Goal: Information Seeking & Learning: Learn about a topic

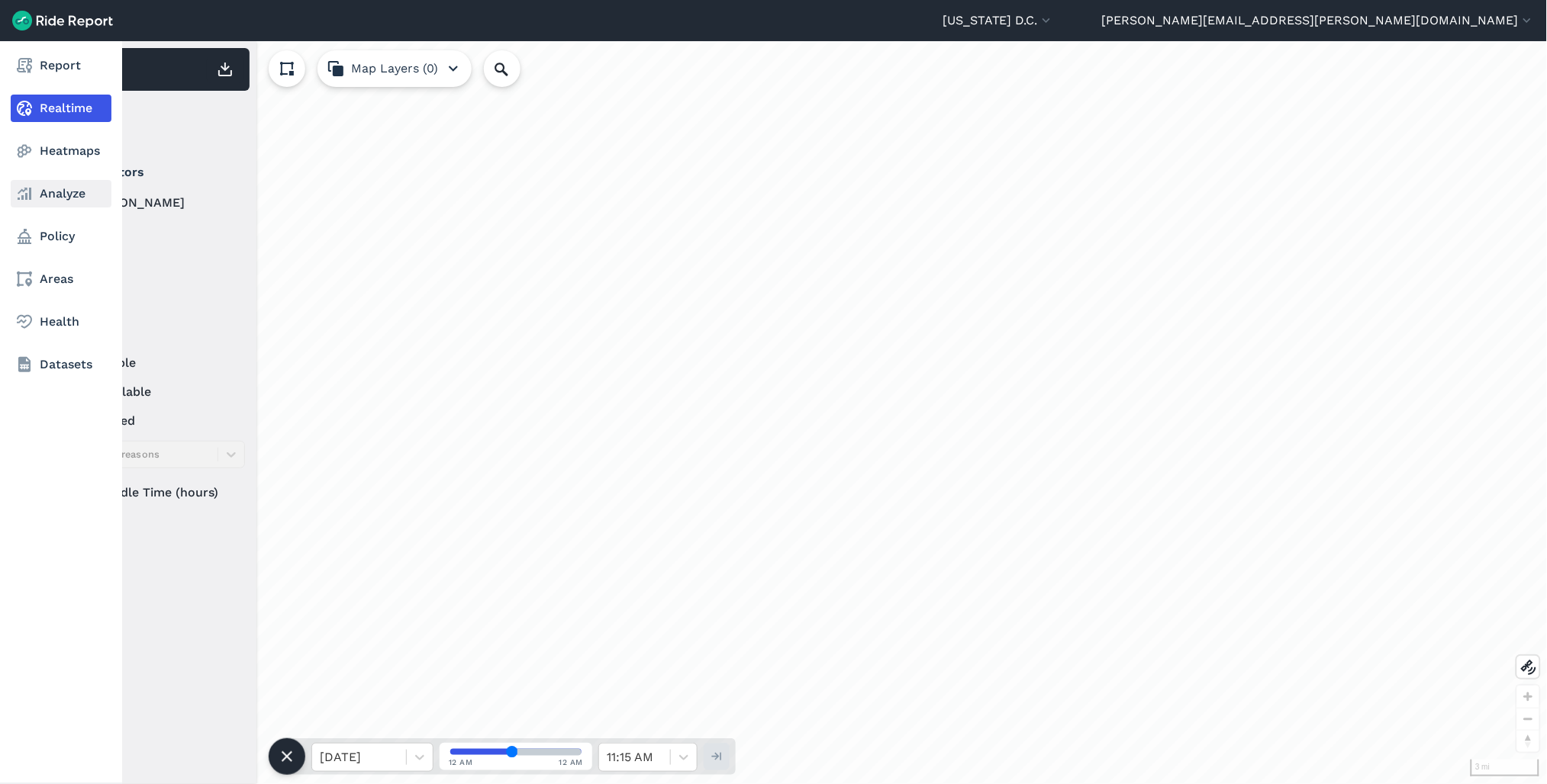
click at [34, 188] on link "Analyze" at bounding box center [60, 194] width 100 height 28
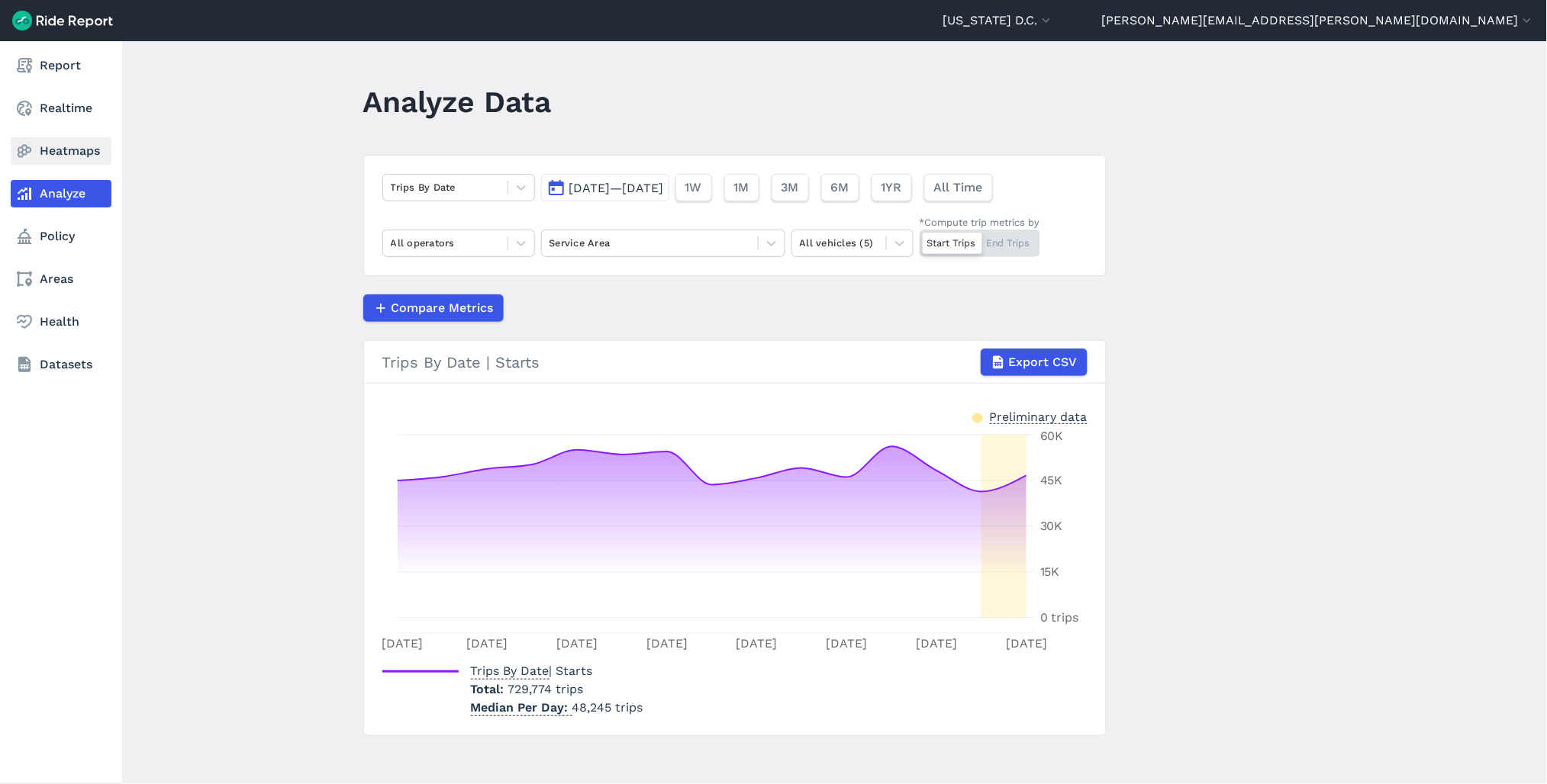
click at [29, 156] on icon at bounding box center [24, 151] width 18 height 18
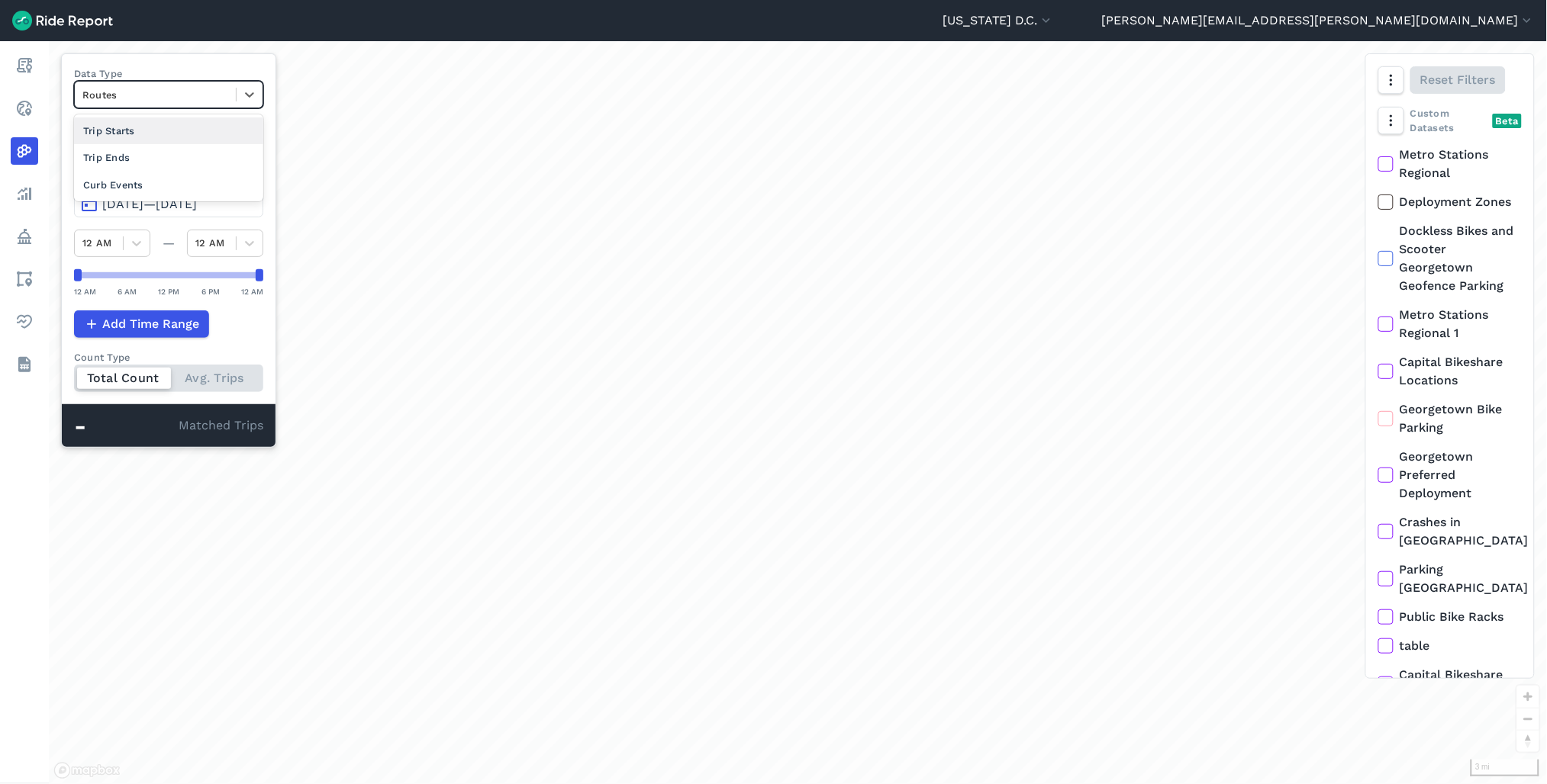
click at [180, 105] on div "Routes" at bounding box center [155, 95] width 161 height 24
click at [163, 191] on div "Curb Events" at bounding box center [169, 185] width 189 height 27
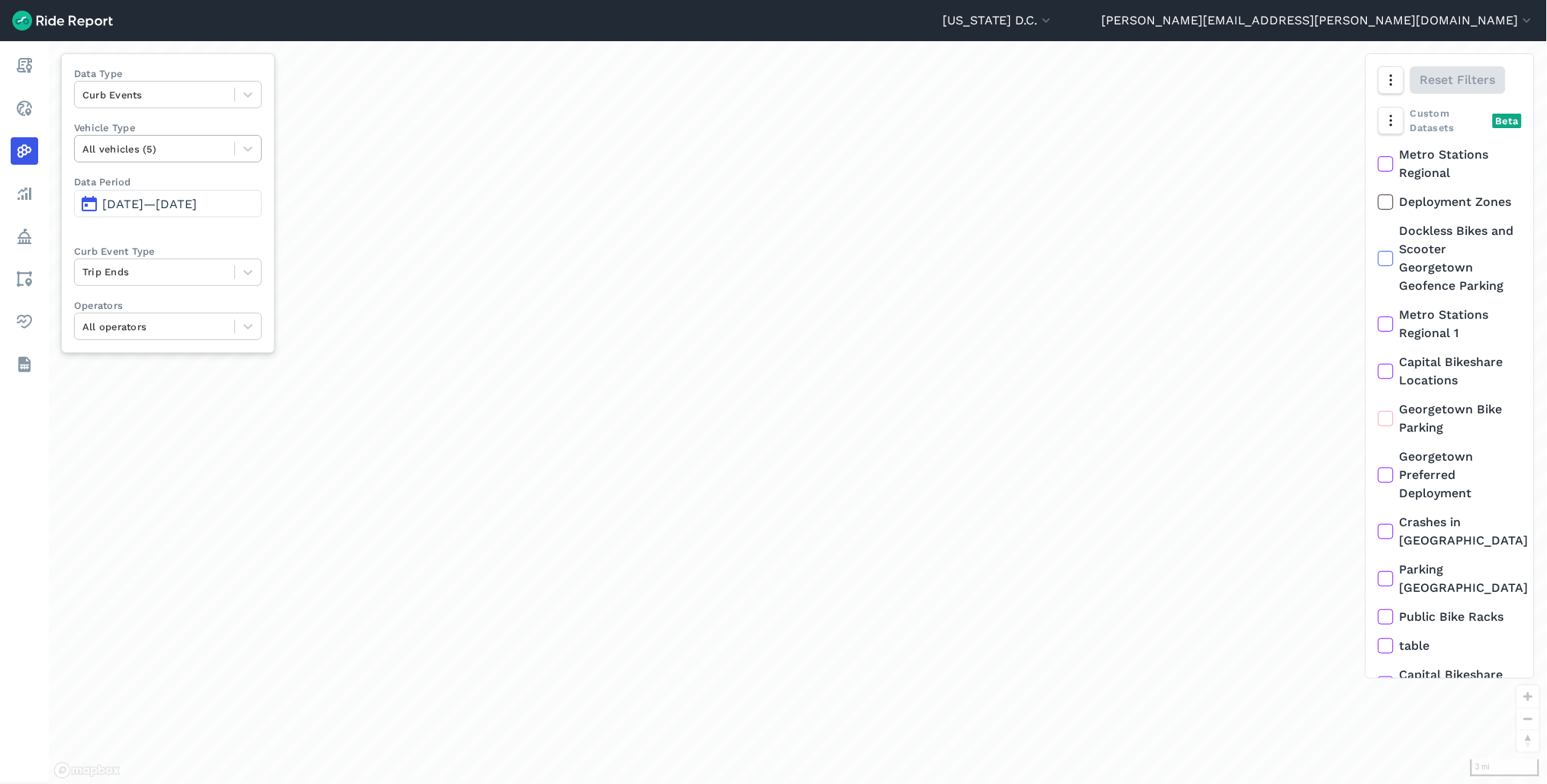
click at [165, 146] on div at bounding box center [154, 149] width 144 height 17
click at [194, 120] on label "Vehicle Type" at bounding box center [168, 127] width 188 height 14
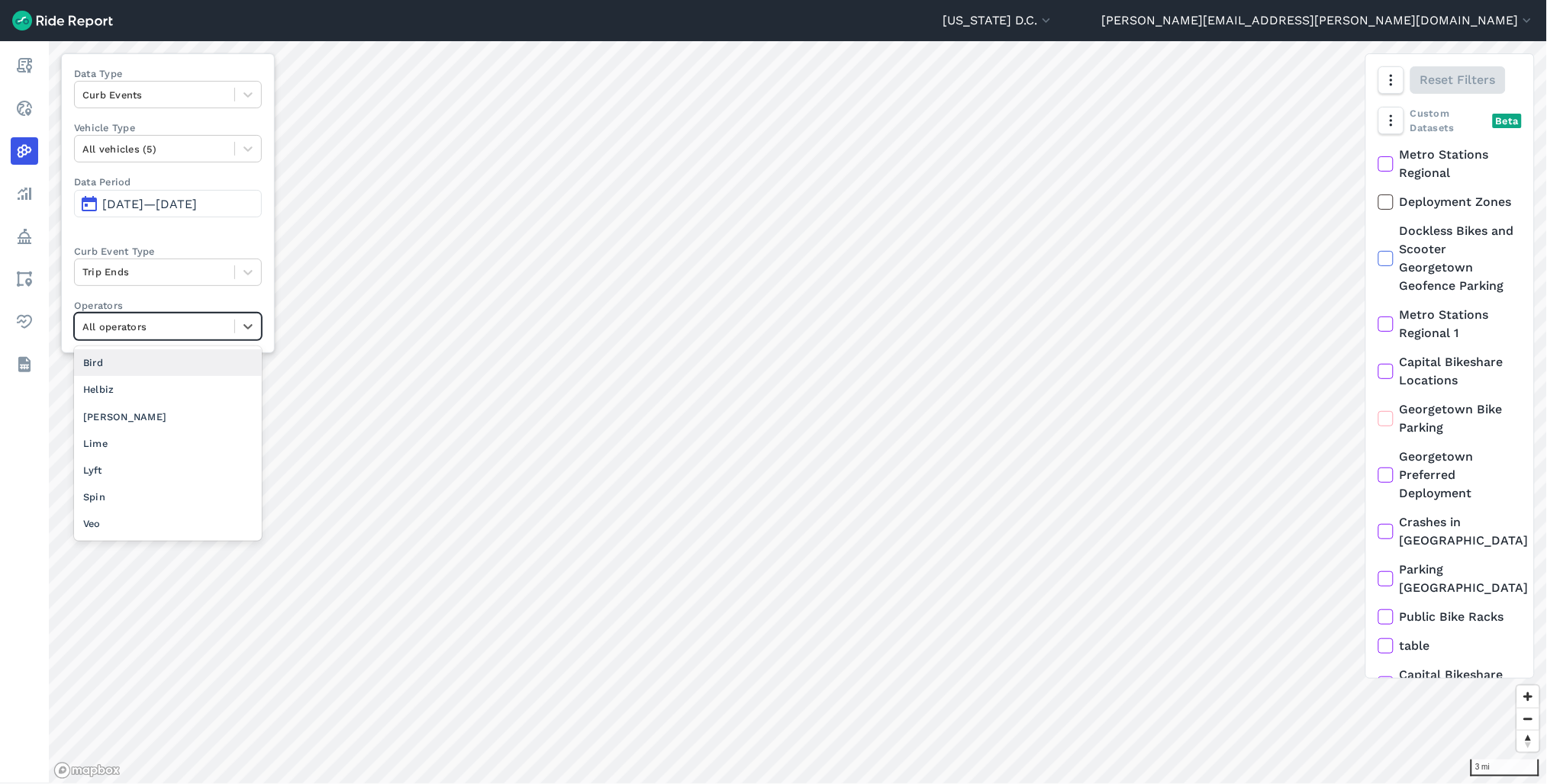
click at [165, 331] on div at bounding box center [154, 327] width 144 height 17
click at [145, 523] on div "Veo" at bounding box center [168, 524] width 188 height 27
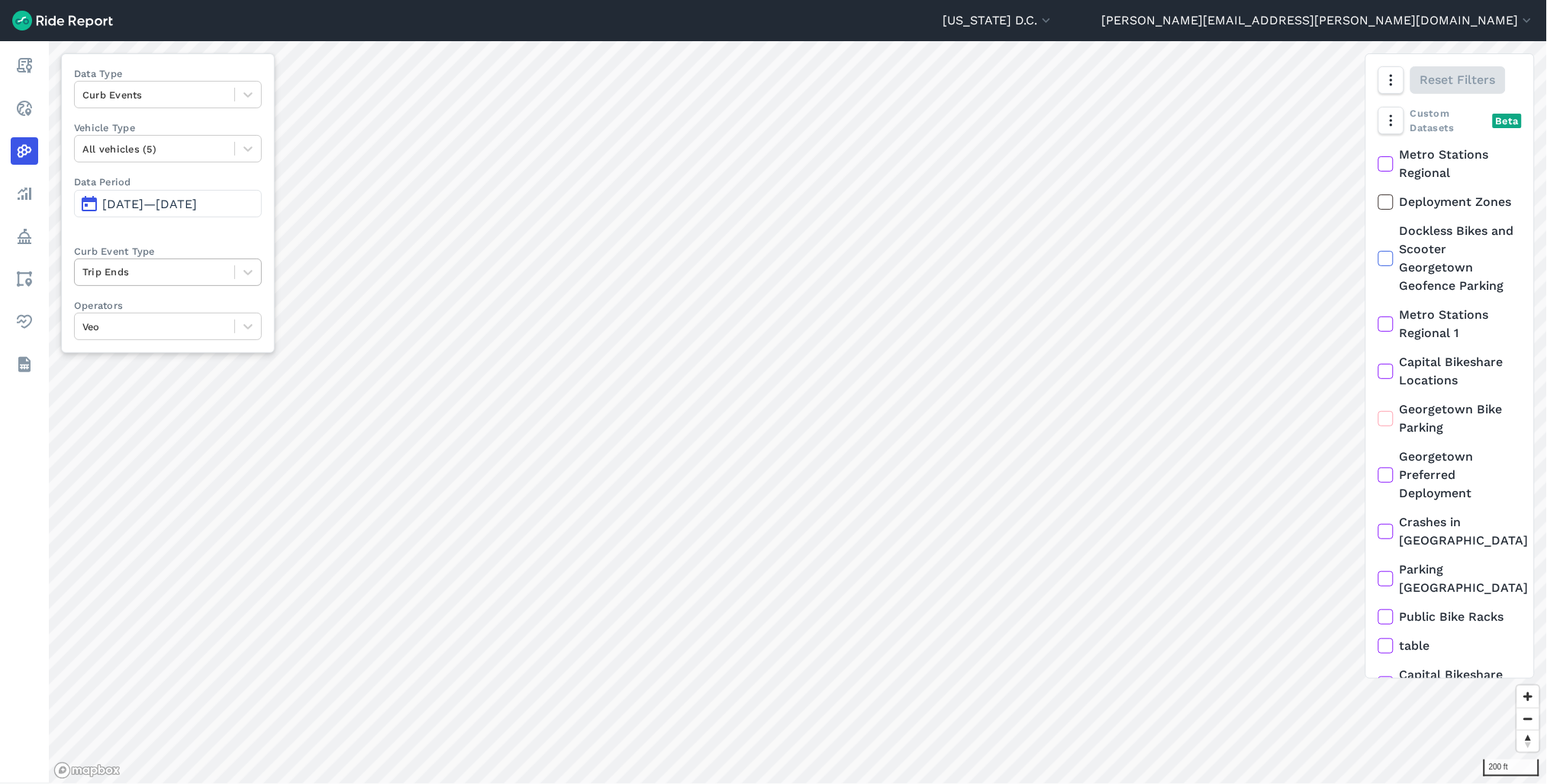
click at [183, 271] on div at bounding box center [154, 272] width 144 height 17
click at [139, 347] on div "Deployments" at bounding box center [168, 335] width 188 height 27
click at [1138, 784] on html "Washington D.C. Capital Bikeshare Washington D.C. ted.randell@dc.gov Settings T…" at bounding box center [774, 392] width 1547 height 784
click at [1399, 377] on div "30 ft Data Type Curb Events Vehicle Type All vehicles (5) Data Period Aug 25, 2…" at bounding box center [797, 413] width 1497 height 743
click at [1449, 526] on div "30 ft Data Type Curb Events Vehicle Type All vehicles (5) Data Period Aug 25, 2…" at bounding box center [797, 413] width 1497 height 743
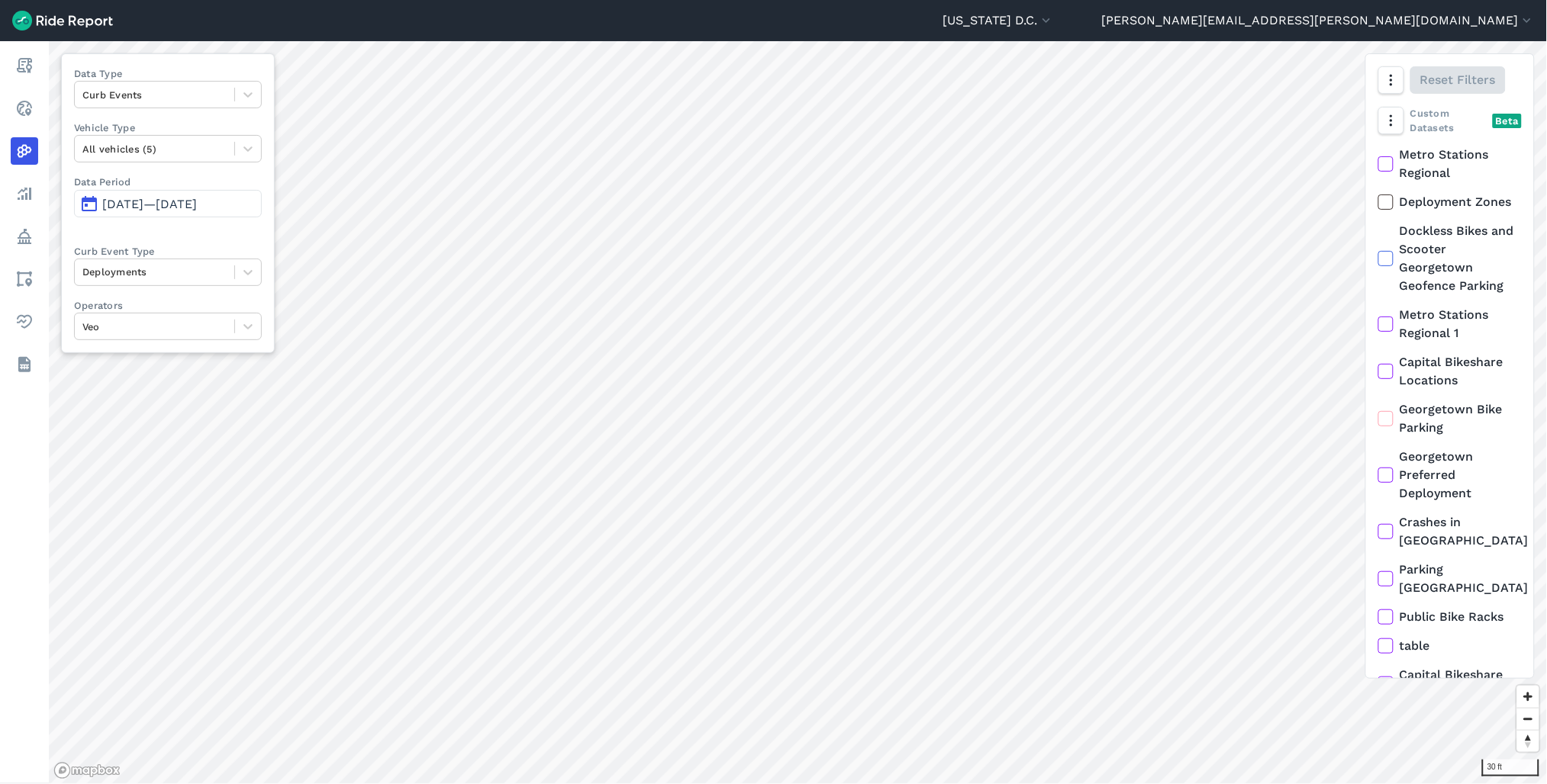
click at [0, 268] on html "Washington D.C. Capital Bikeshare Washington D.C. ted.randell@dc.gov Settings T…" at bounding box center [774, 392] width 1547 height 784
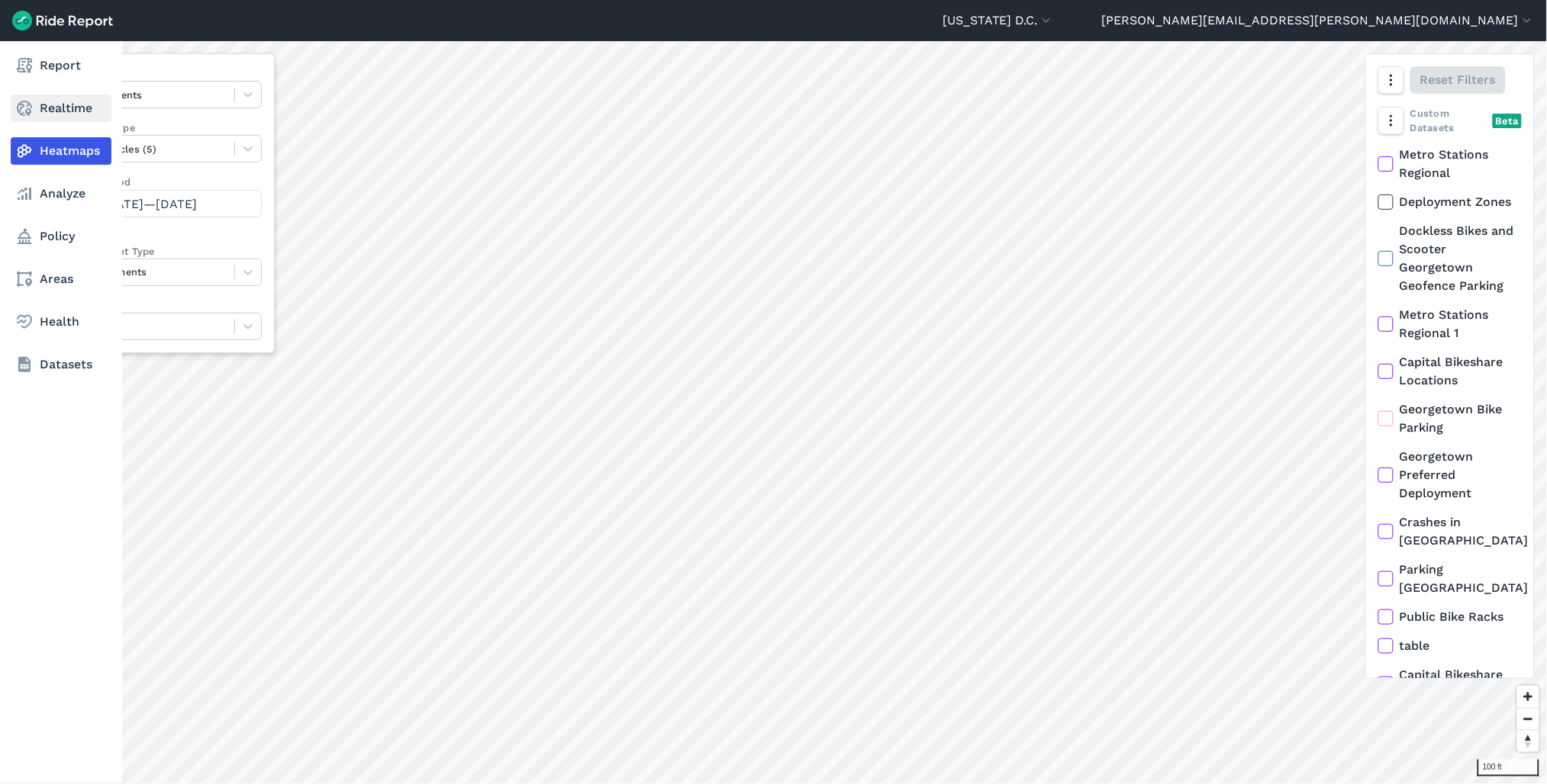
click at [32, 103] on icon at bounding box center [24, 108] width 18 height 18
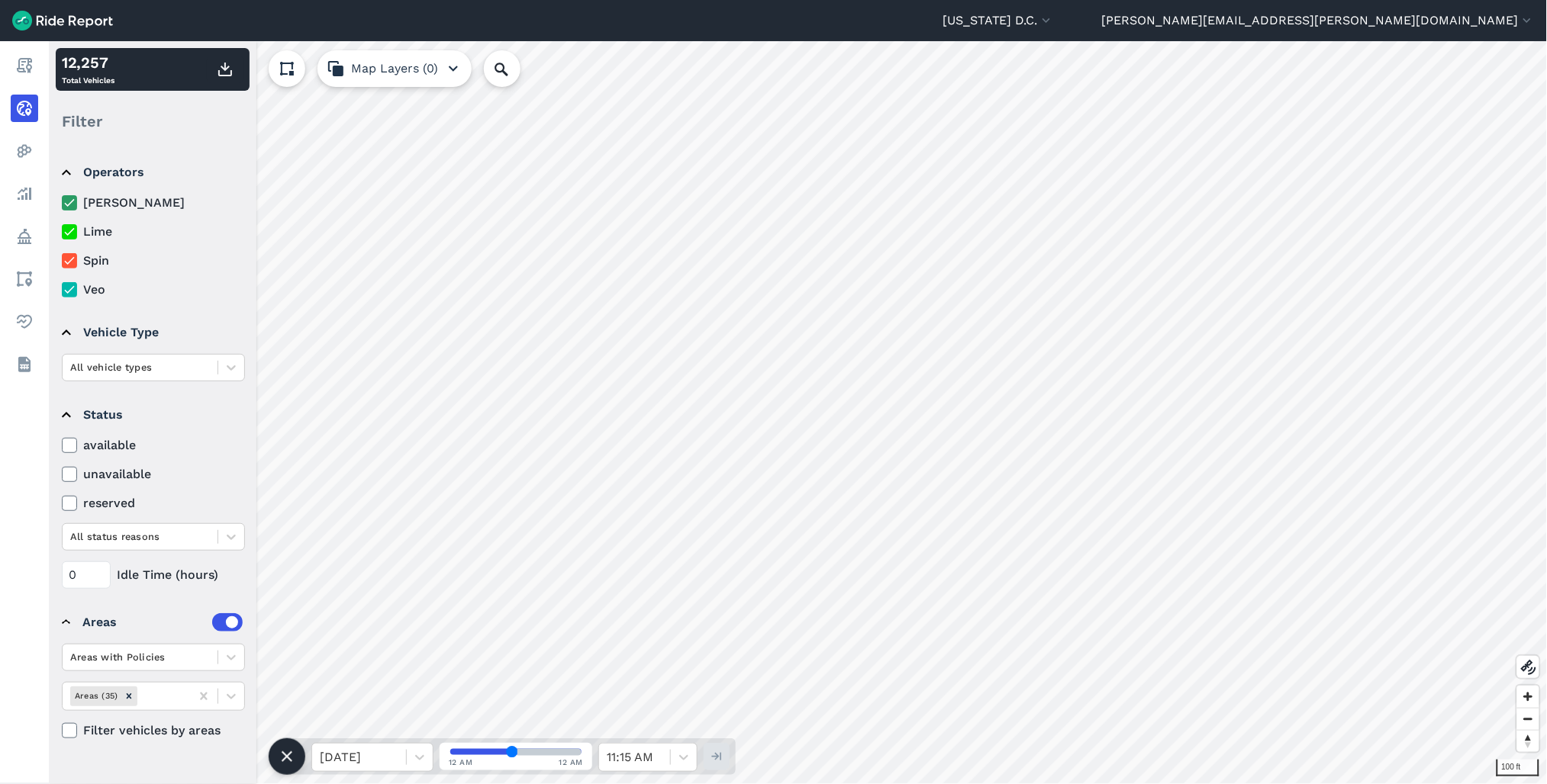
click at [1546, 393] on html "Washington D.C. Capital Bikeshare Washington D.C. ted.randell@dc.gov Settings T…" at bounding box center [774, 392] width 1547 height 784
click at [1546, 382] on html "Washington D.C. Capital Bikeshare Washington D.C. ted.randell@dc.gov Settings T…" at bounding box center [774, 392] width 1547 height 784
click at [1546, 376] on html "Washington D.C. Capital Bikeshare Washington D.C. ted.randell@dc.gov Settings T…" at bounding box center [774, 392] width 1547 height 784
click at [179, 535] on div at bounding box center [140, 537] width 139 height 17
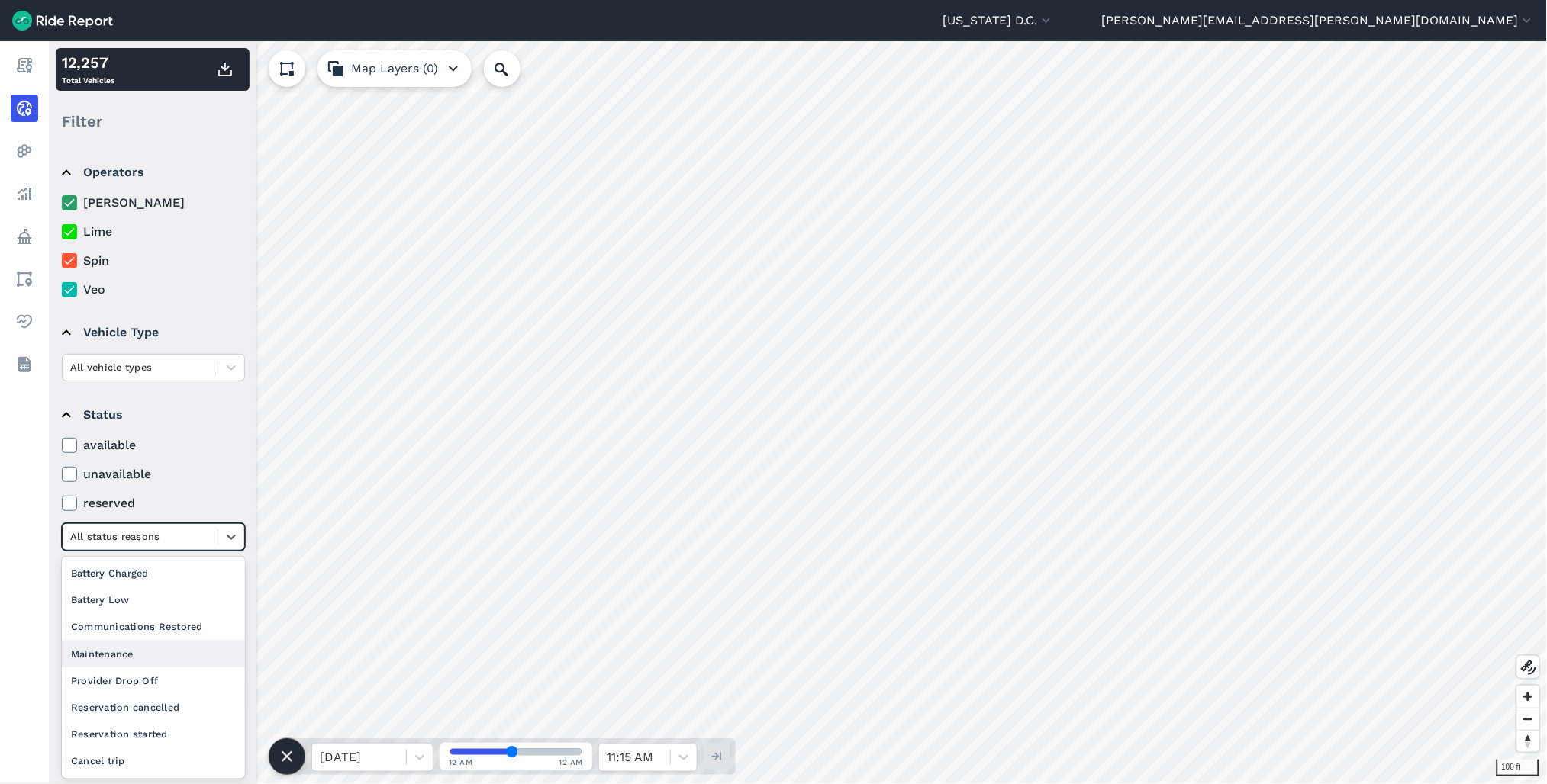
scroll to position [52, 0]
click at [143, 631] on div "Provider Drop Off" at bounding box center [154, 629] width 183 height 27
click at [169, 538] on div at bounding box center [140, 537] width 139 height 17
click at [122, 727] on div "Trip End" at bounding box center [154, 736] width 183 height 27
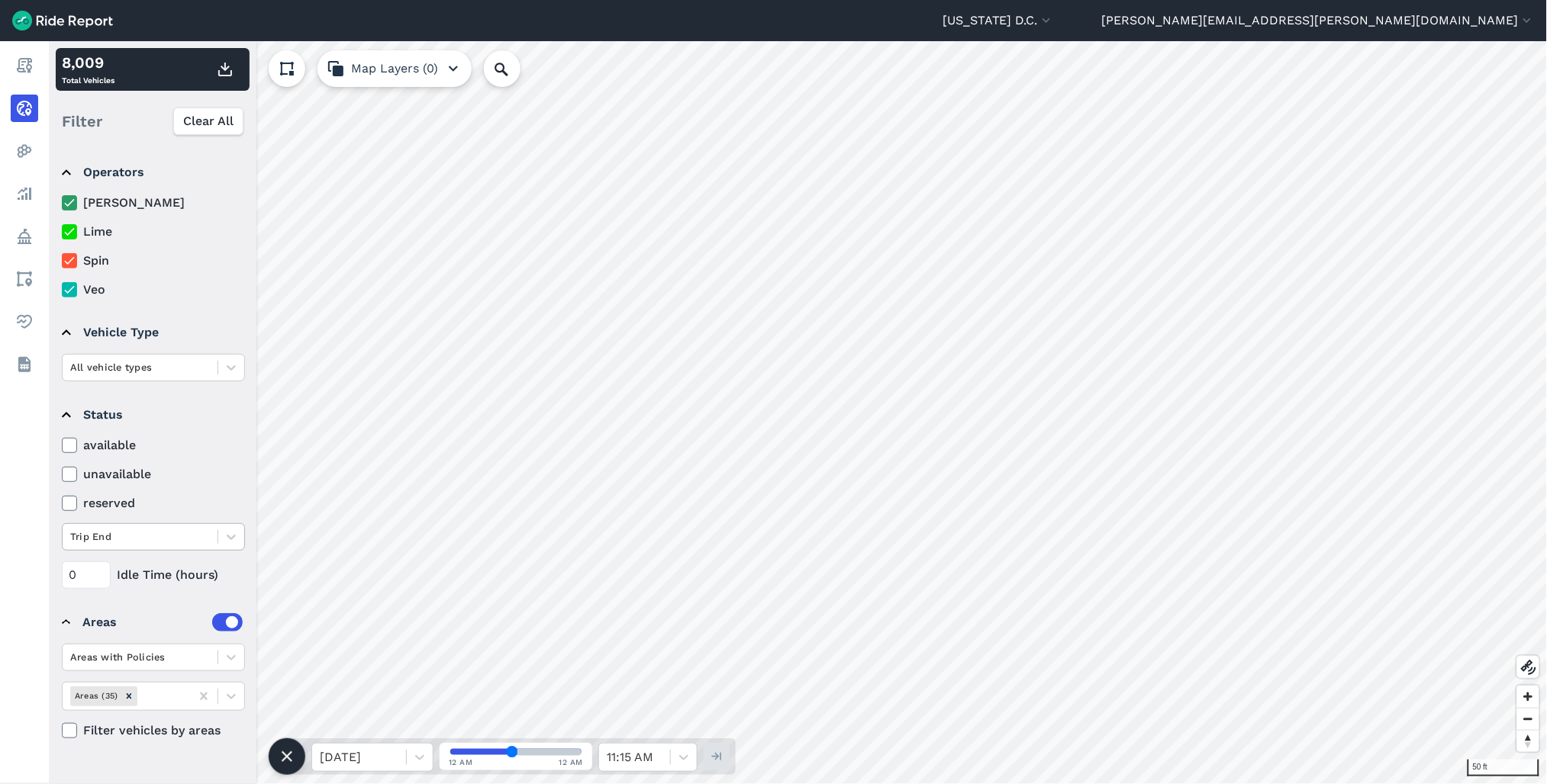
click at [108, 537] on div at bounding box center [140, 537] width 139 height 17
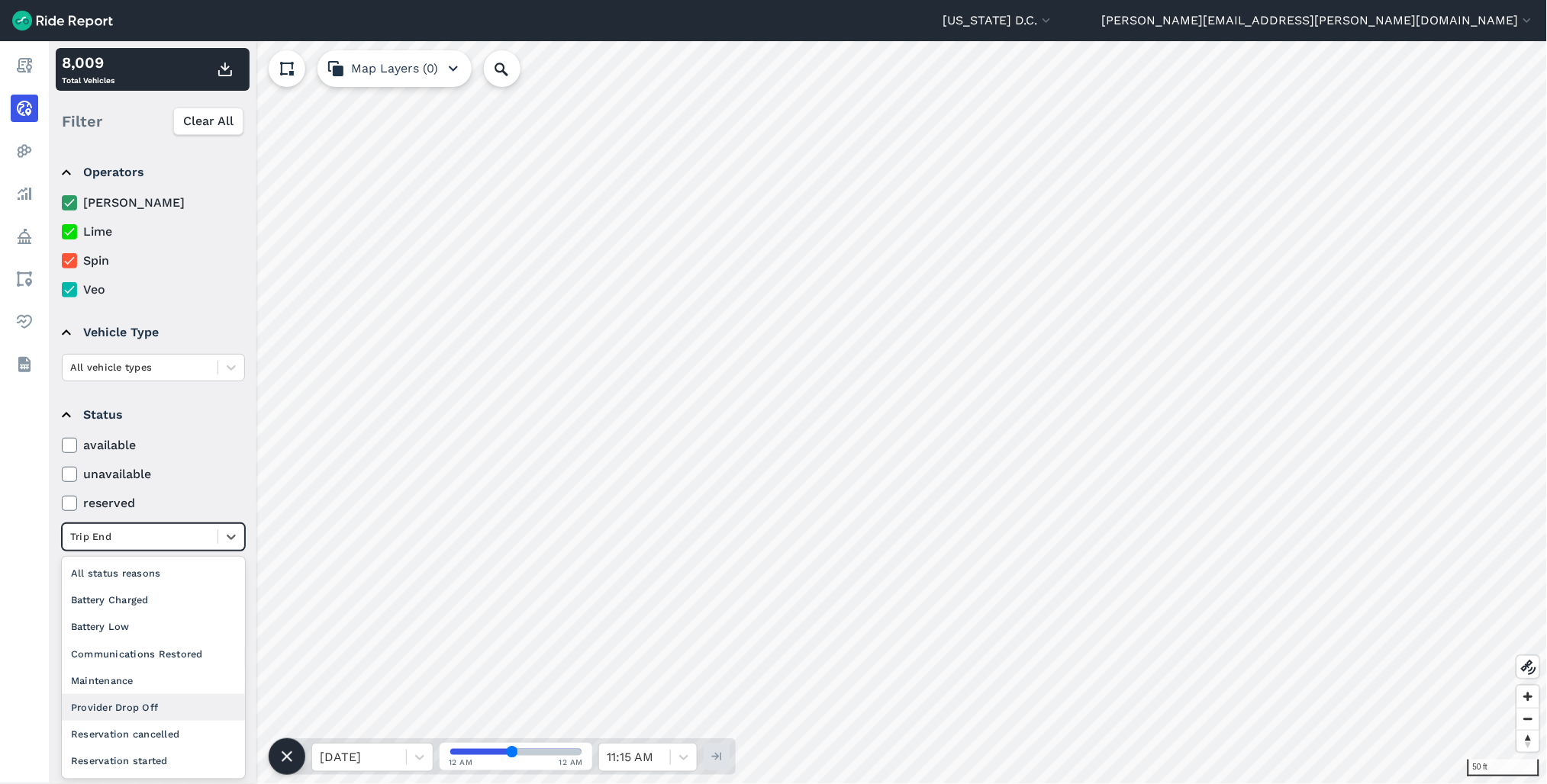
click at [150, 710] on div "Provider Drop Off" at bounding box center [154, 708] width 183 height 27
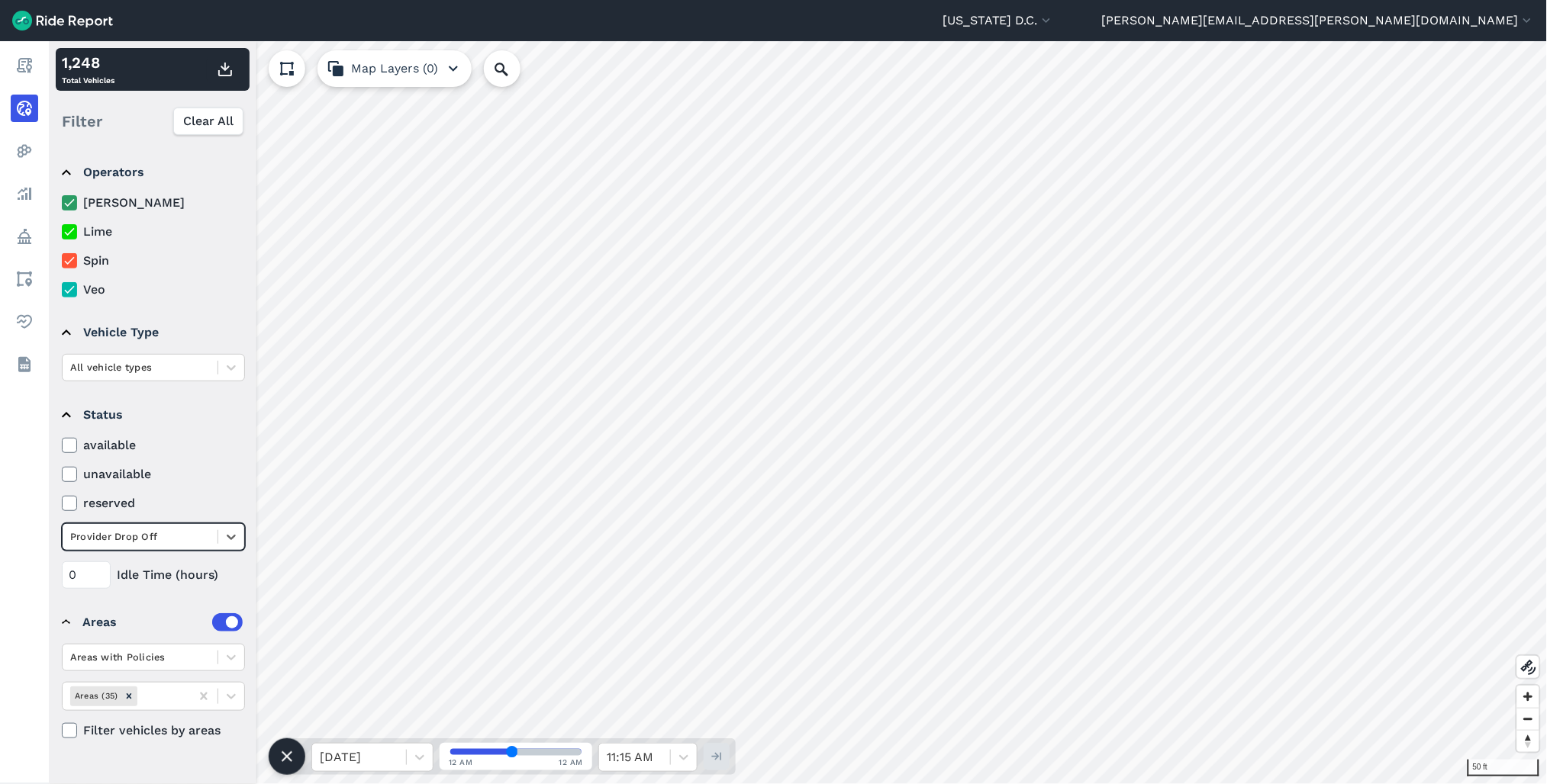
click at [134, 548] on div "Provider Drop Off" at bounding box center [140, 537] width 155 height 24
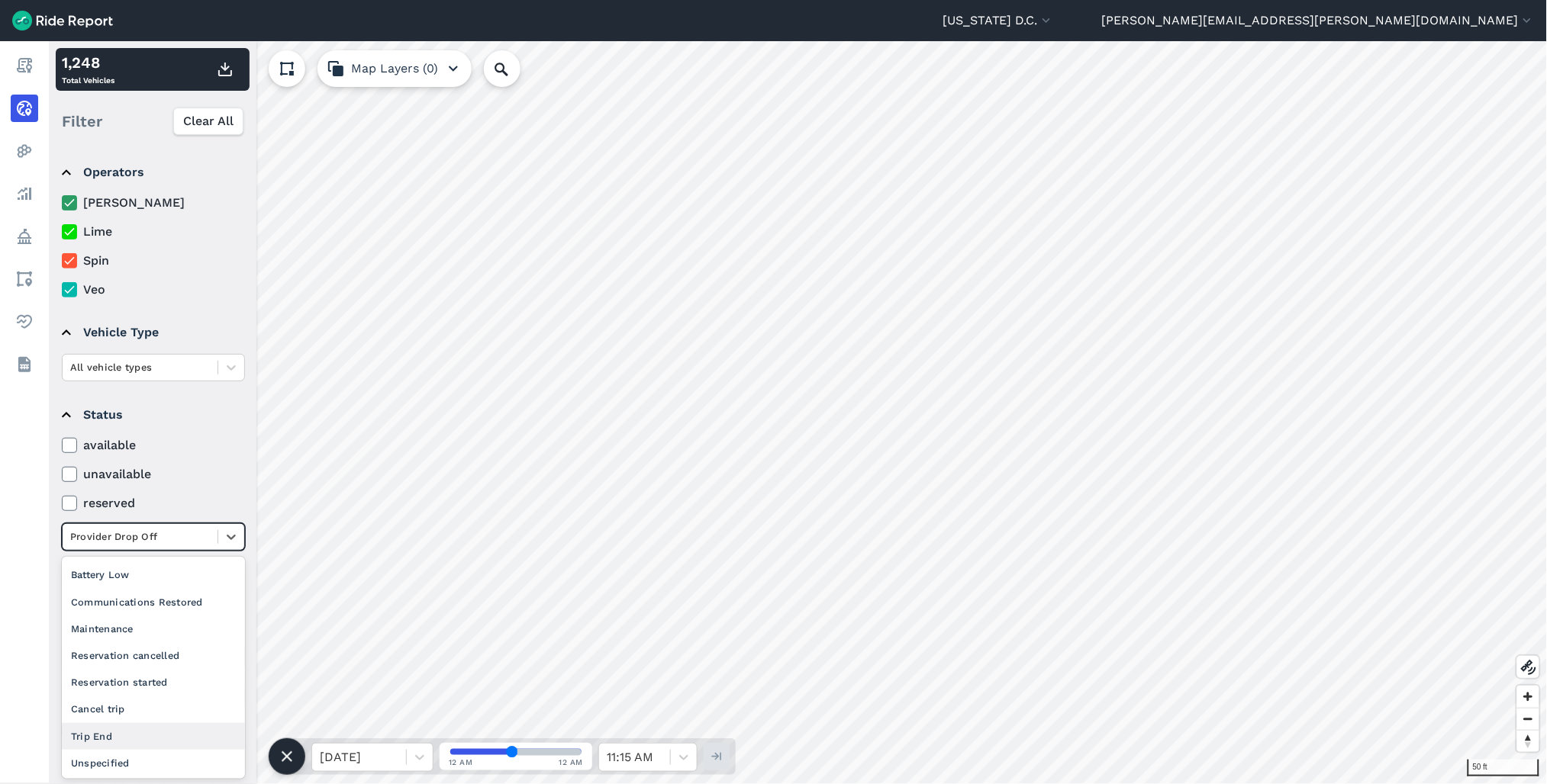
click at [126, 730] on div "Trip End" at bounding box center [154, 736] width 183 height 27
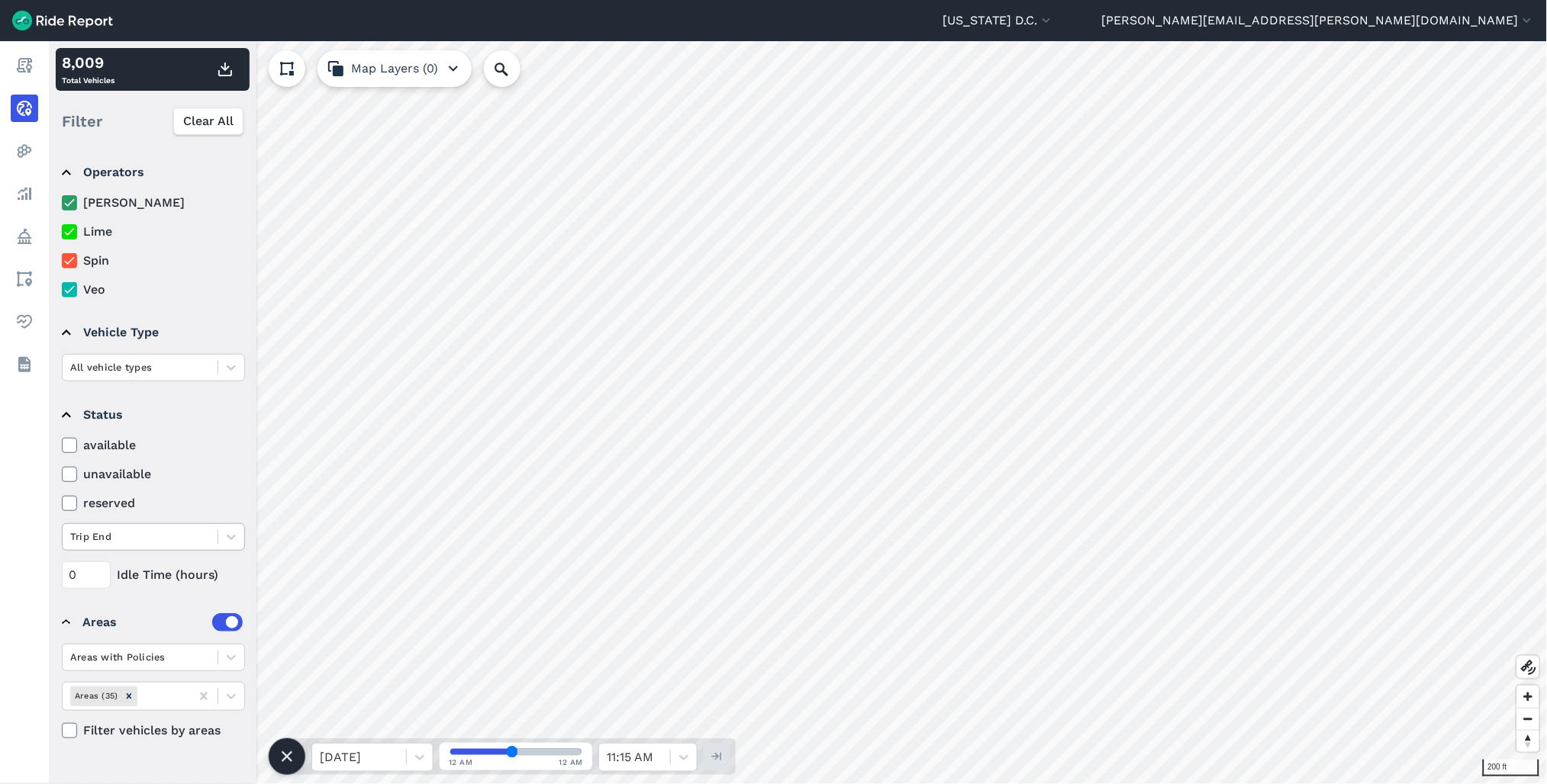
click at [158, 537] on div at bounding box center [140, 537] width 139 height 17
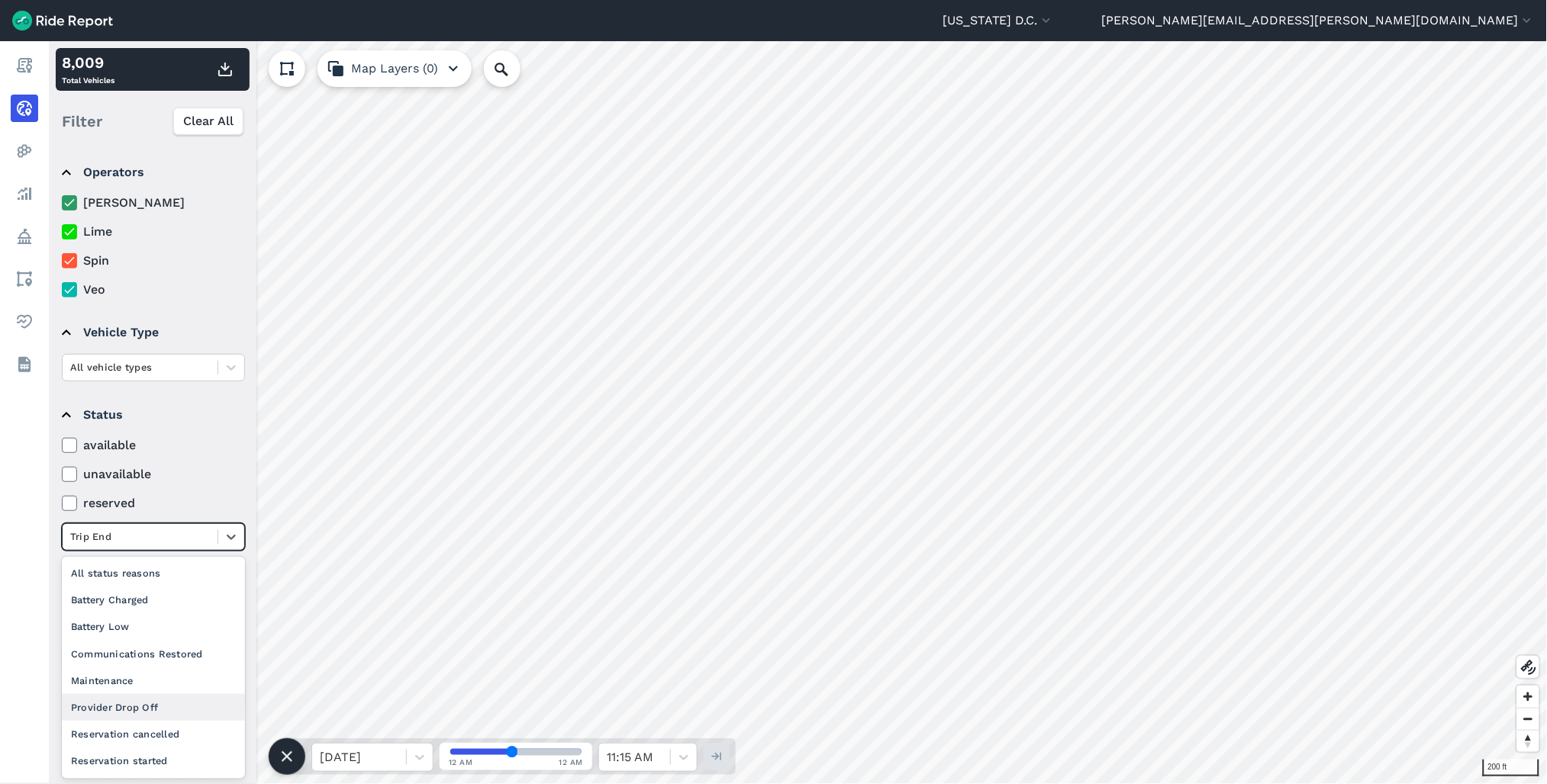
click at [139, 703] on div "Provider Drop Off" at bounding box center [154, 708] width 183 height 27
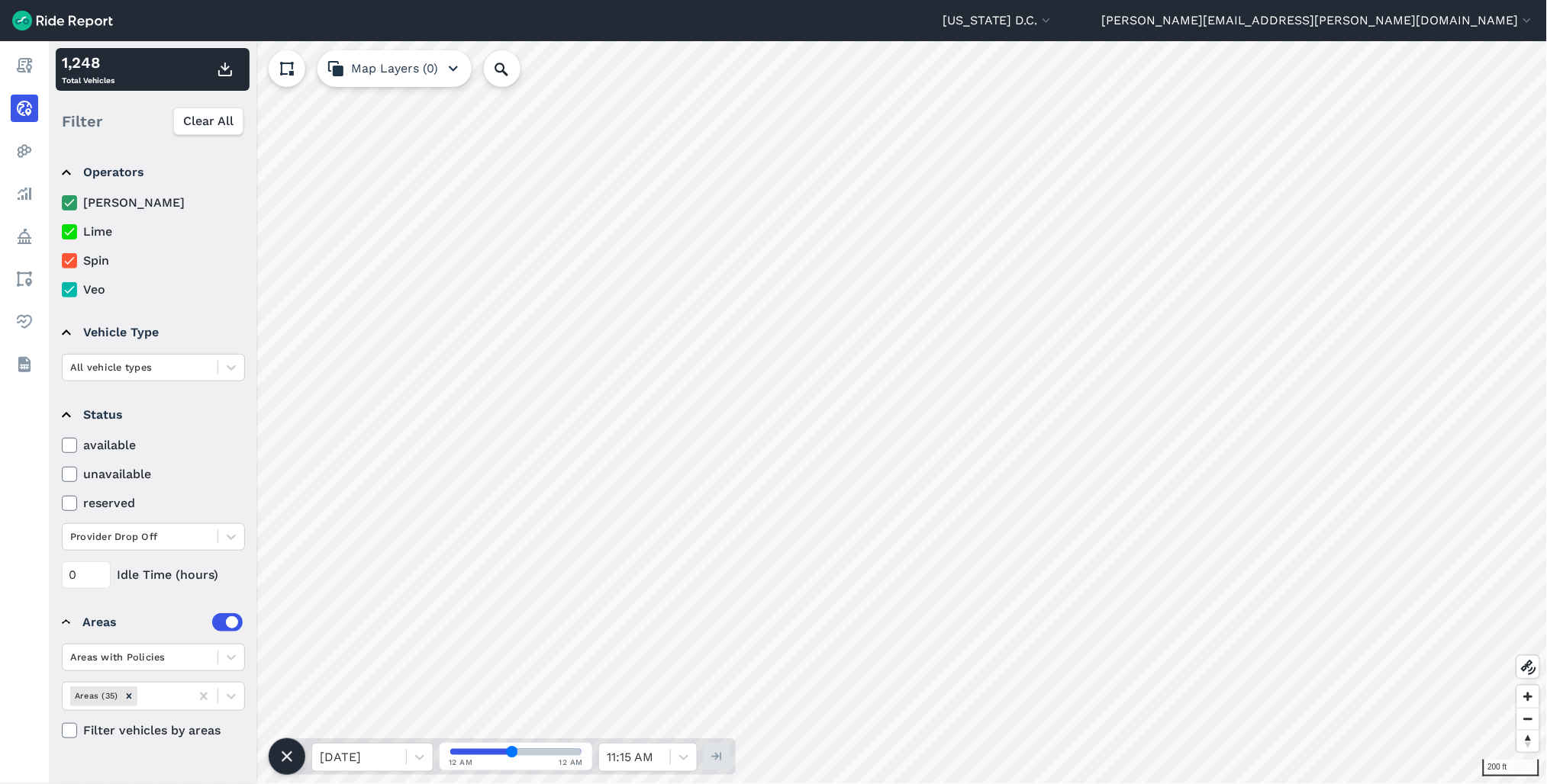
click at [203, 407] on div "200 ft 1,248 Total Vehicles Filter Clear All Operators Hopp Lime Spin Veo Vehic…" at bounding box center [797, 413] width 1497 height 743
click at [209, 378] on div "100 ft 1,248 Total Vehicles Filter Clear All Operators Hopp Lime Spin Veo Vehic…" at bounding box center [797, 413] width 1497 height 743
click at [112, 368] on div "100 ft 1,248 Total Vehicles Filter Clear All Operators Hopp Lime Spin Veo Vehic…" at bounding box center [797, 413] width 1497 height 743
click at [146, 354] on div "All vehicle types" at bounding box center [154, 368] width 183 height 28
click at [157, 538] on div at bounding box center [140, 537] width 139 height 17
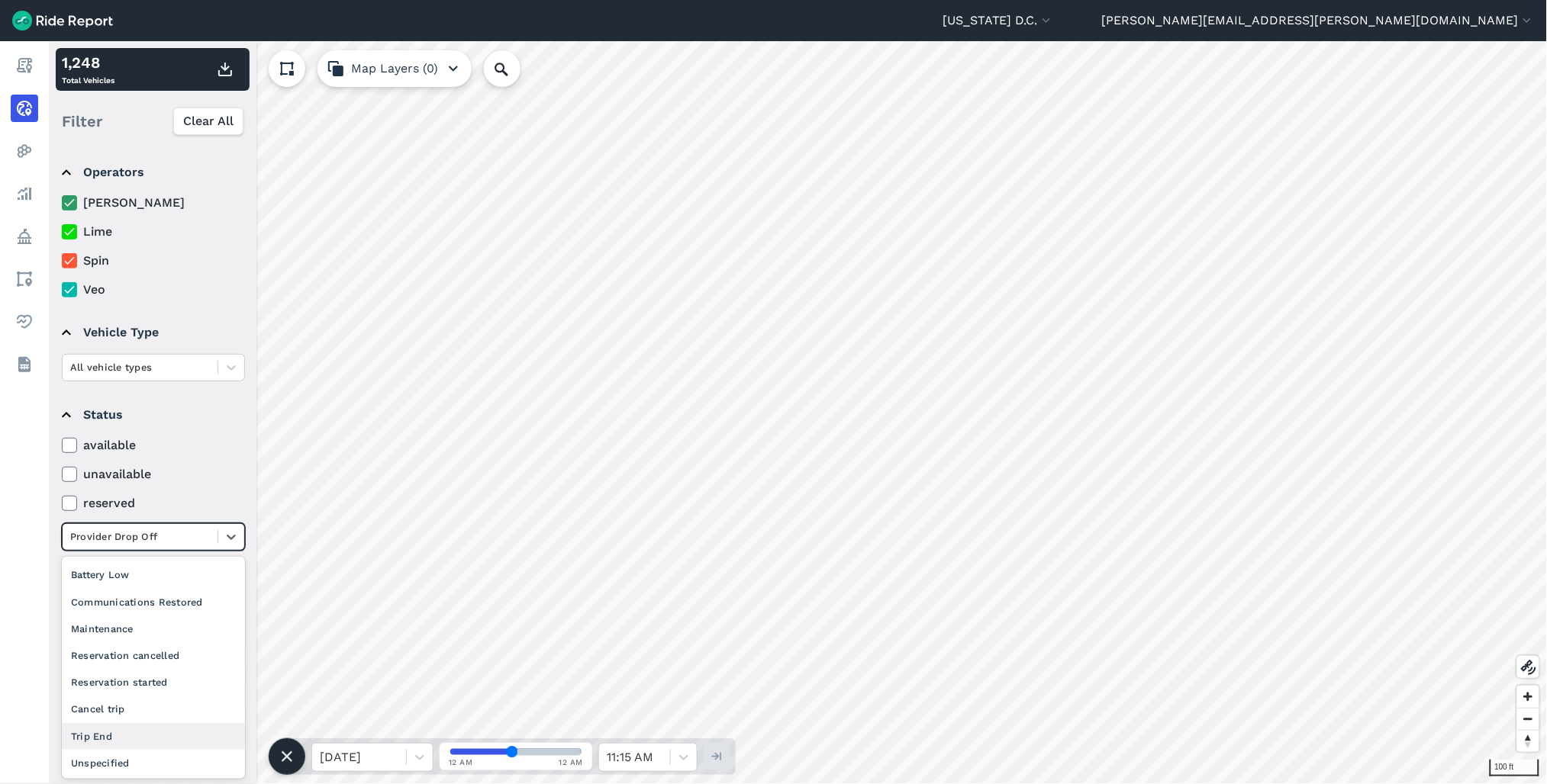
click at [136, 742] on div "Trip End" at bounding box center [154, 736] width 183 height 27
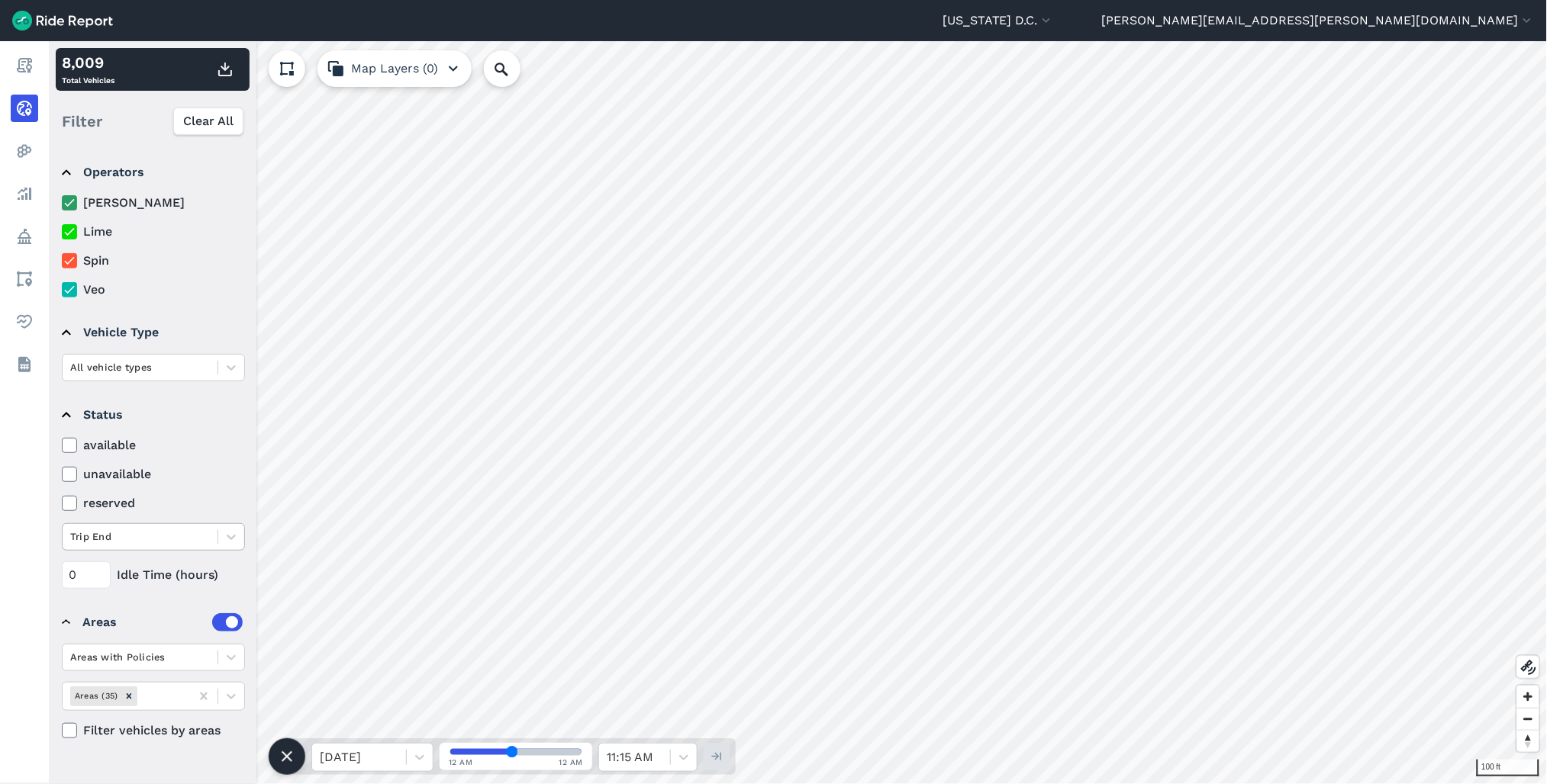
click at [189, 533] on div at bounding box center [140, 537] width 139 height 17
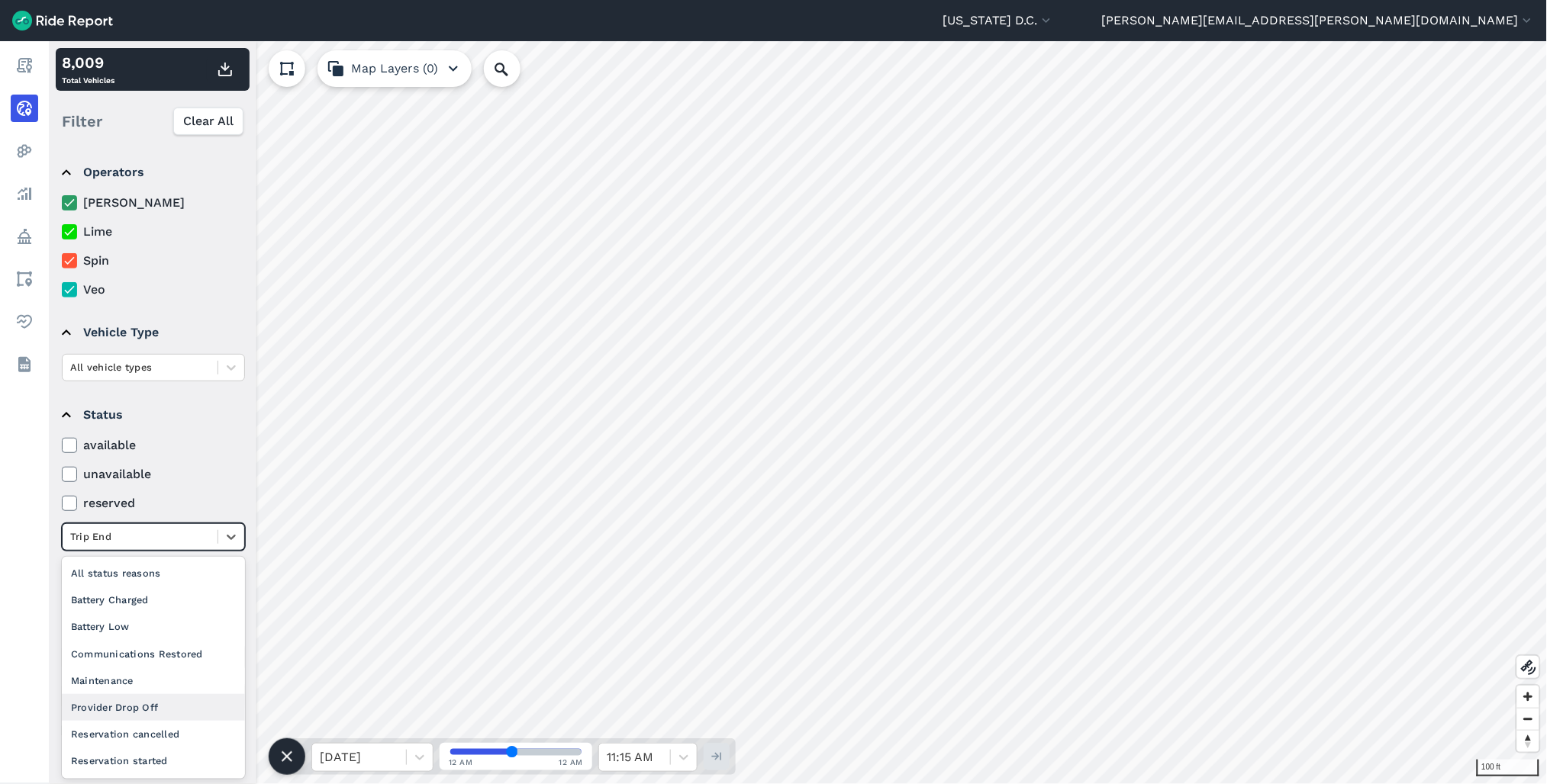
click at [138, 708] on div "Provider Drop Off" at bounding box center [154, 708] width 183 height 27
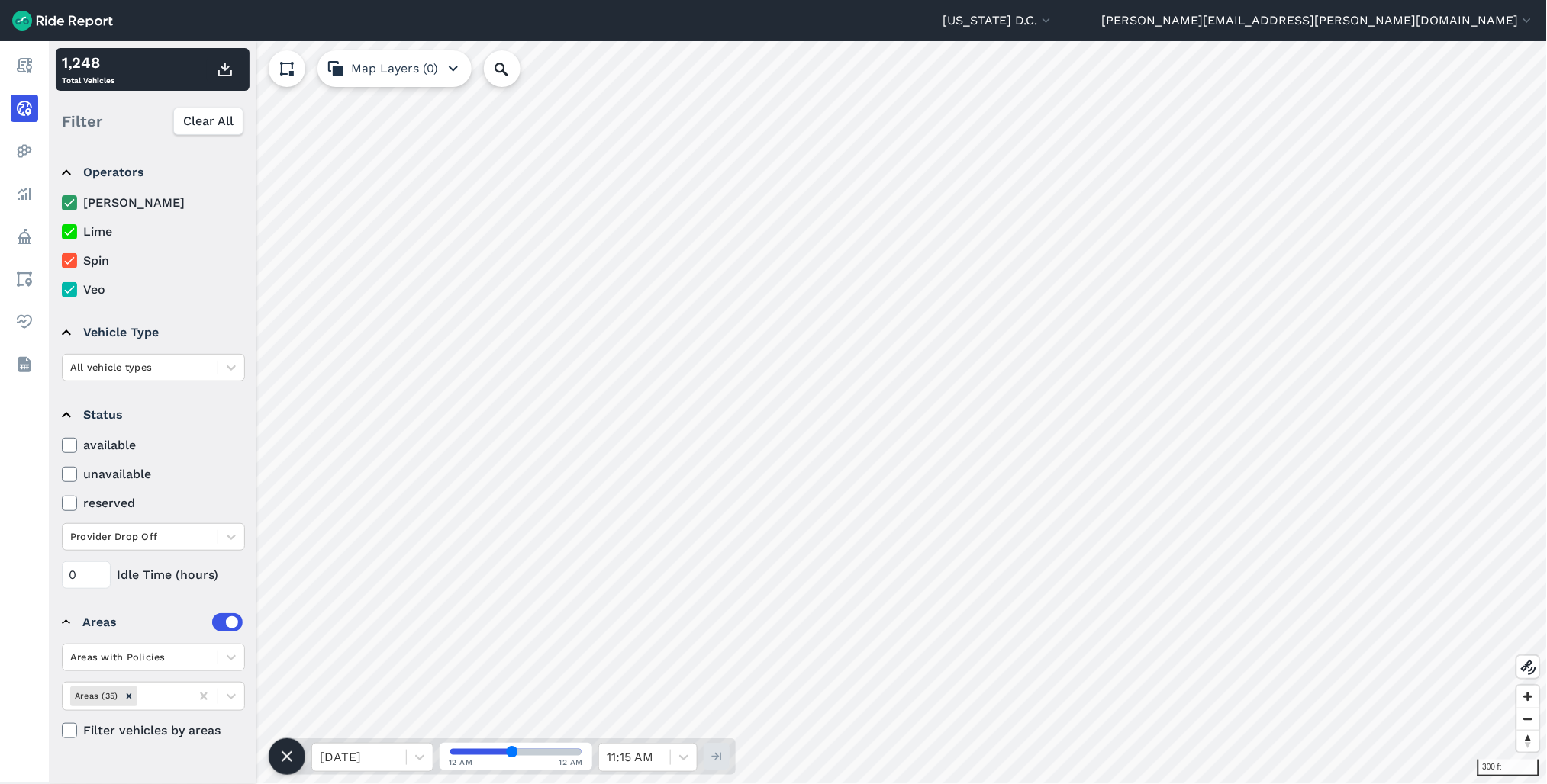
click at [172, 417] on div "300 ft 1,248 Total Vehicles Filter Clear All Operators Hopp Lime Spin Veo Vehic…" at bounding box center [797, 413] width 1497 height 743
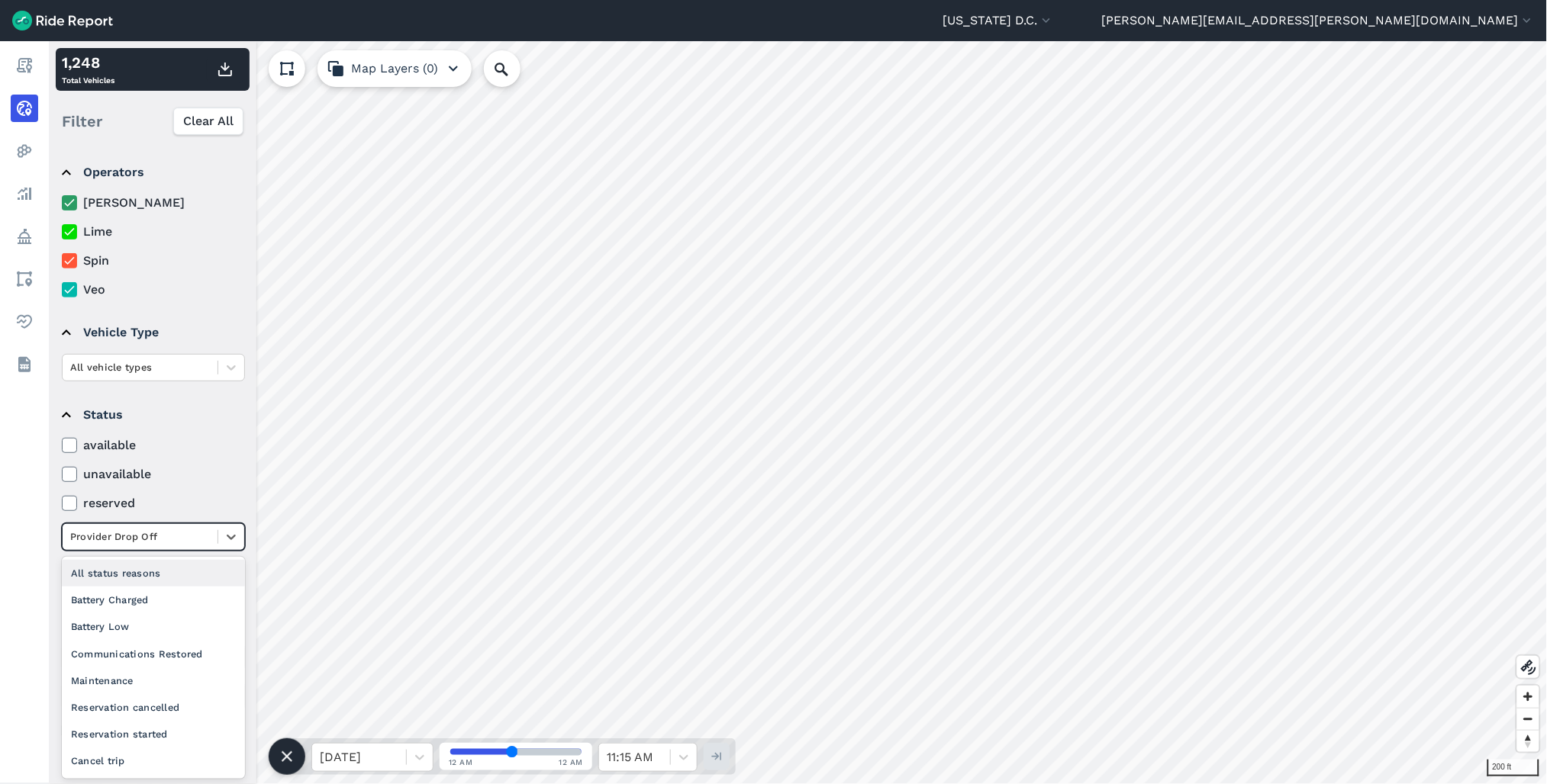
click at [158, 541] on div at bounding box center [140, 537] width 139 height 17
click at [140, 580] on div "All status reasons" at bounding box center [154, 573] width 183 height 27
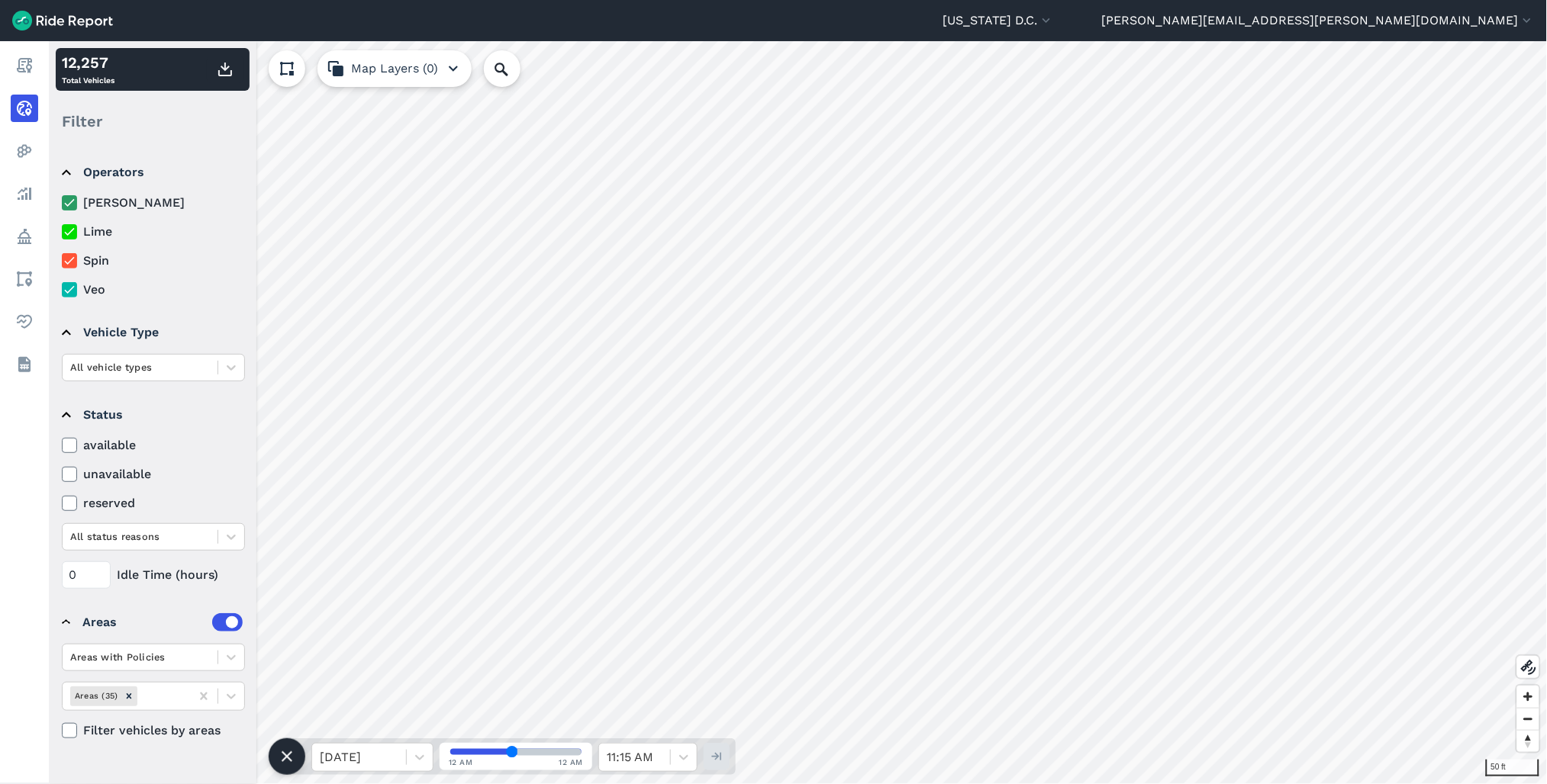
click at [71, 290] on use at bounding box center [69, 290] width 10 height 8
click at [62, 290] on input "Veo" at bounding box center [62, 286] width 0 height 10
click at [71, 194] on label "[PERSON_NAME]" at bounding box center [154, 202] width 183 height 18
click at [62, 194] on input "[PERSON_NAME]" at bounding box center [62, 199] width 0 height 10
click at [76, 230] on div at bounding box center [70, 232] width 15 height 15
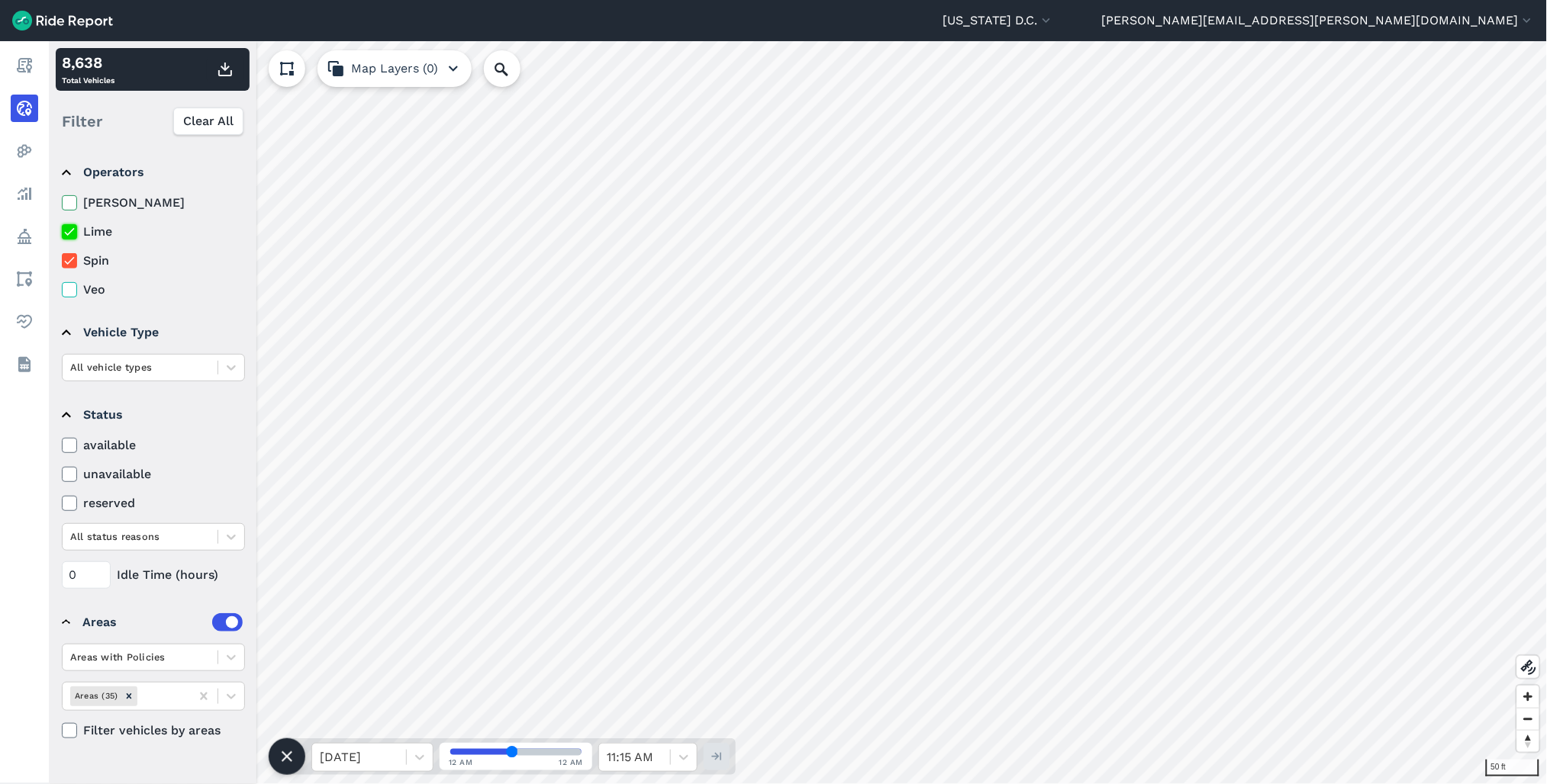
click at [62, 230] on input "Lime" at bounding box center [62, 227] width 0 height 10
click at [71, 261] on icon at bounding box center [70, 261] width 13 height 15
click at [62, 261] on input "Spin" at bounding box center [62, 257] width 0 height 10
click at [70, 293] on icon at bounding box center [70, 290] width 13 height 15
click at [62, 290] on input "Veo" at bounding box center [62, 286] width 0 height 10
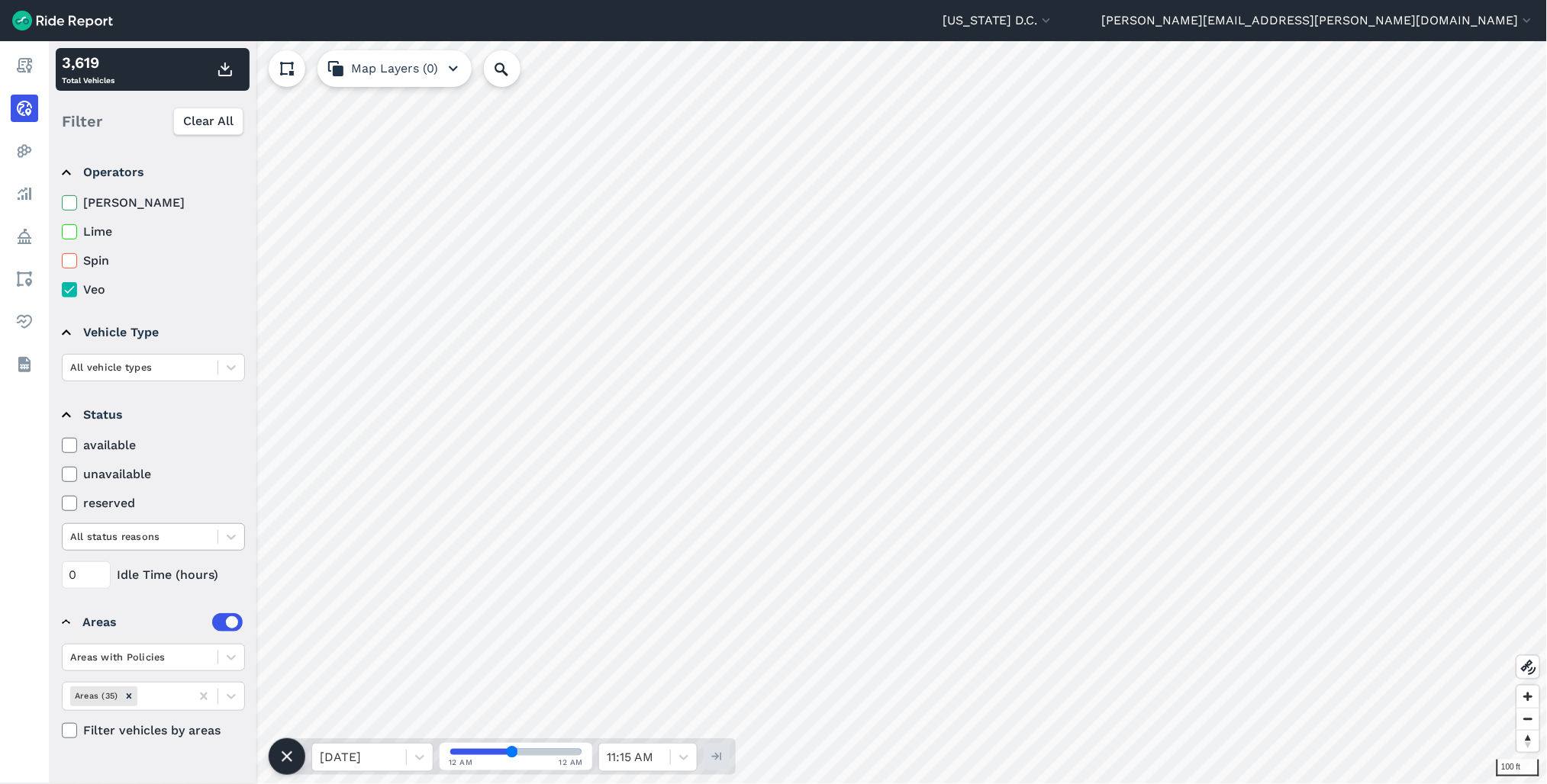
click at [142, 543] on div at bounding box center [140, 537] width 139 height 17
click at [177, 536] on div at bounding box center [140, 537] width 139 height 17
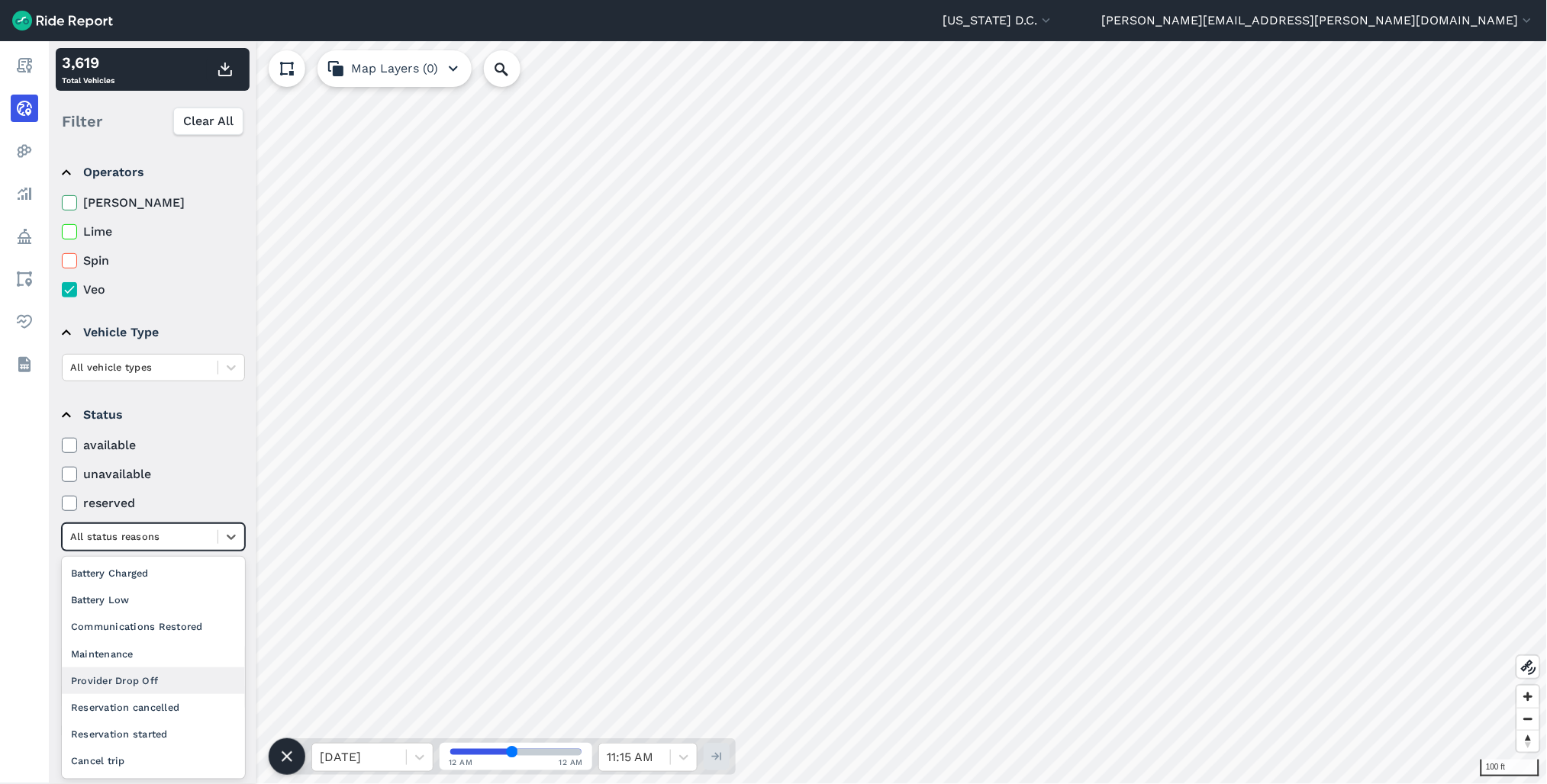
click at [124, 684] on div "Provider Drop Off" at bounding box center [154, 681] width 183 height 27
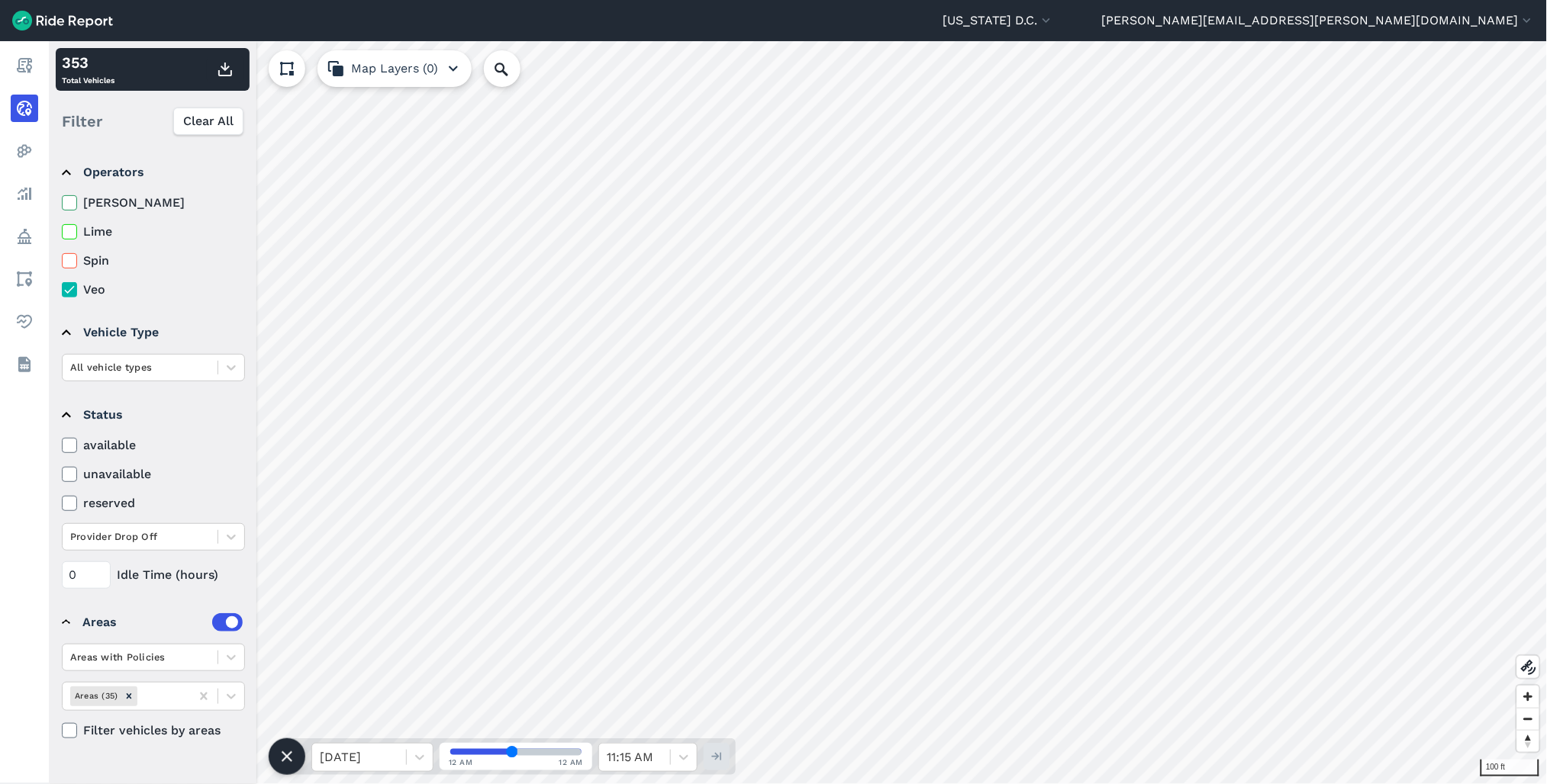
click at [79, 203] on label "[PERSON_NAME]" at bounding box center [154, 202] width 183 height 18
click at [62, 203] on input "[PERSON_NAME]" at bounding box center [62, 199] width 0 height 10
click at [67, 233] on icon at bounding box center [70, 232] width 13 height 15
click at [62, 233] on input "Lime" at bounding box center [62, 227] width 0 height 10
click at [71, 263] on icon at bounding box center [70, 261] width 13 height 15
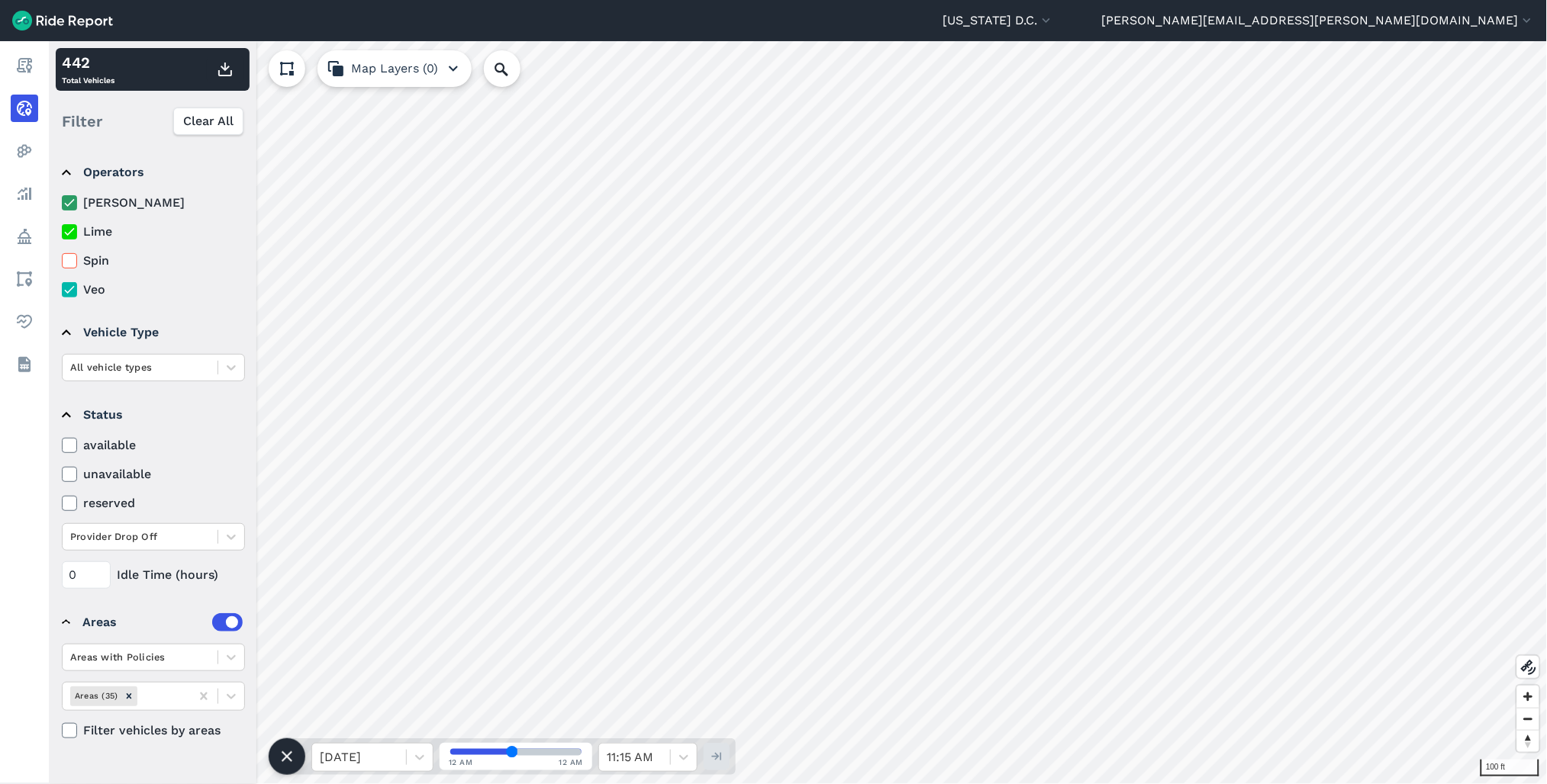
click at [62, 262] on input "Spin" at bounding box center [62, 257] width 0 height 10
click at [71, 261] on use at bounding box center [69, 261] width 10 height 8
click at [62, 261] on input "Spin" at bounding box center [62, 257] width 0 height 10
click at [215, 523] on div "Provider Drop Off" at bounding box center [154, 537] width 183 height 28
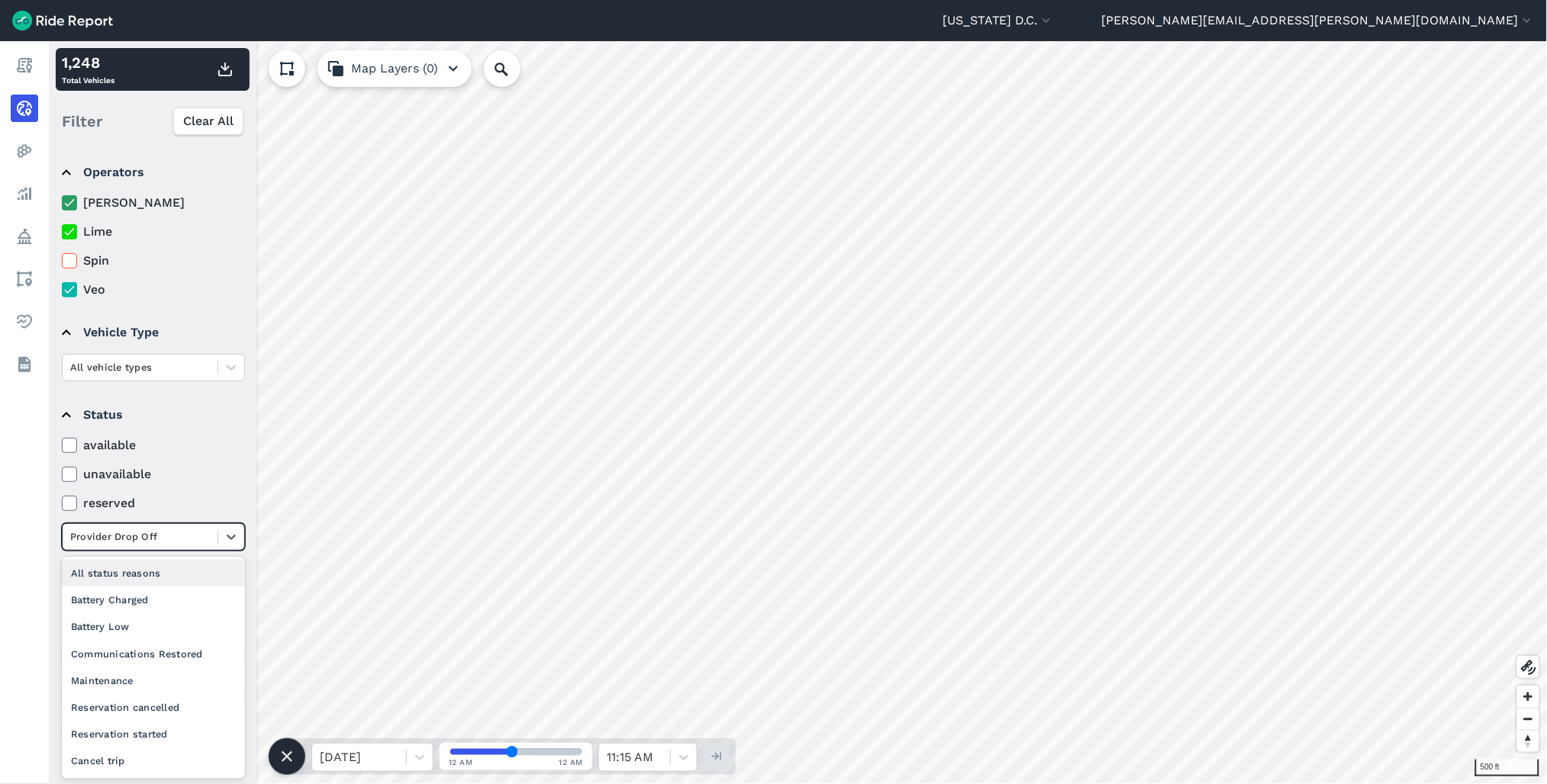
click at [211, 538] on div "Provider Drop Off" at bounding box center [140, 537] width 155 height 24
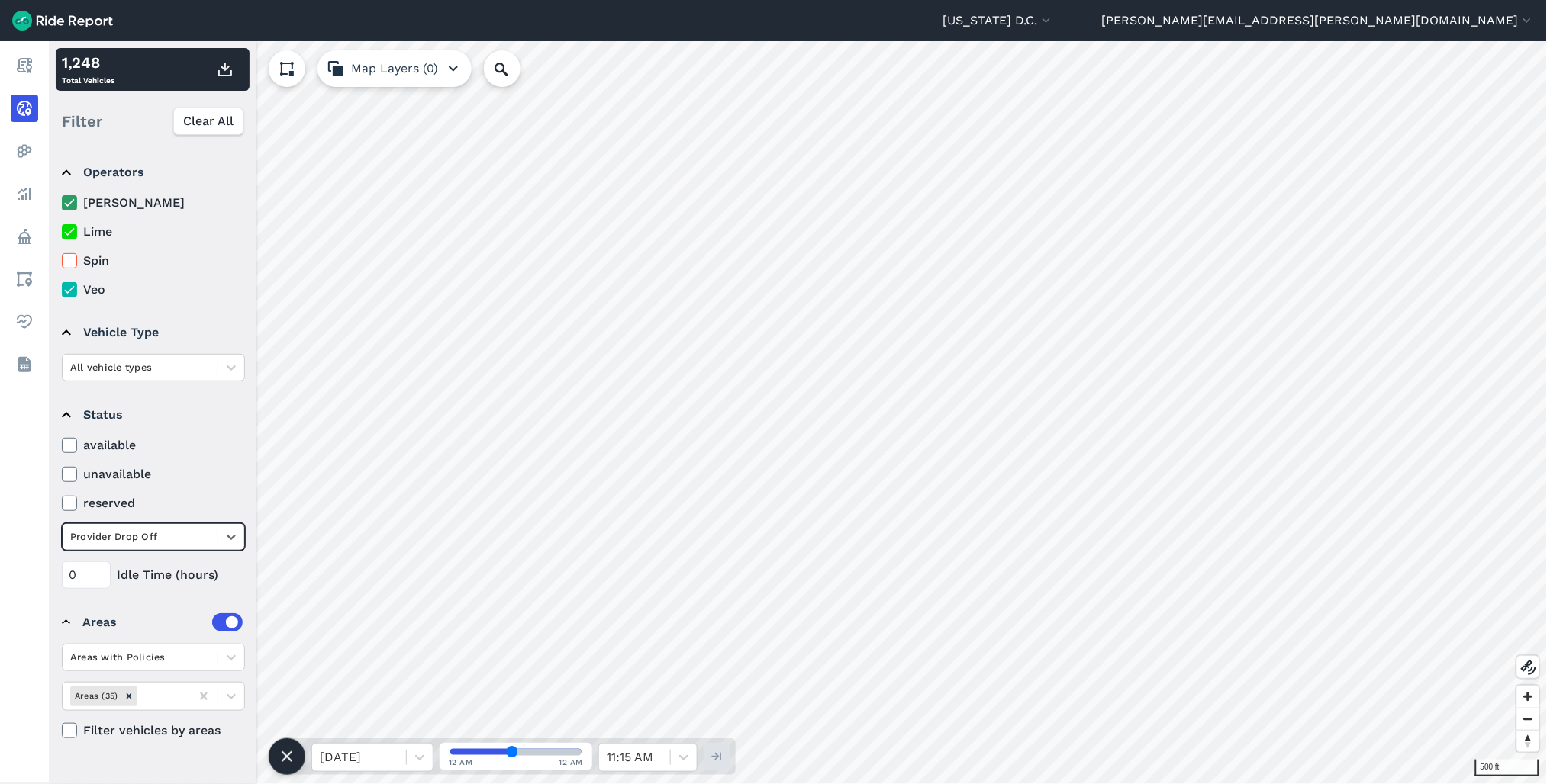
click at [180, 514] on div "available unavailable reserved Select is focused ,type to refine list, press Do…" at bounding box center [154, 494] width 183 height 115
click at [177, 544] on div at bounding box center [140, 537] width 139 height 17
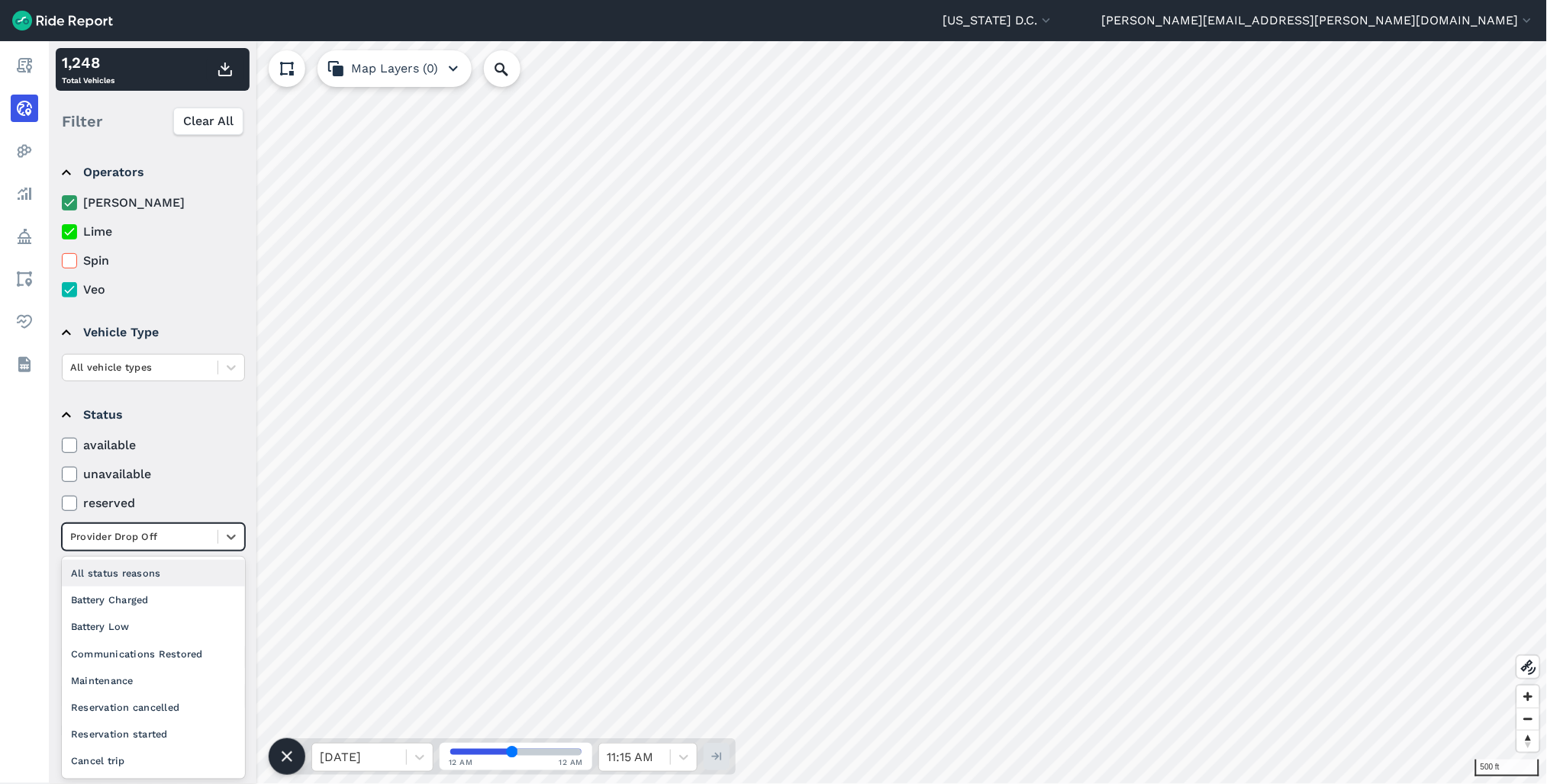
drag, startPoint x: 155, startPoint y: 575, endPoint x: 196, endPoint y: 544, distance: 51.4
click at [156, 575] on div "All status reasons" at bounding box center [154, 573] width 183 height 27
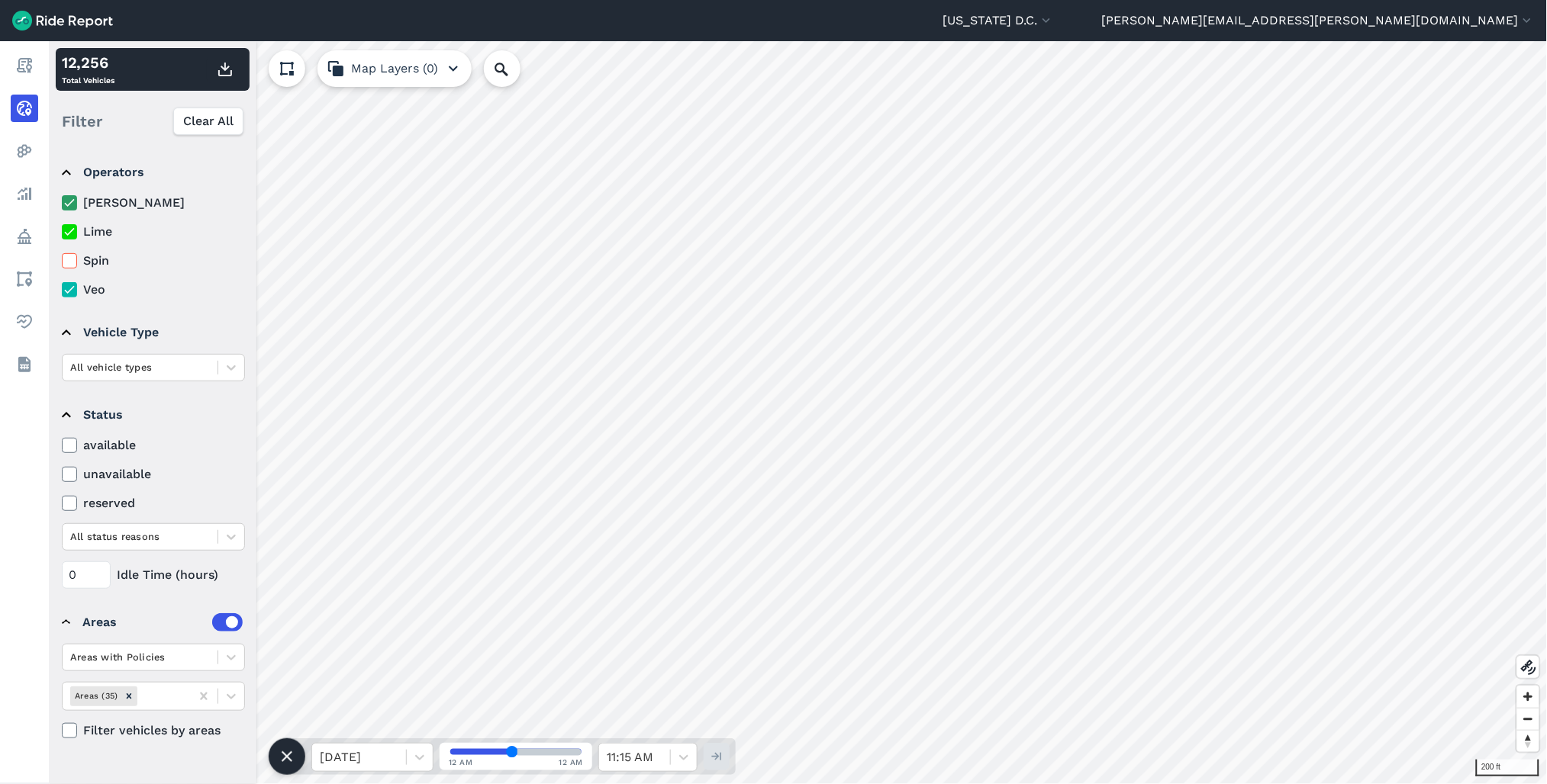
drag, startPoint x: 72, startPoint y: 196, endPoint x: 71, endPoint y: 288, distance: 92.0
click at [72, 196] on icon at bounding box center [70, 203] width 13 height 15
click at [62, 196] on input "[PERSON_NAME]" at bounding box center [62, 199] width 0 height 10
click at [71, 288] on icon at bounding box center [70, 290] width 13 height 15
click at [62, 288] on input "Veo" at bounding box center [62, 286] width 0 height 10
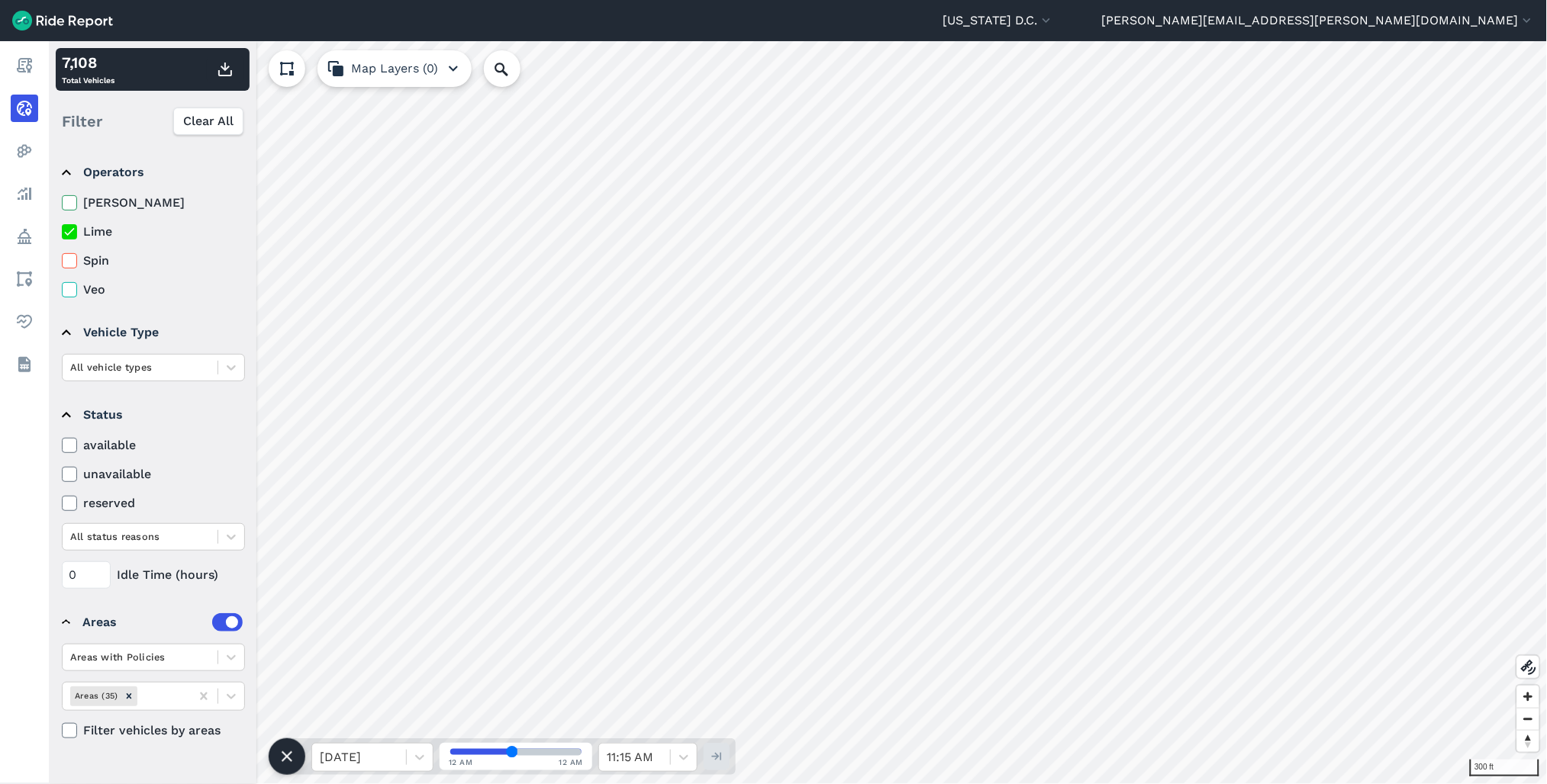
click at [863, 784] on html "Washington D.C. Capital Bikeshare Washington D.C. ted.randell@dc.gov Settings T…" at bounding box center [774, 392] width 1547 height 784
click at [67, 232] on icon at bounding box center [70, 232] width 13 height 15
click at [62, 232] on input "Lime" at bounding box center [62, 227] width 0 height 10
click at [71, 288] on use at bounding box center [69, 290] width 10 height 8
click at [62, 288] on input "Veo" at bounding box center [62, 286] width 0 height 10
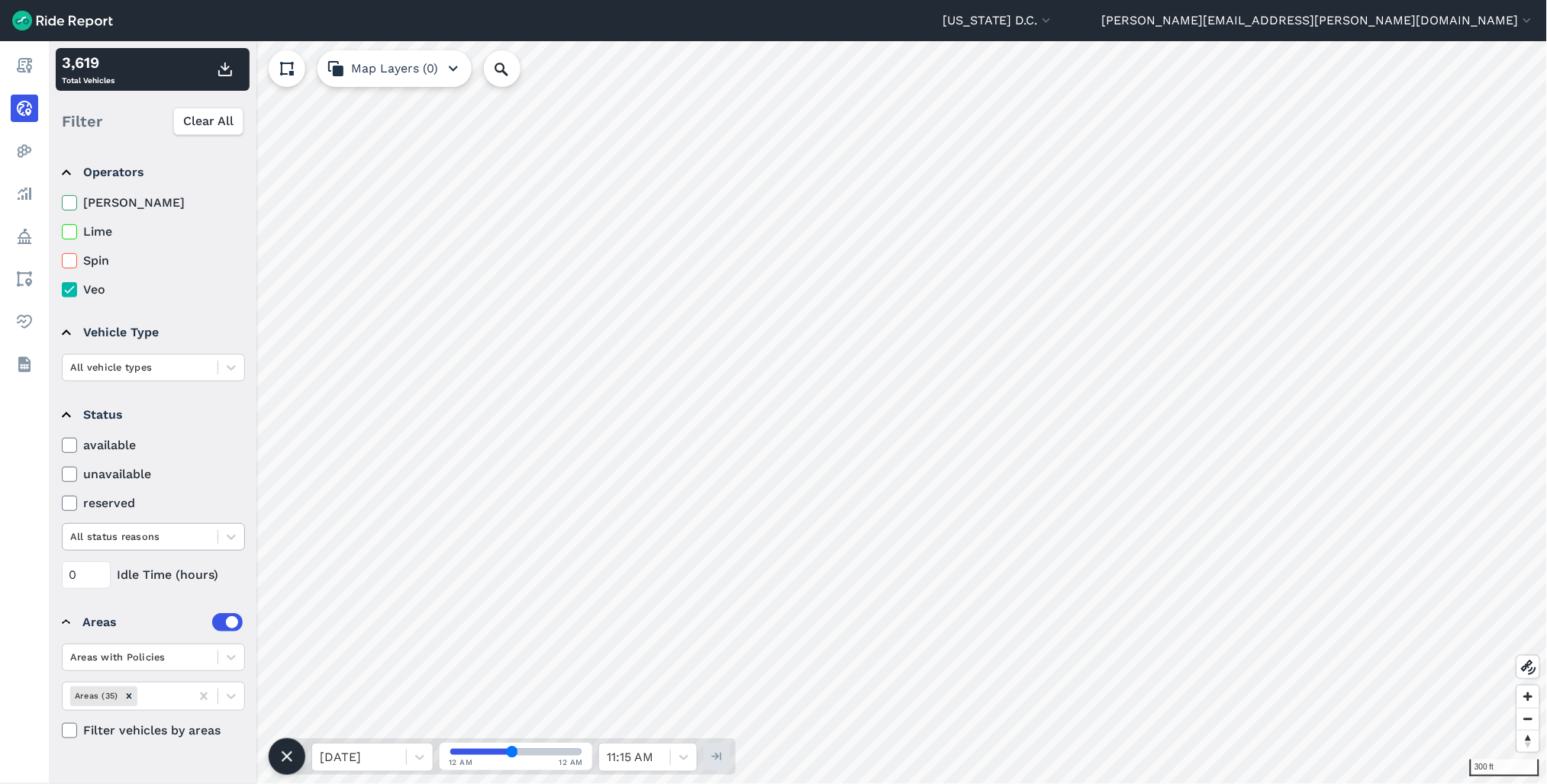
click at [215, 538] on div "All status reasons" at bounding box center [140, 537] width 155 height 24
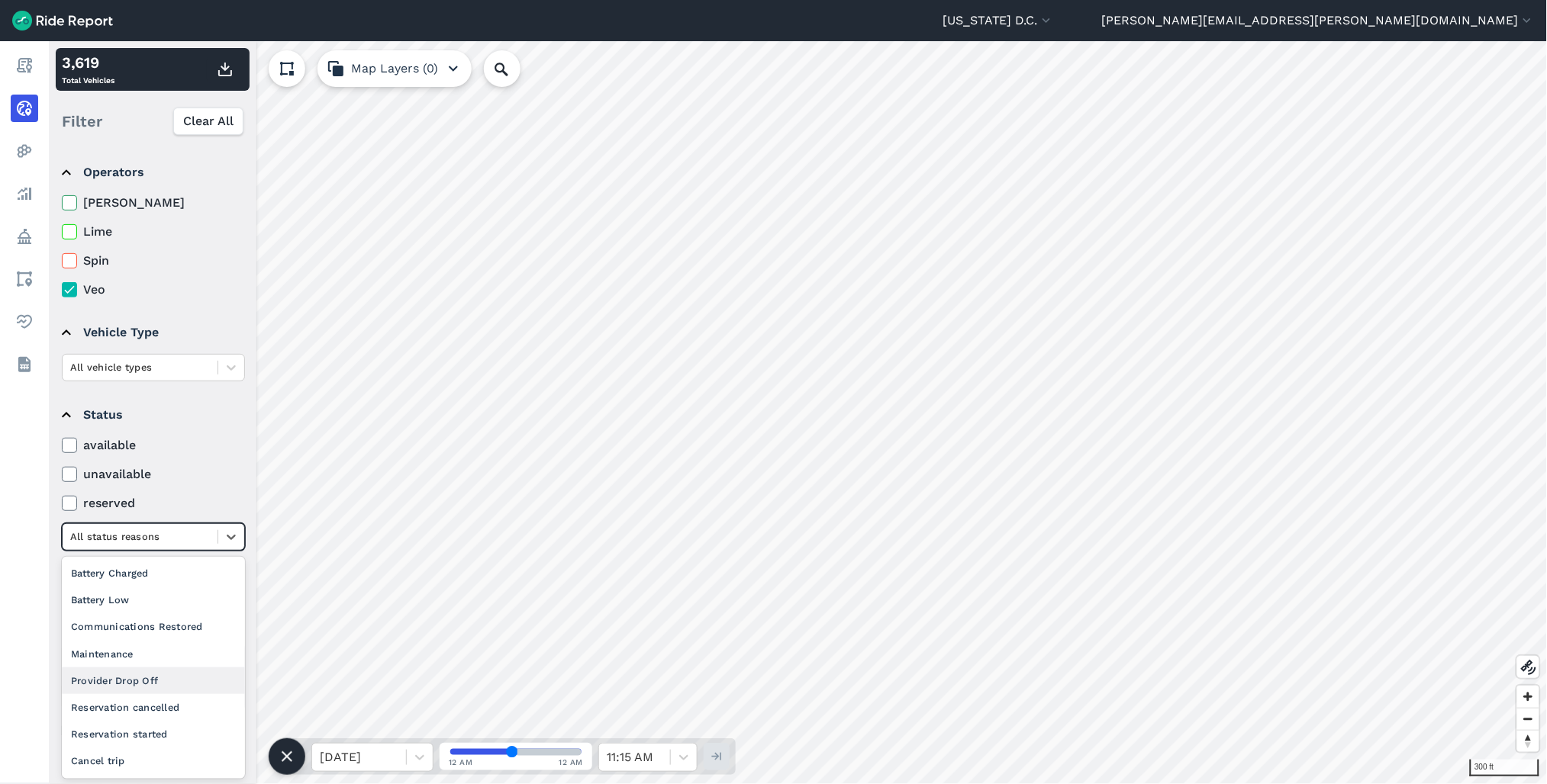
click at [165, 689] on div "Provider Drop Off" at bounding box center [154, 681] width 183 height 27
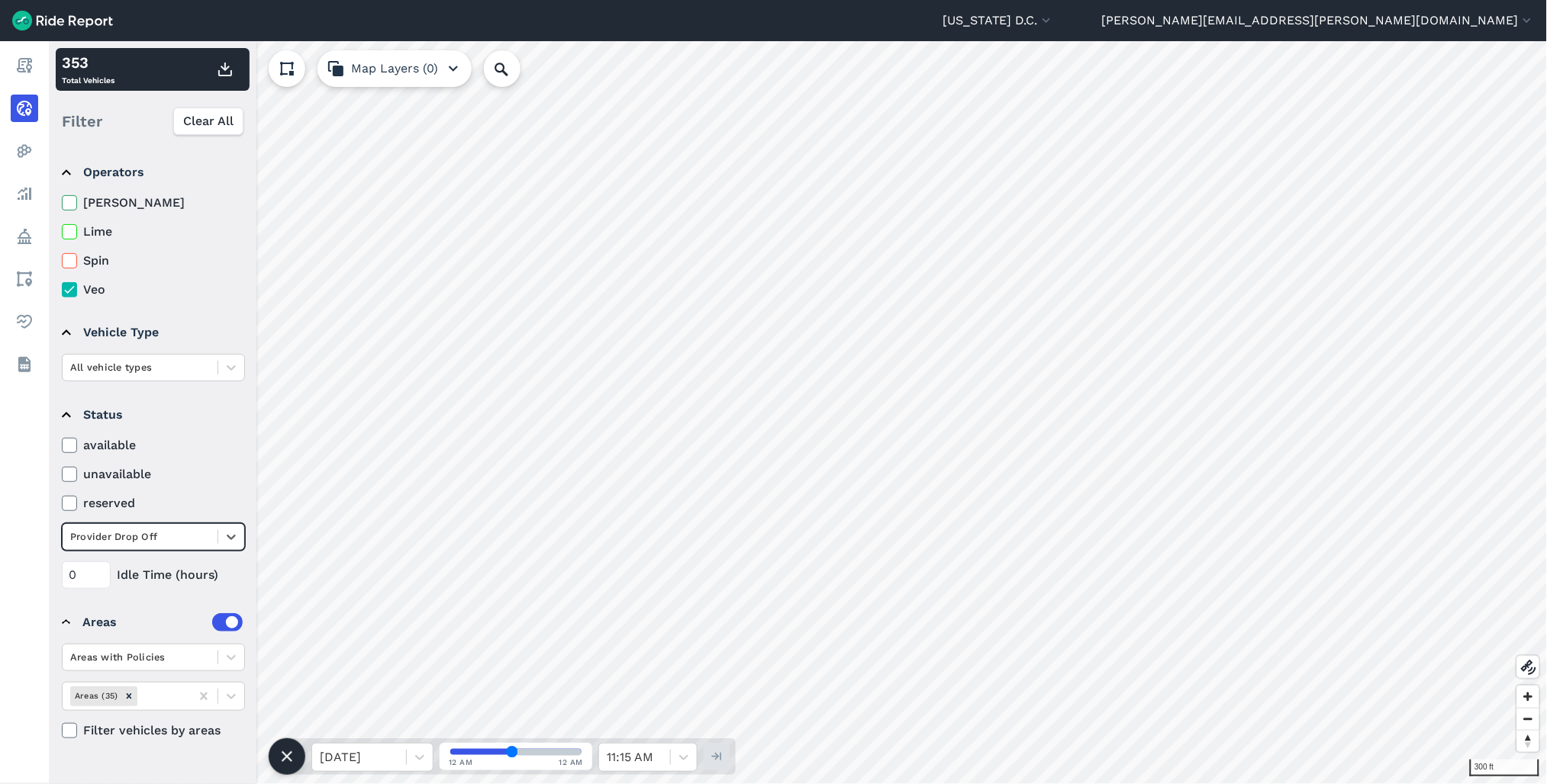
click at [69, 284] on icon at bounding box center [70, 290] width 13 height 15
click at [62, 284] on input "Veo" at bounding box center [62, 286] width 0 height 10
click at [67, 229] on icon at bounding box center [70, 232] width 13 height 15
click at [62, 229] on input "Lime" at bounding box center [62, 227] width 0 height 10
click at [69, 200] on icon at bounding box center [70, 203] width 13 height 15
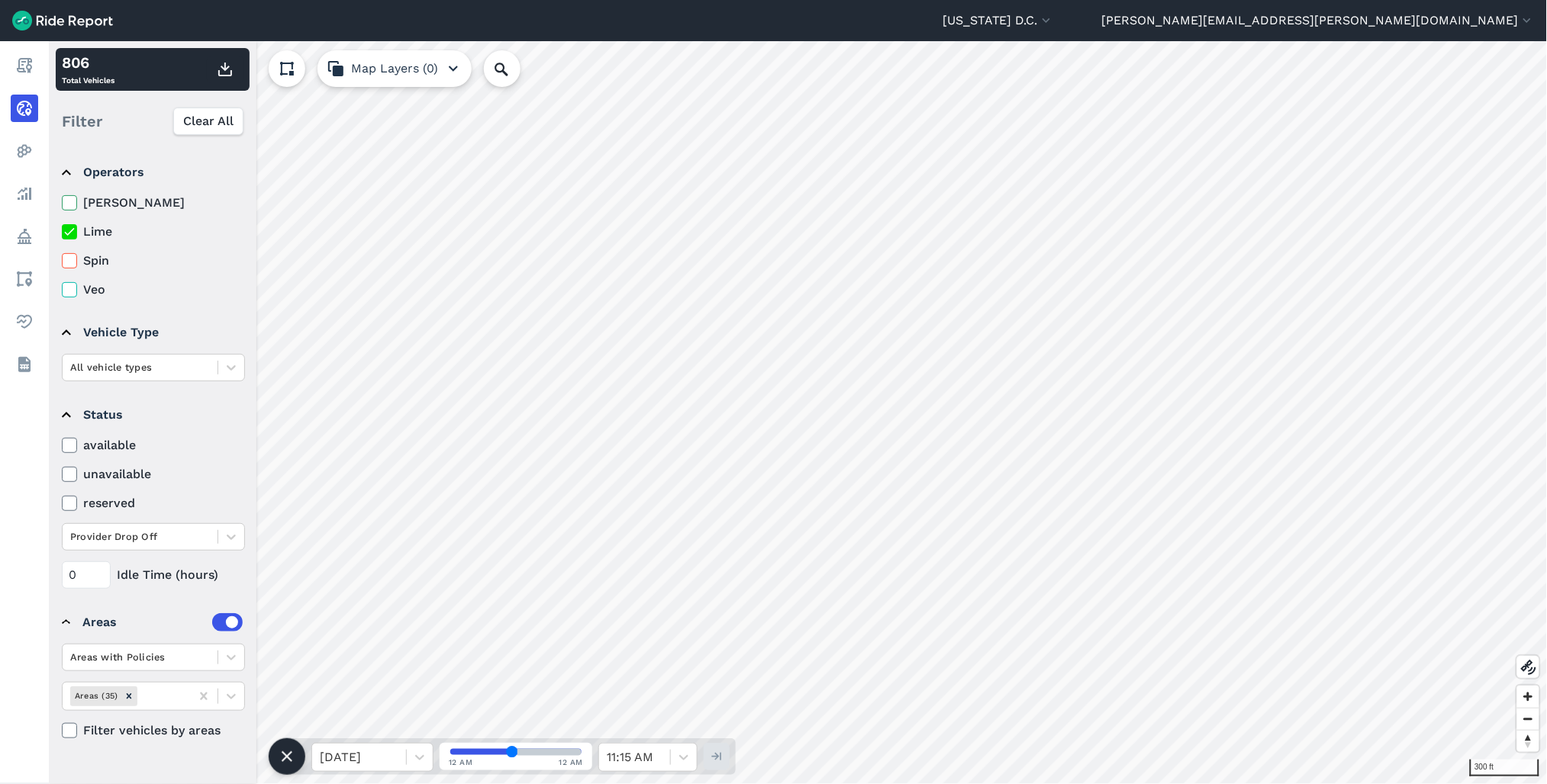
click at [62, 200] on input "[PERSON_NAME]" at bounding box center [62, 199] width 0 height 10
click at [73, 232] on icon at bounding box center [70, 232] width 13 height 15
click at [62, 232] on input "Lime" at bounding box center [62, 227] width 0 height 10
drag, startPoint x: 73, startPoint y: 201, endPoint x: 69, endPoint y: 264, distance: 63.1
click at [73, 201] on use at bounding box center [69, 203] width 10 height 8
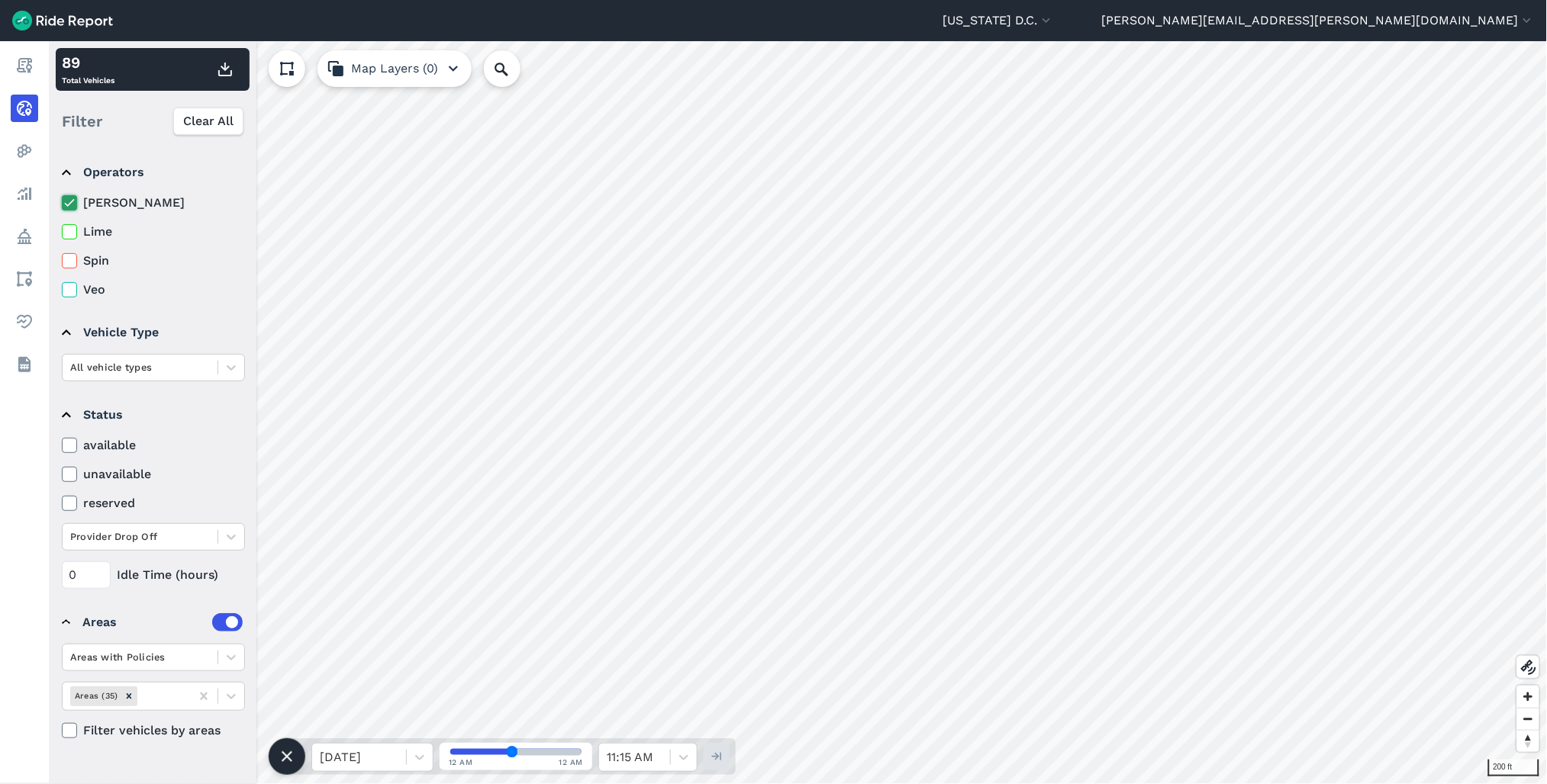
click at [62, 201] on input "[PERSON_NAME]" at bounding box center [62, 199] width 0 height 10
click at [66, 231] on icon at bounding box center [70, 232] width 13 height 15
click at [62, 231] on input "Lime" at bounding box center [62, 227] width 0 height 10
click at [69, 264] on icon at bounding box center [70, 261] width 13 height 15
click at [62, 262] on input "Spin" at bounding box center [62, 257] width 0 height 10
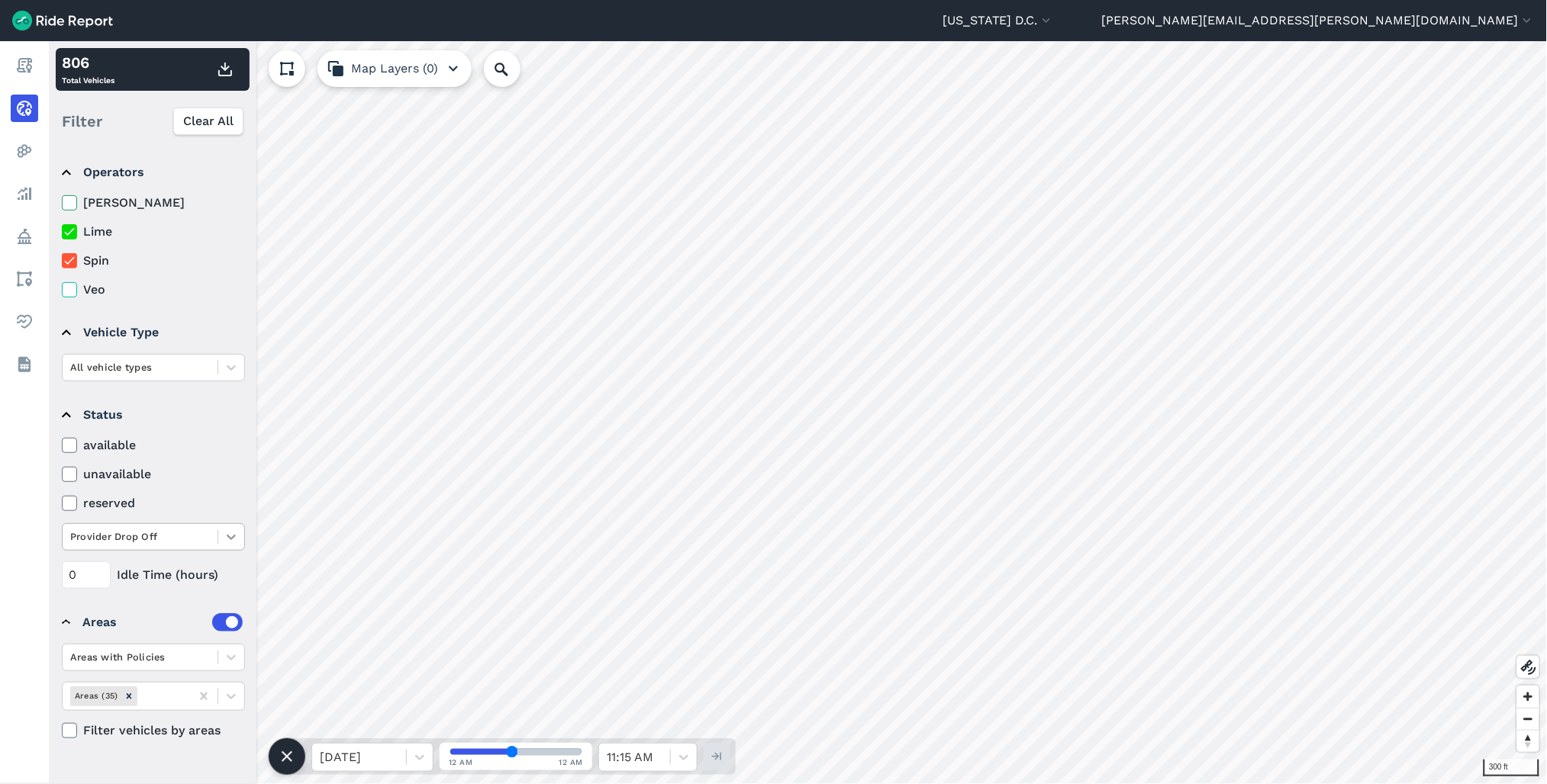
drag, startPoint x: 63, startPoint y: 201, endPoint x: 220, endPoint y: 537, distance: 370.9
click at [63, 201] on icon at bounding box center [70, 203] width 13 height 15
click at [62, 201] on input "[PERSON_NAME]" at bounding box center [62, 199] width 0 height 10
click at [176, 539] on div at bounding box center [140, 537] width 139 height 17
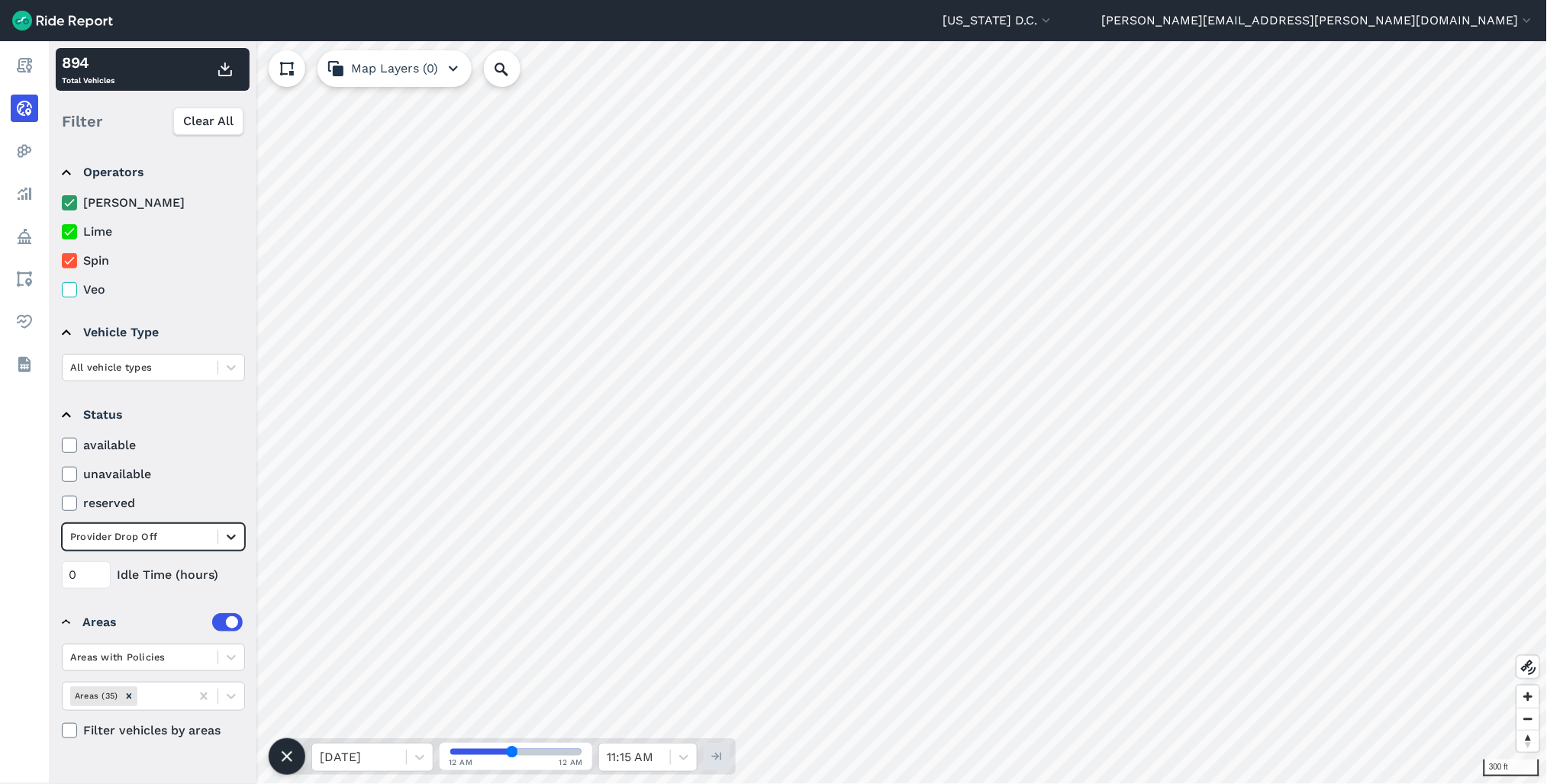
click at [233, 537] on icon at bounding box center [231, 538] width 10 height 6
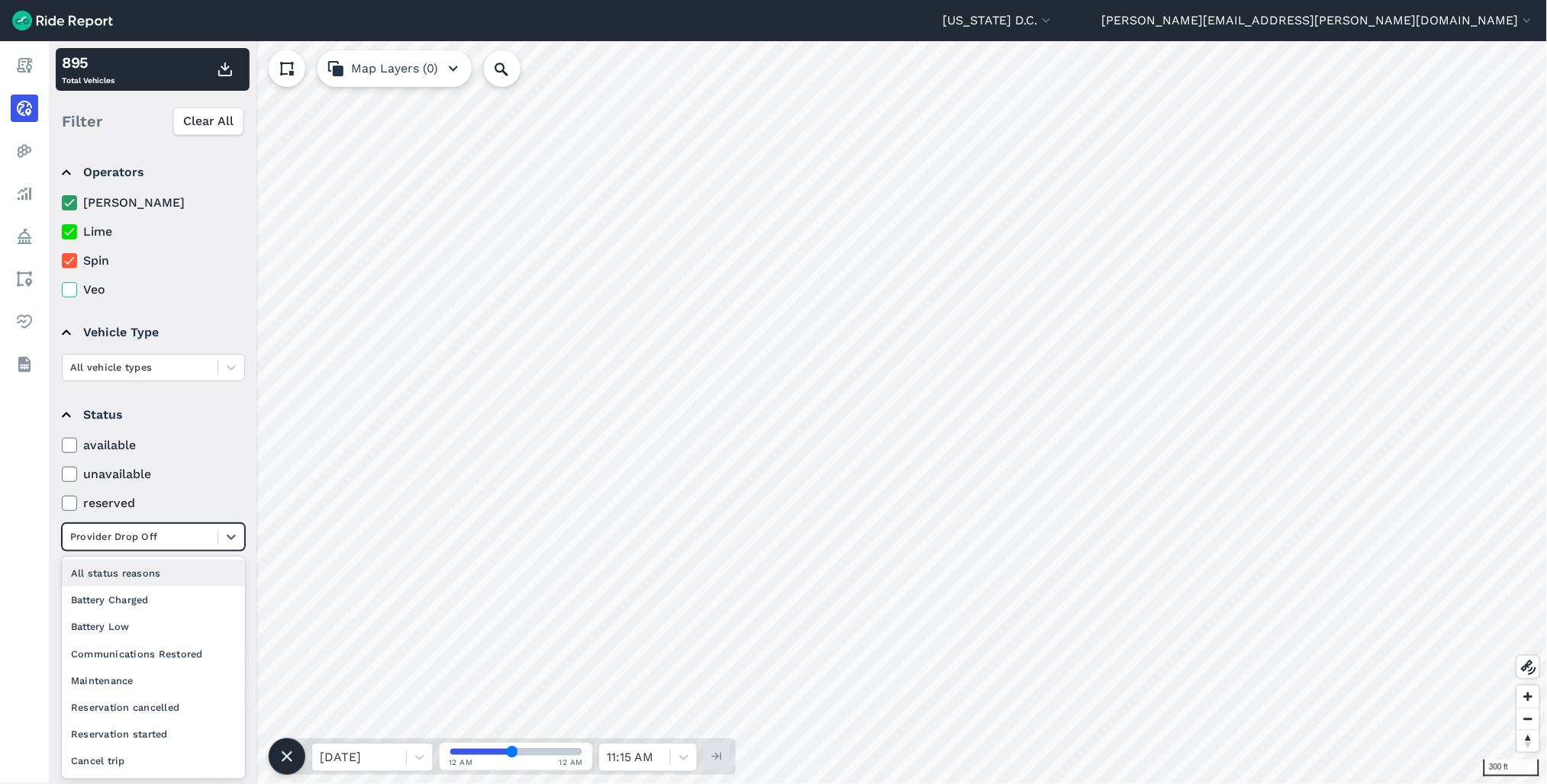
click at [146, 576] on div "All status reasons" at bounding box center [154, 573] width 183 height 27
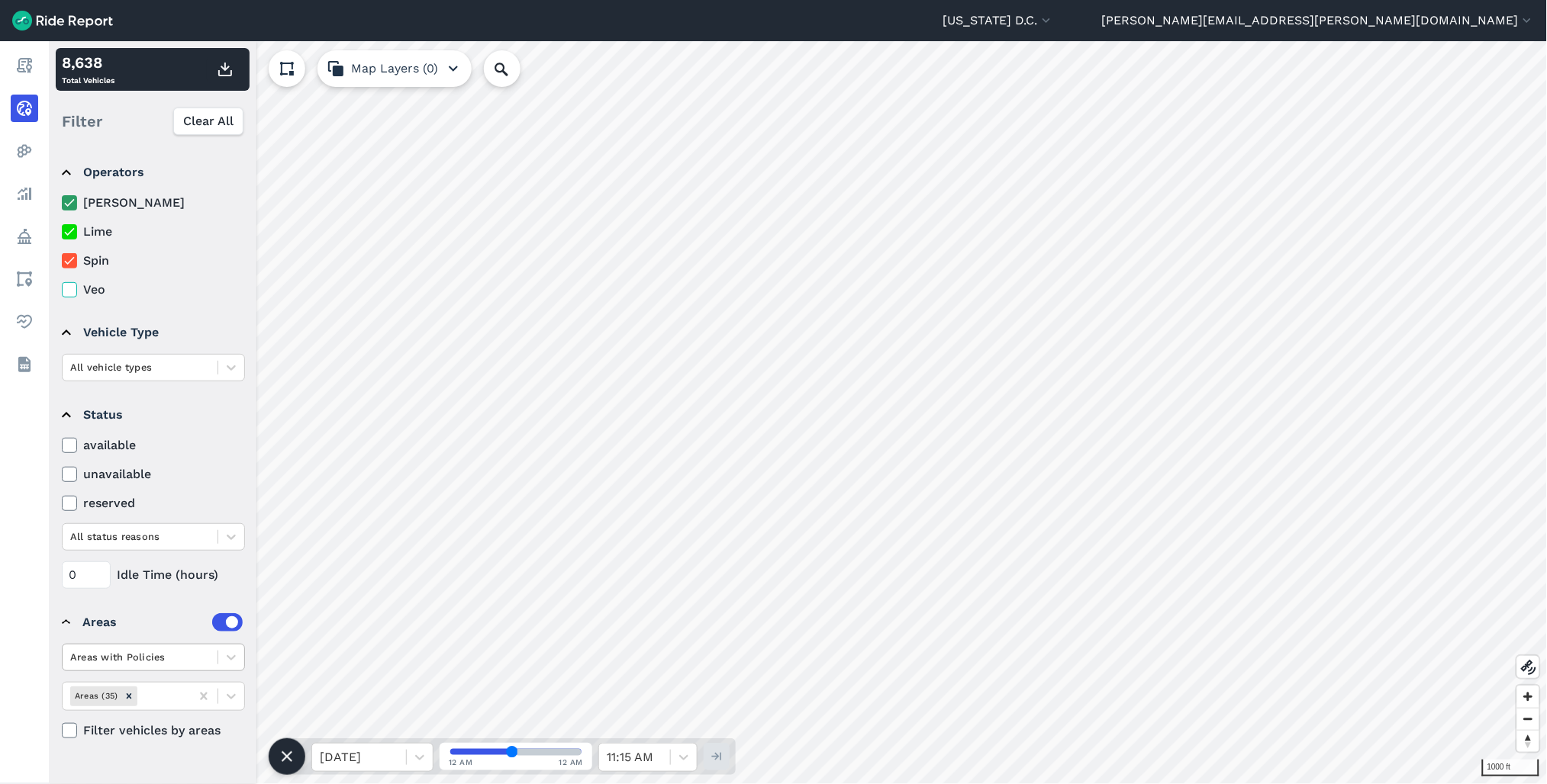
click at [138, 659] on div at bounding box center [140, 657] width 139 height 17
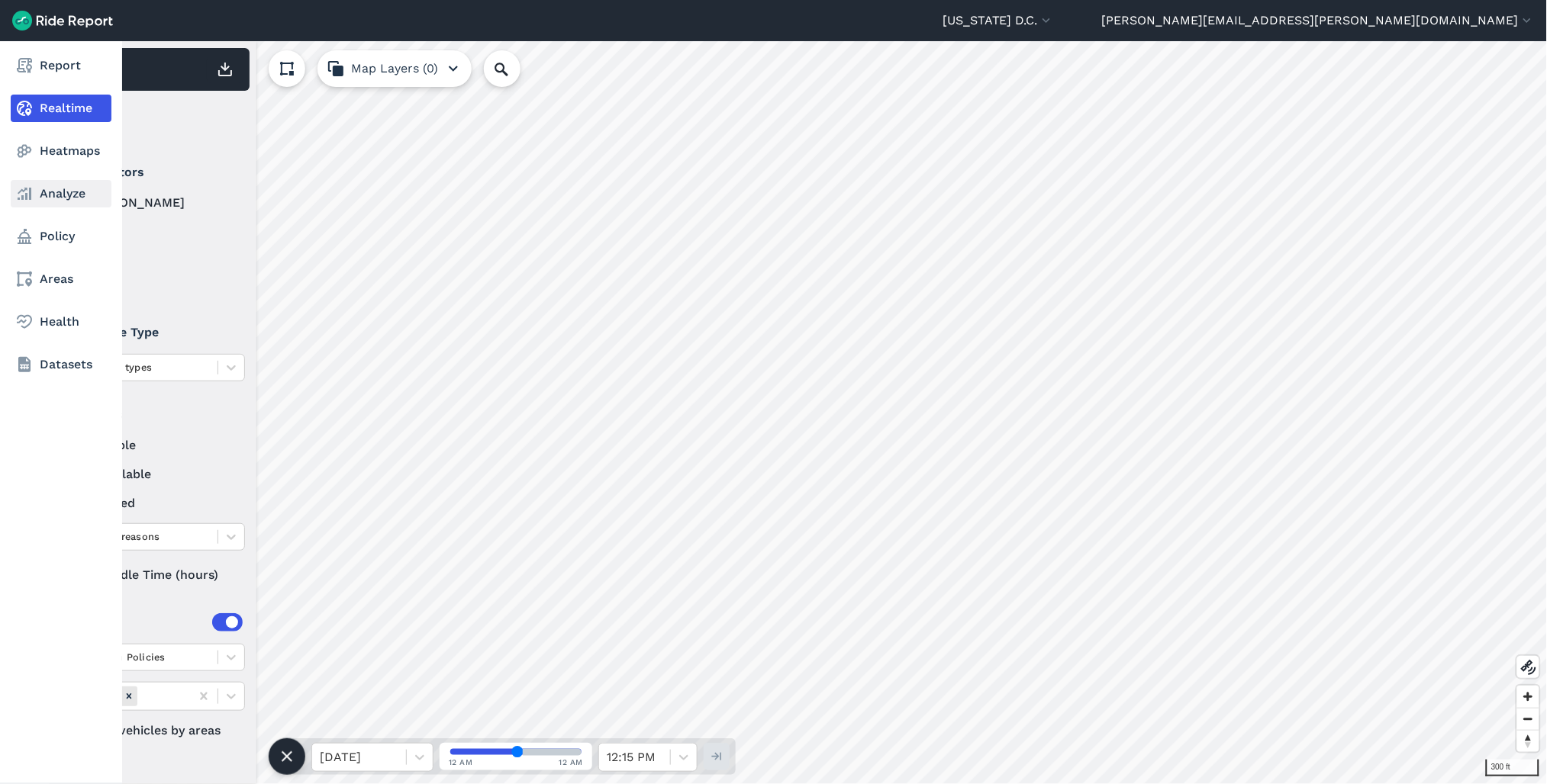
click at [48, 195] on link "Analyze" at bounding box center [60, 194] width 100 height 28
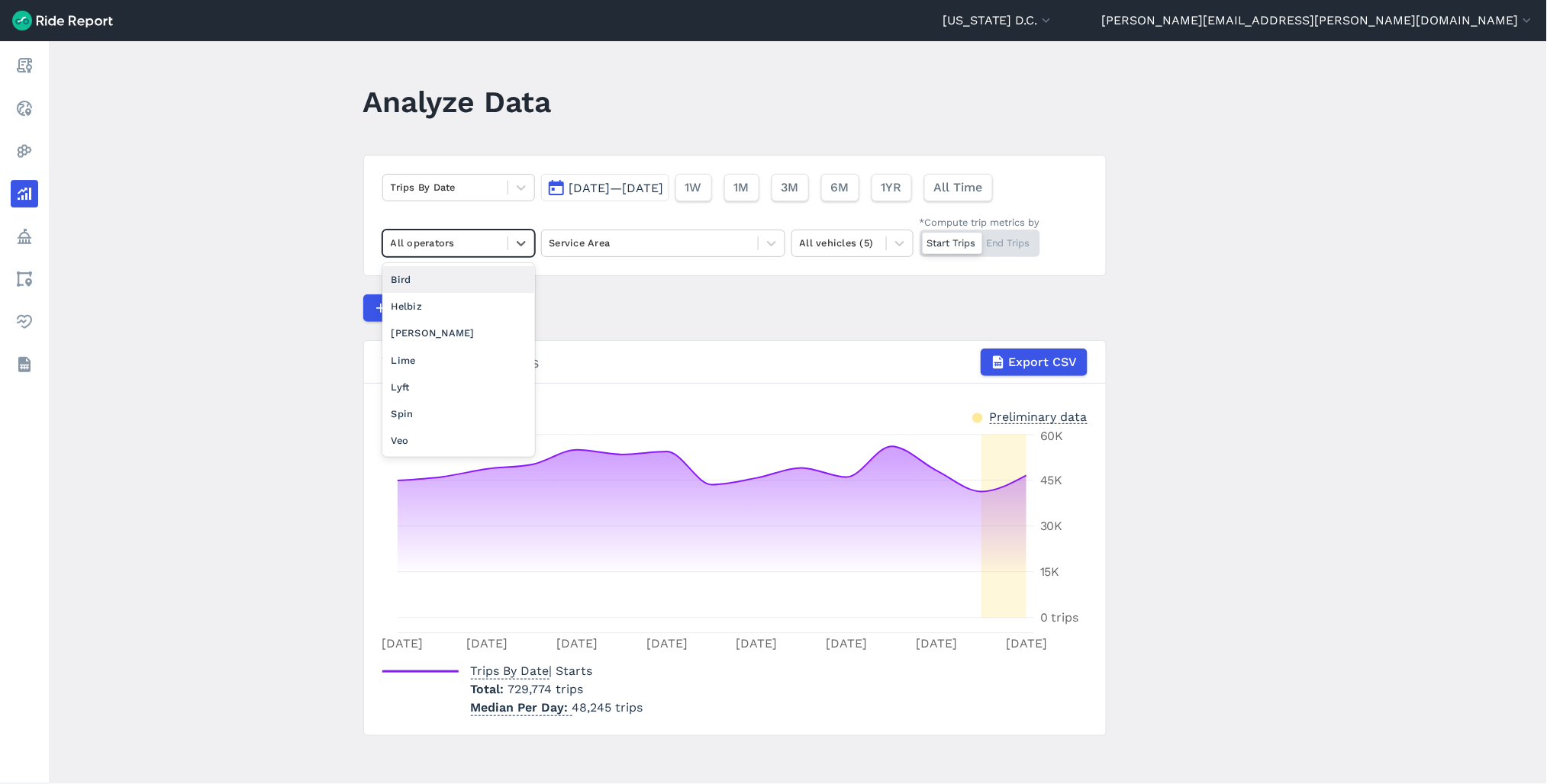
click at [492, 240] on div at bounding box center [445, 243] width 109 height 17
click at [484, 444] on div "Veo" at bounding box center [458, 440] width 153 height 27
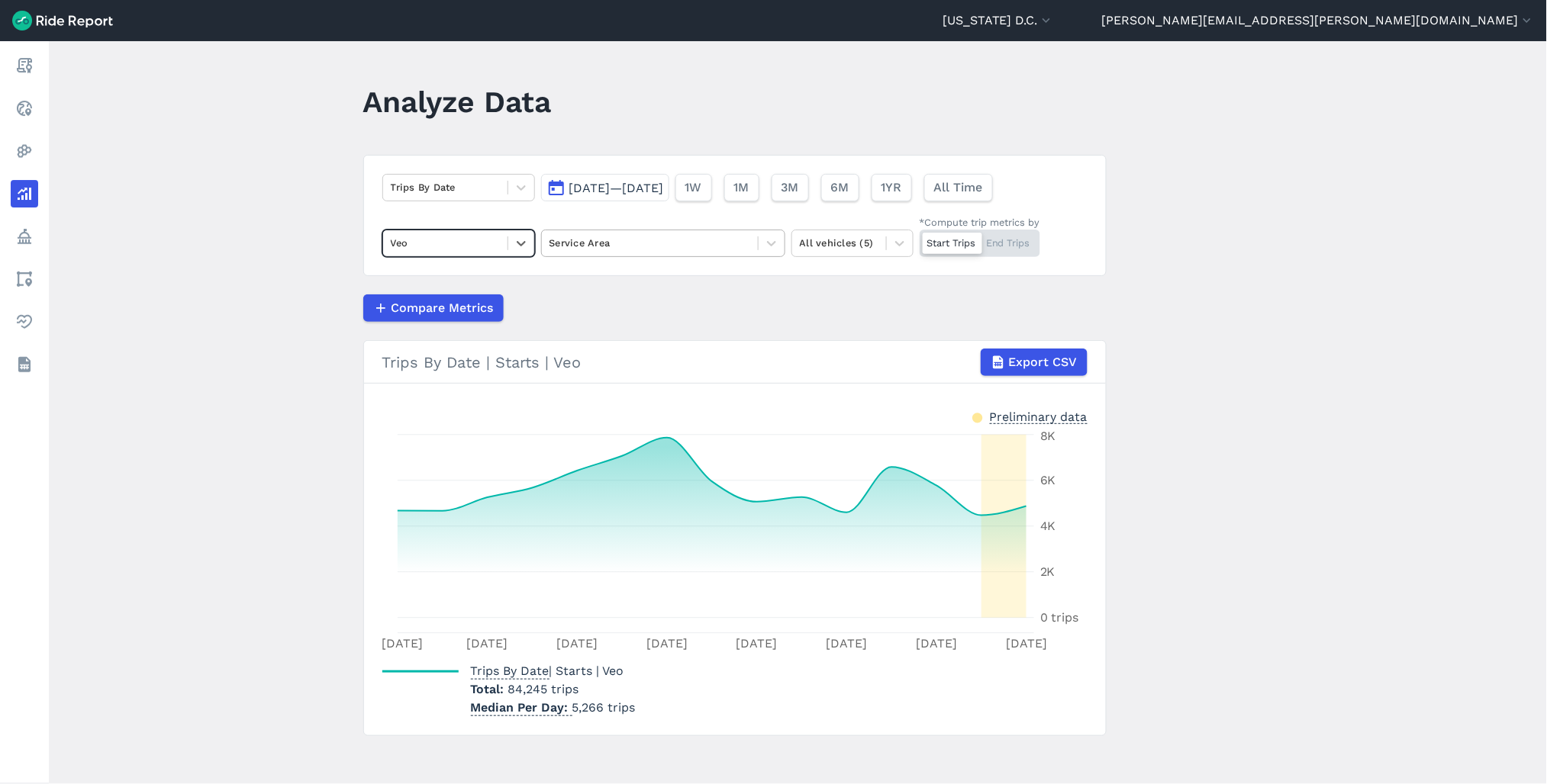
click at [625, 242] on div at bounding box center [649, 243] width 201 height 17
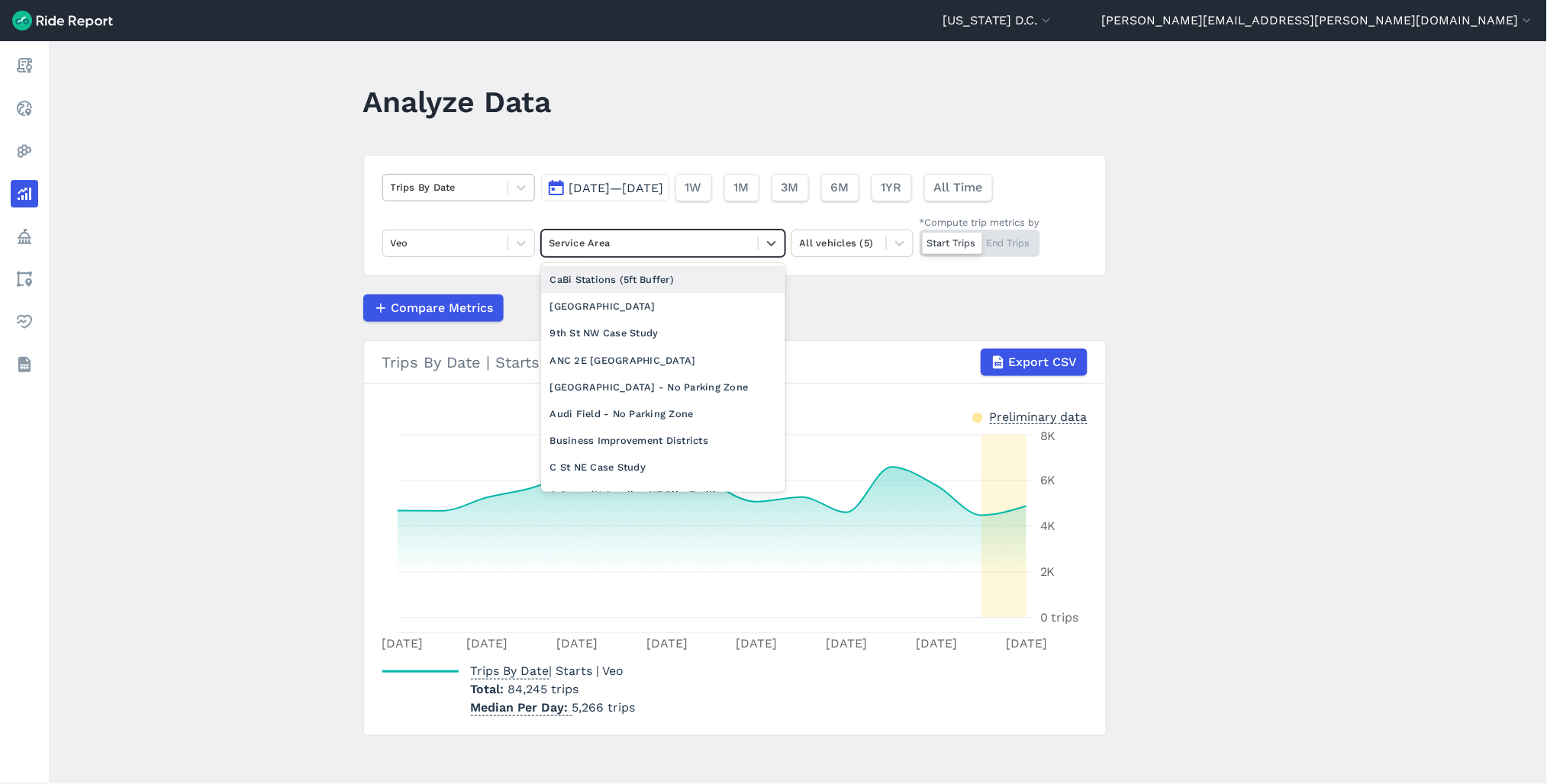
click at [415, 188] on div at bounding box center [445, 187] width 109 height 17
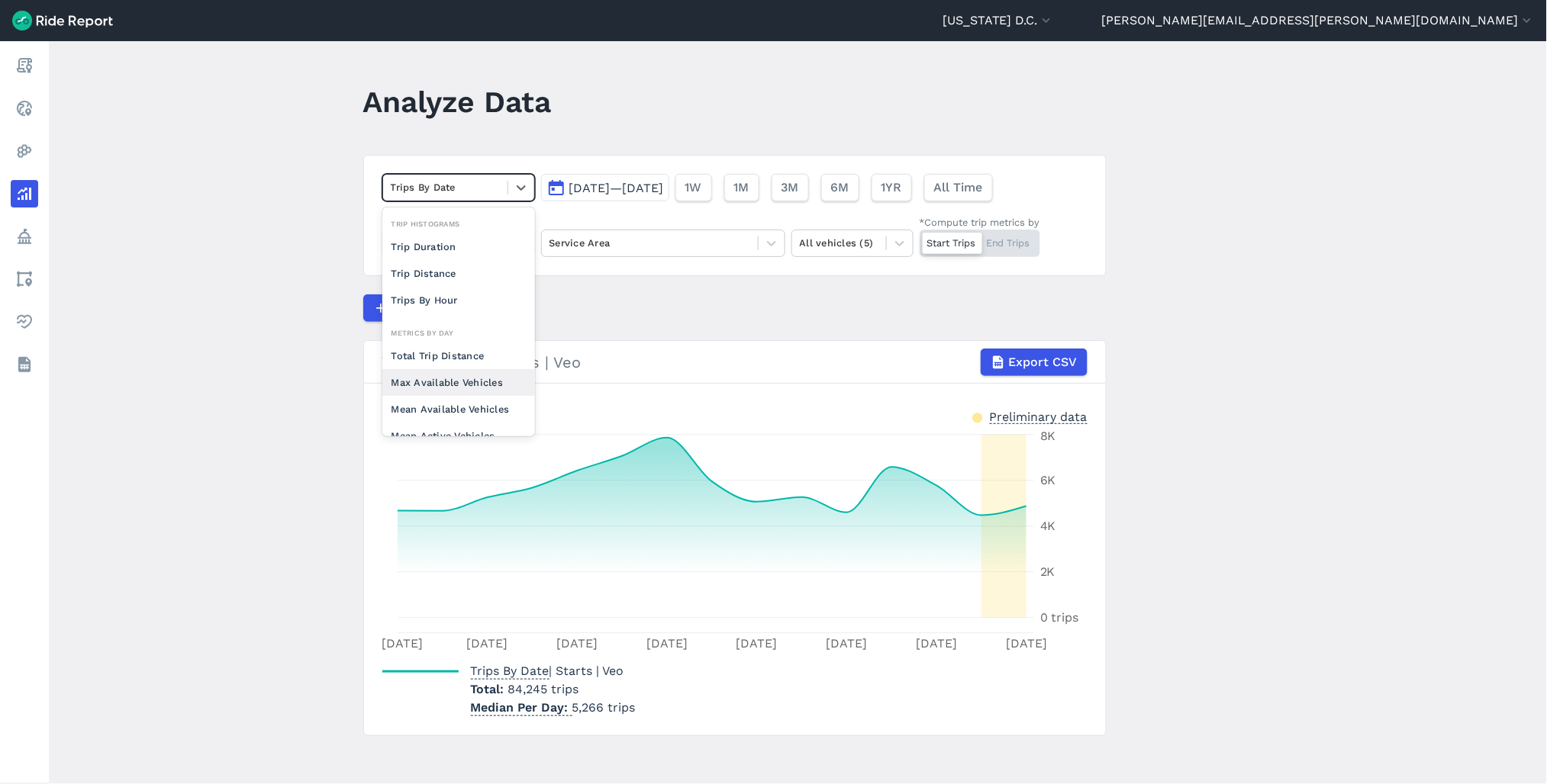
click at [451, 380] on div "Max Available Vehicles" at bounding box center [458, 383] width 153 height 27
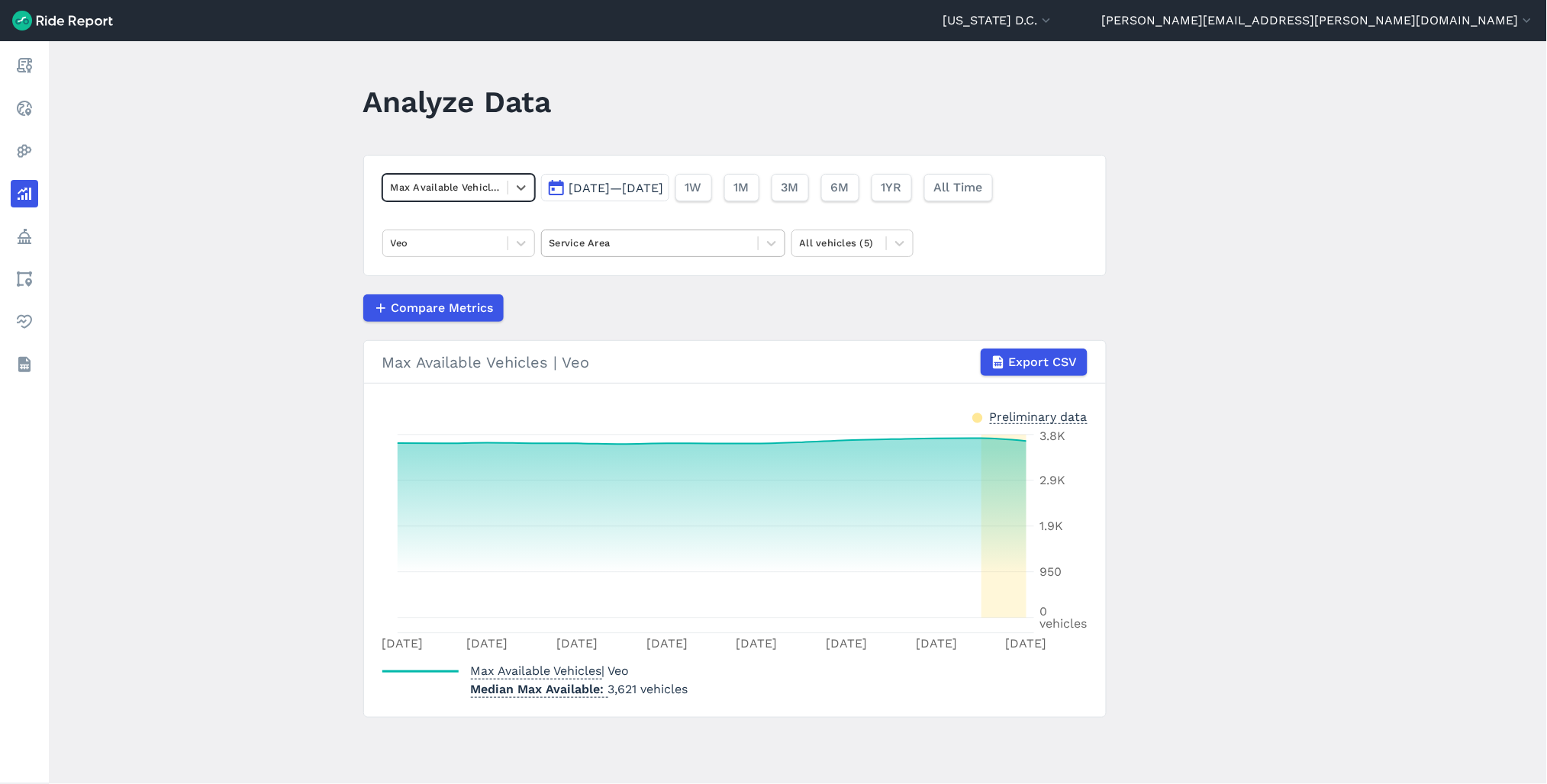
click at [632, 255] on div "Service Area" at bounding box center [649, 243] width 216 height 24
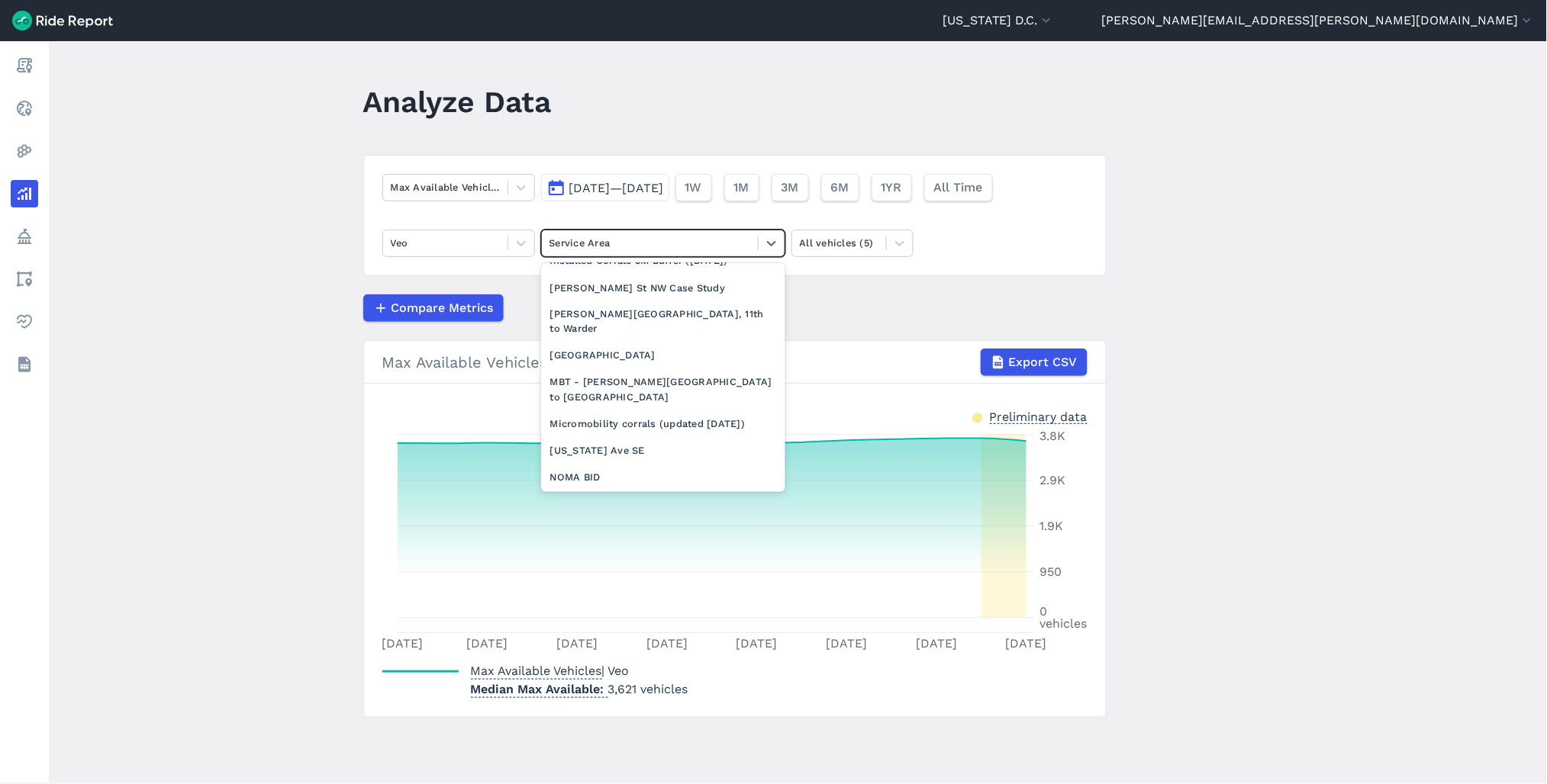
scroll to position [1102, 0]
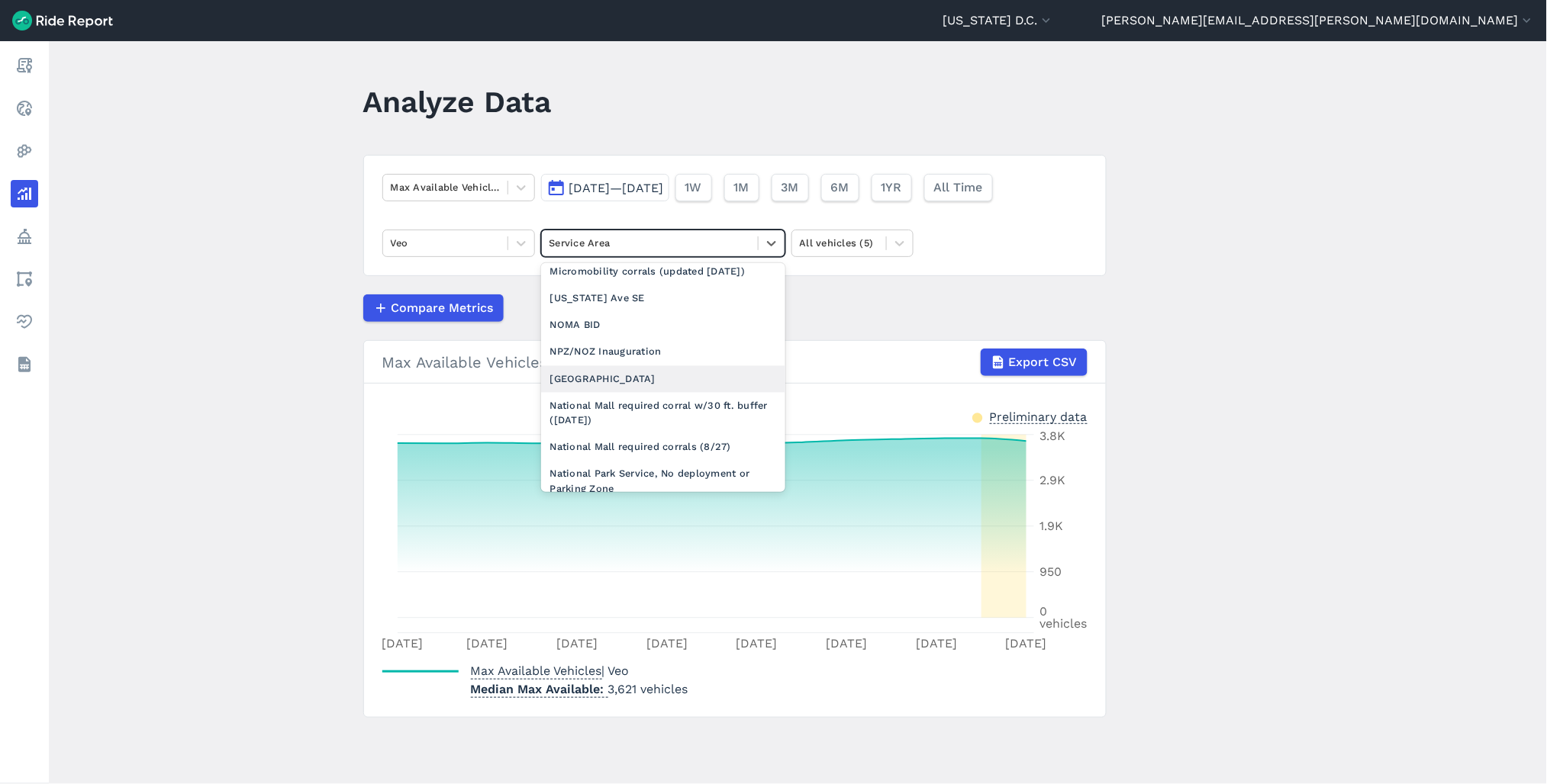
click at [634, 392] on div "National Mall" at bounding box center [663, 380] width 244 height 27
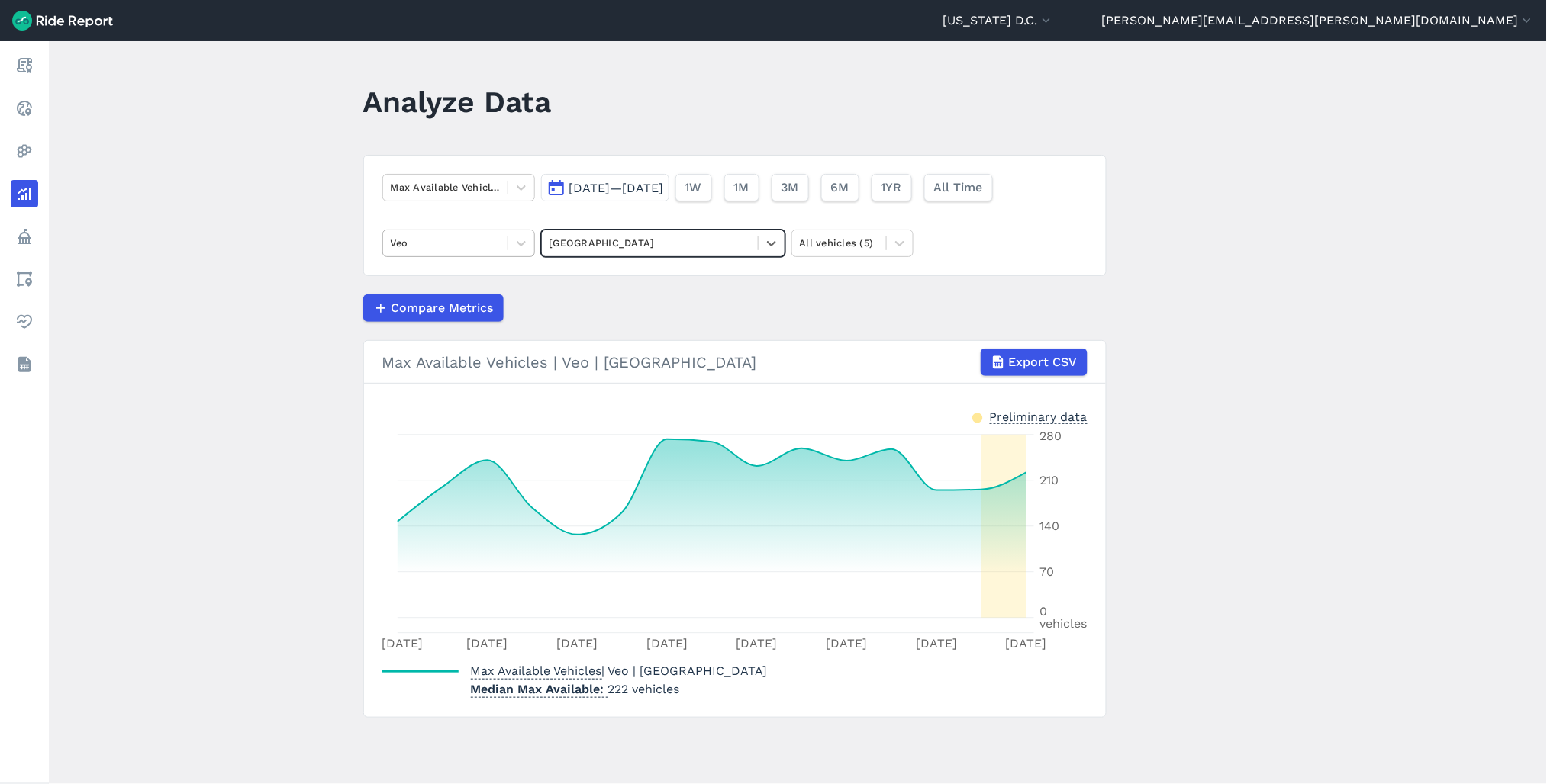
click at [471, 256] on div "Veo" at bounding box center [458, 244] width 153 height 28
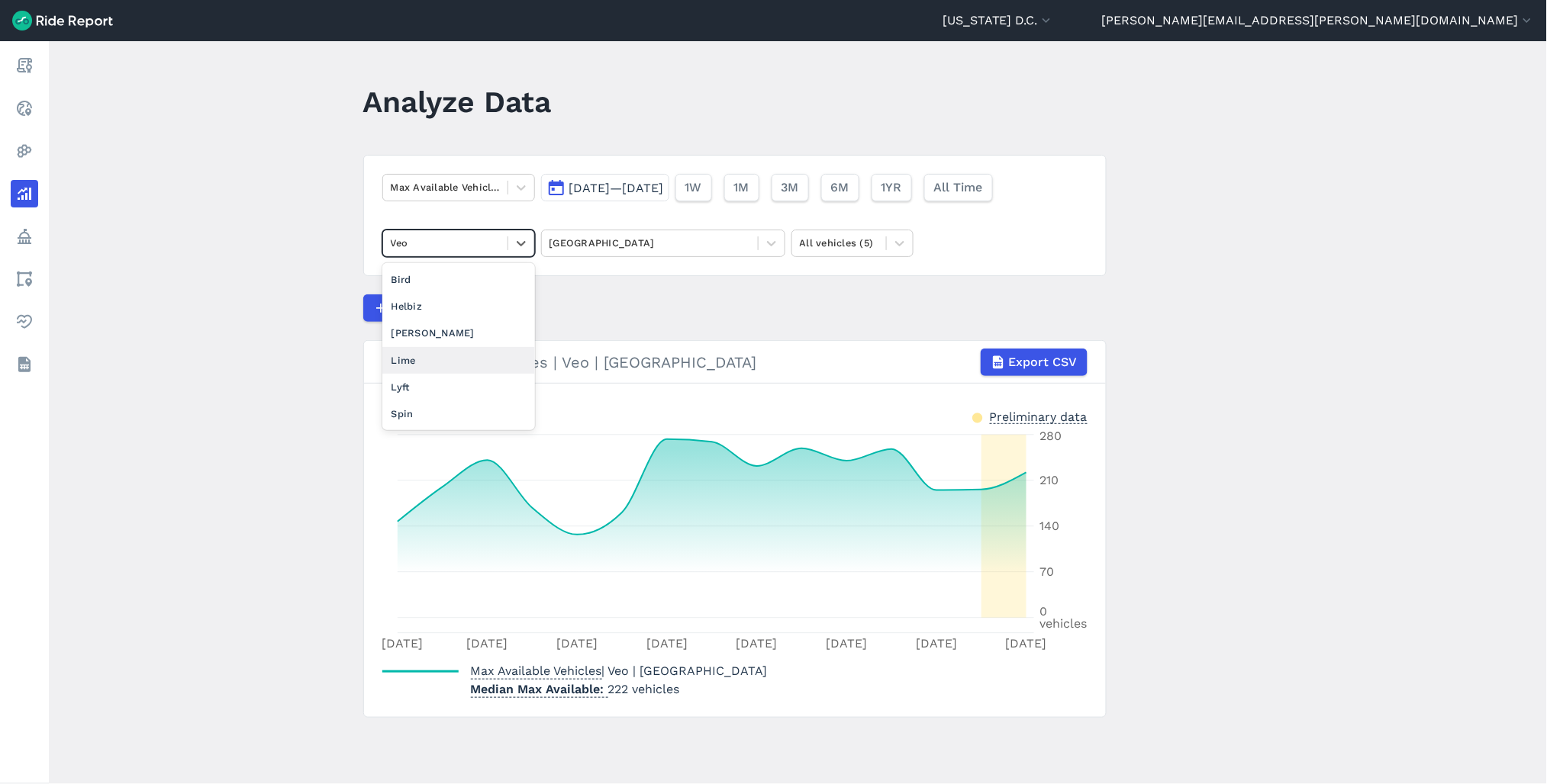
click at [453, 365] on div "Lime" at bounding box center [458, 361] width 153 height 27
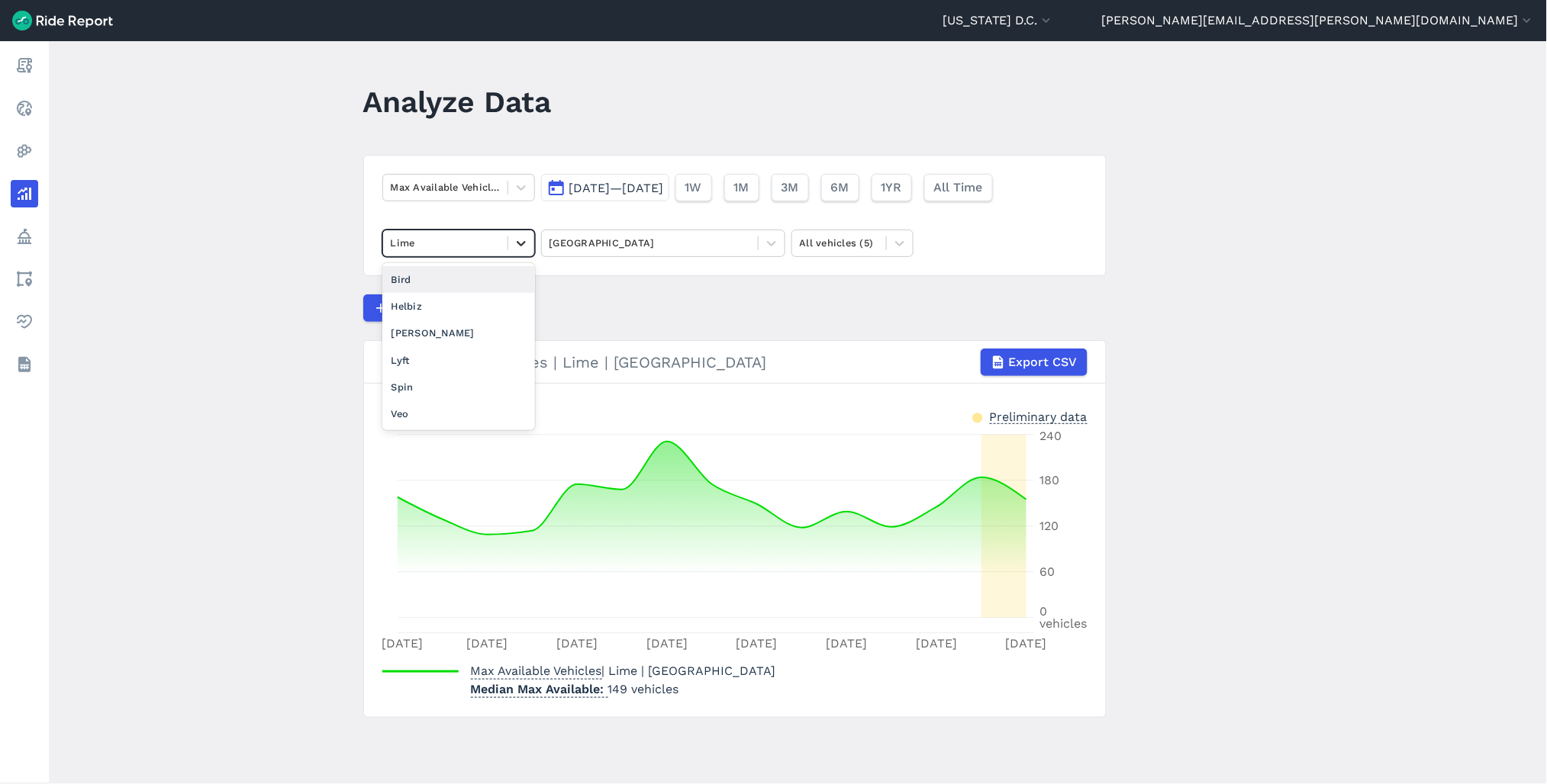
click at [514, 244] on icon at bounding box center [521, 244] width 15 height 15
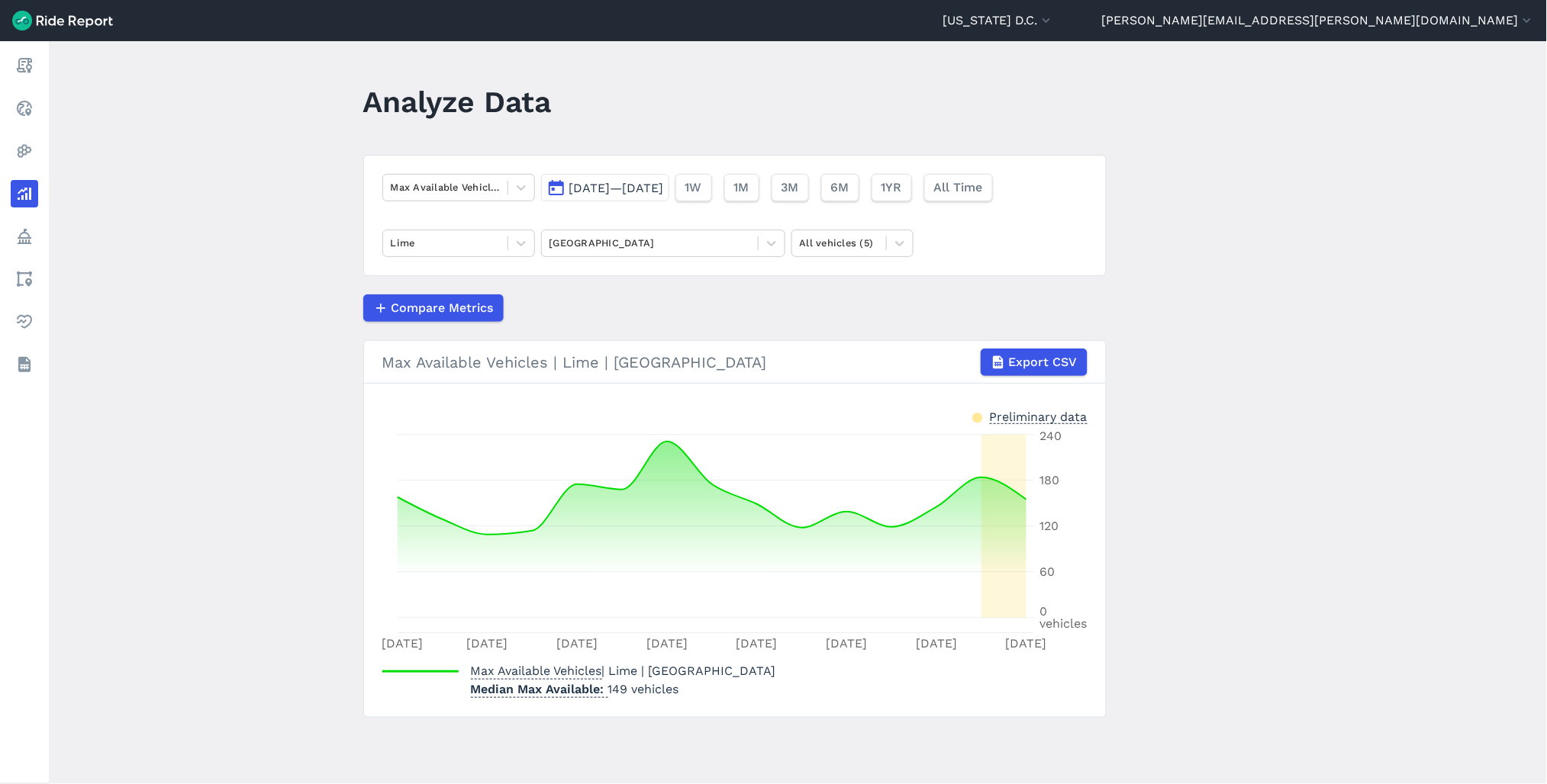
click at [1222, 506] on main "Analyze Data Max Available Vehicles Aug 25, 2025—Sep 8, 2025 1W 1M 3M 6M 1YR Al…" at bounding box center [797, 413] width 1497 height 743
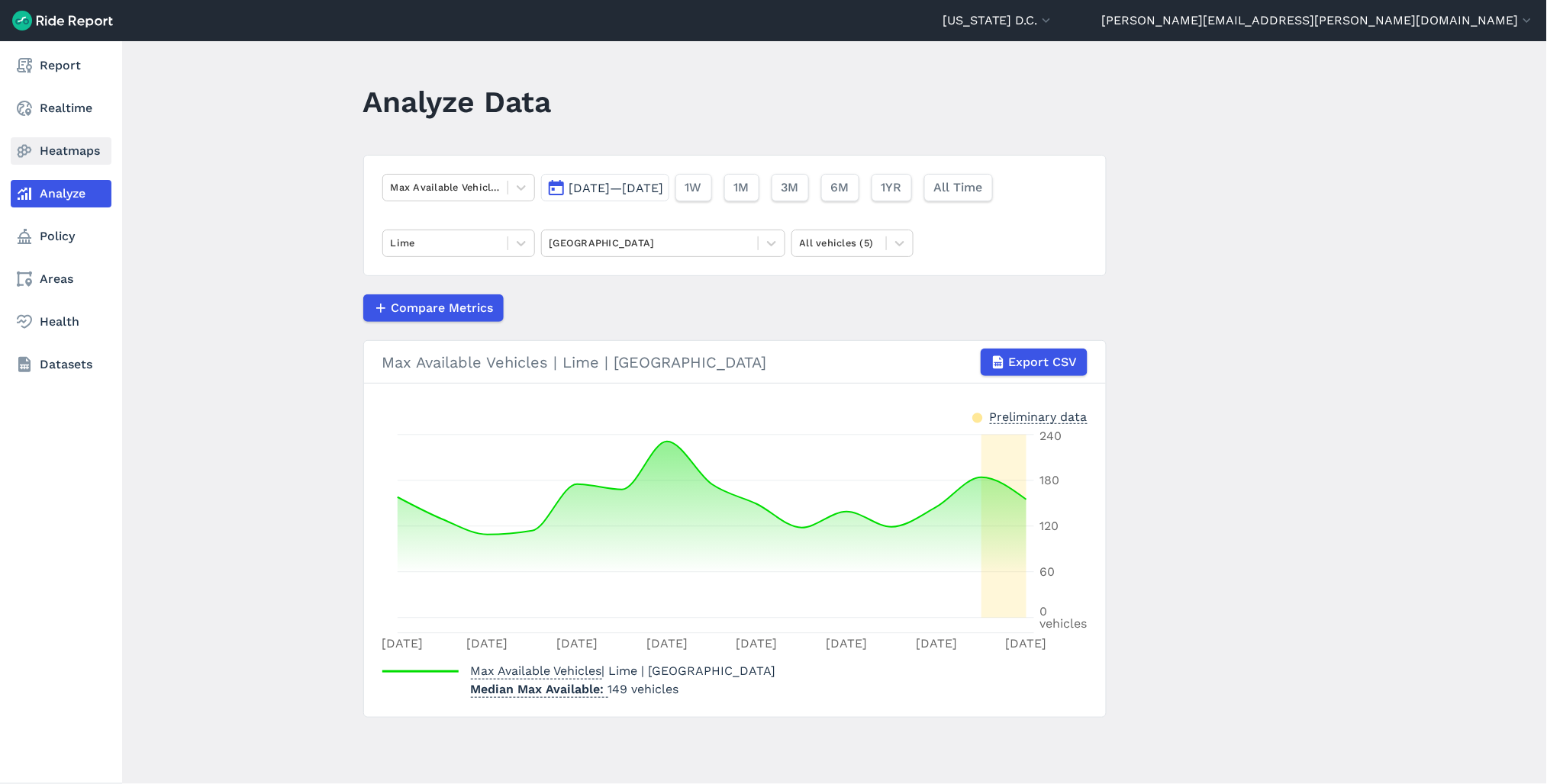
click at [52, 147] on link "Heatmaps" at bounding box center [60, 151] width 100 height 28
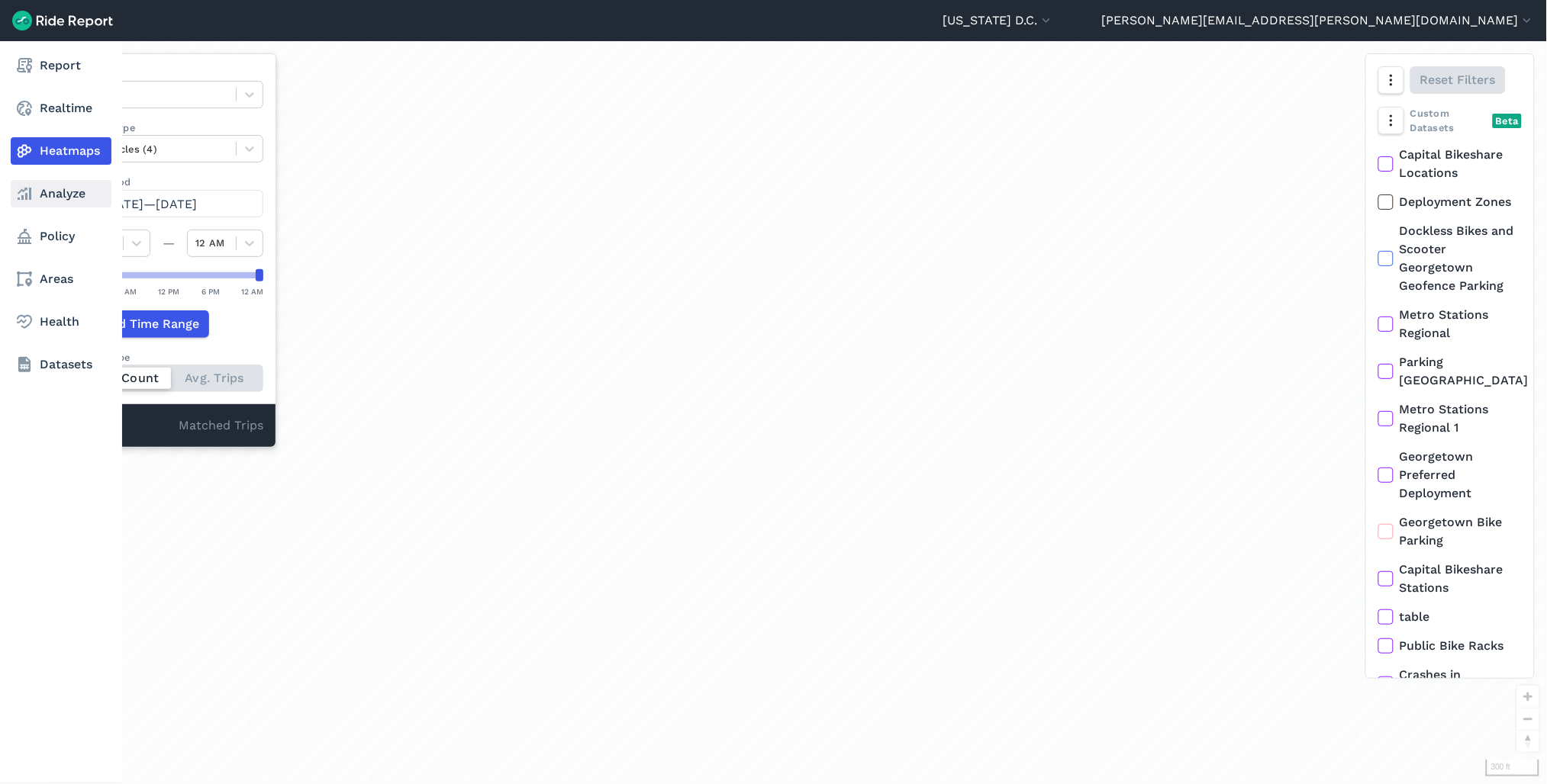
click at [81, 195] on link "Analyze" at bounding box center [60, 194] width 100 height 28
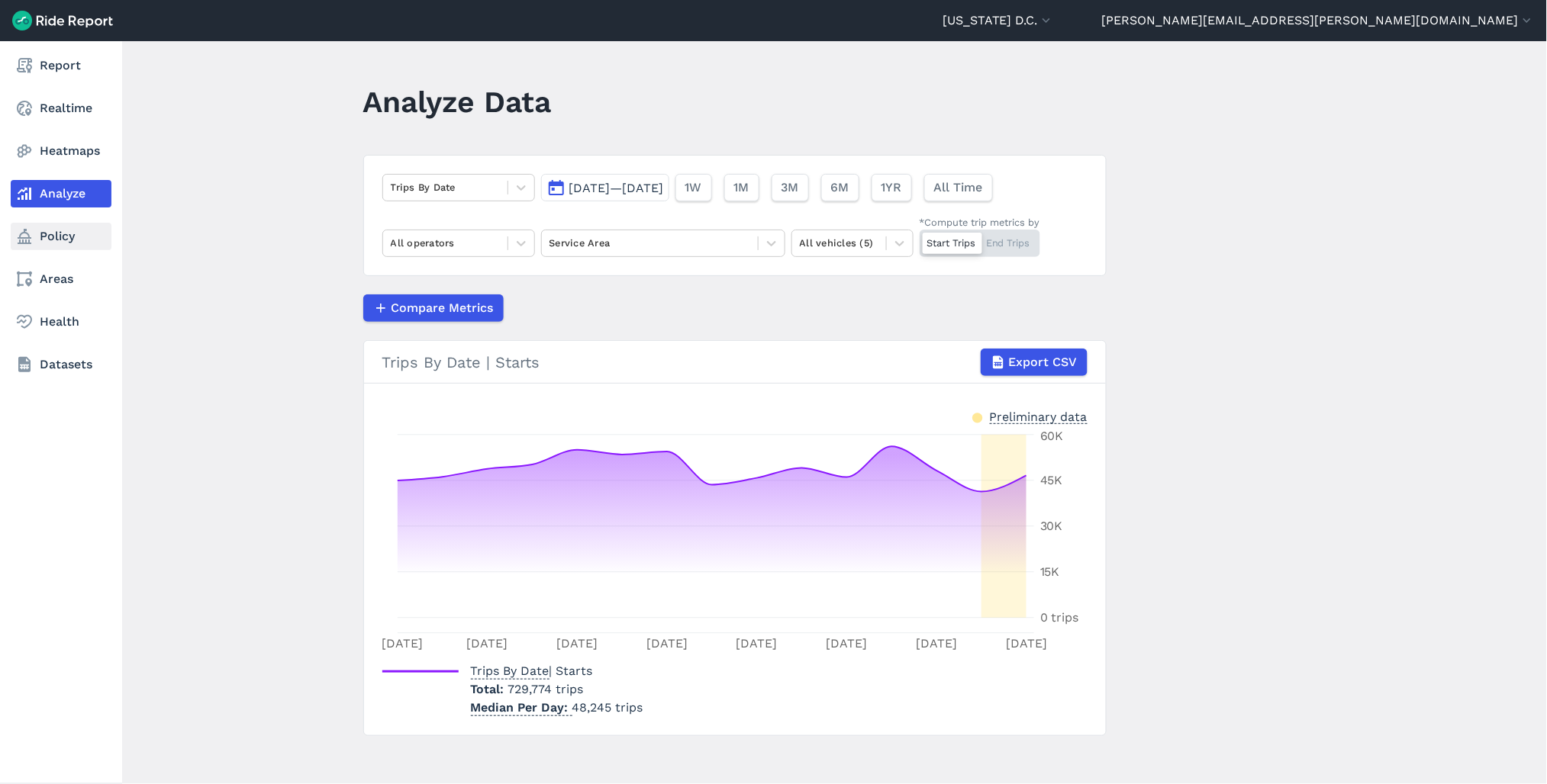
click at [61, 226] on link "Policy" at bounding box center [60, 236] width 100 height 28
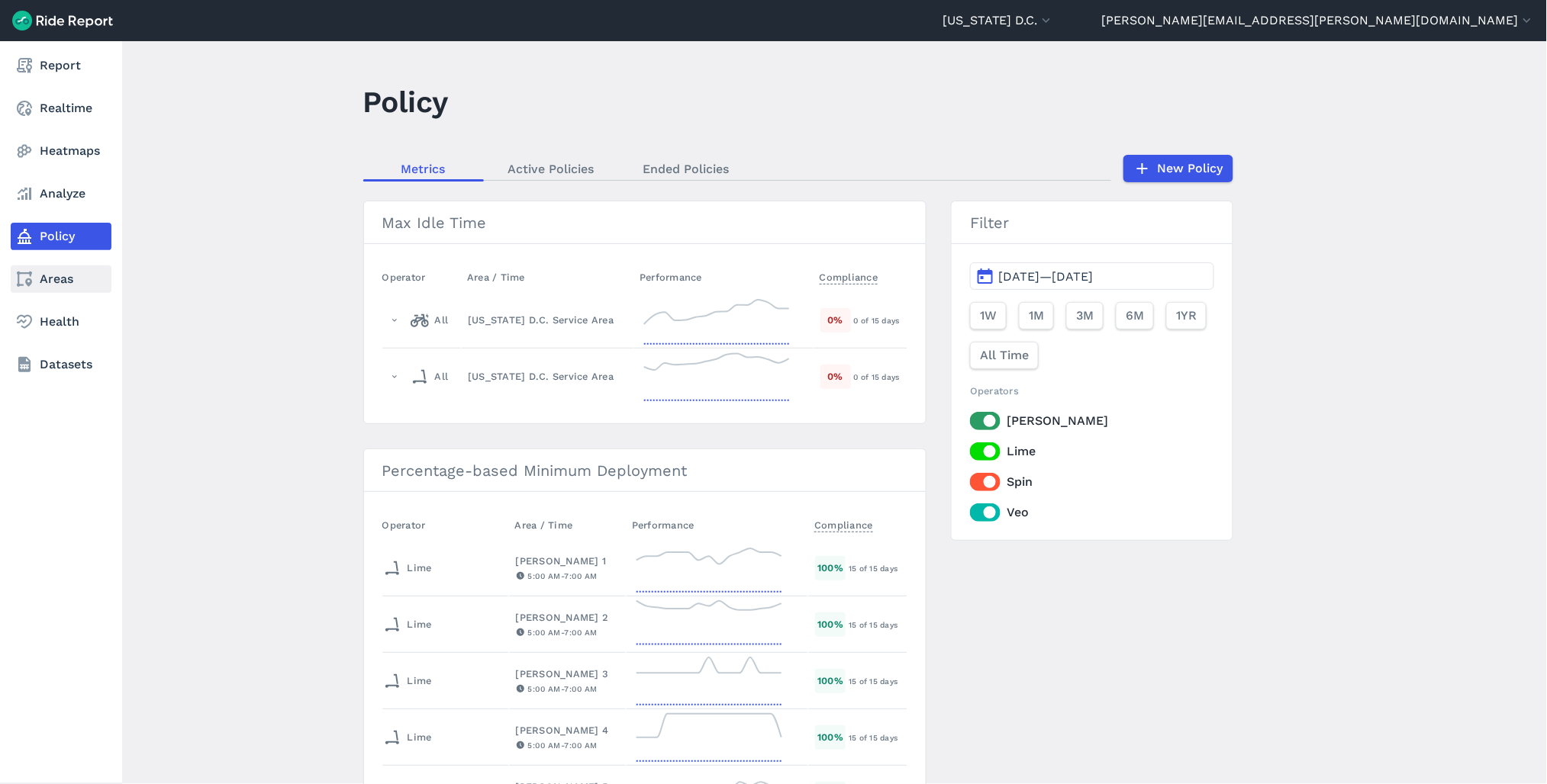
click at [42, 281] on link "Areas" at bounding box center [60, 279] width 100 height 28
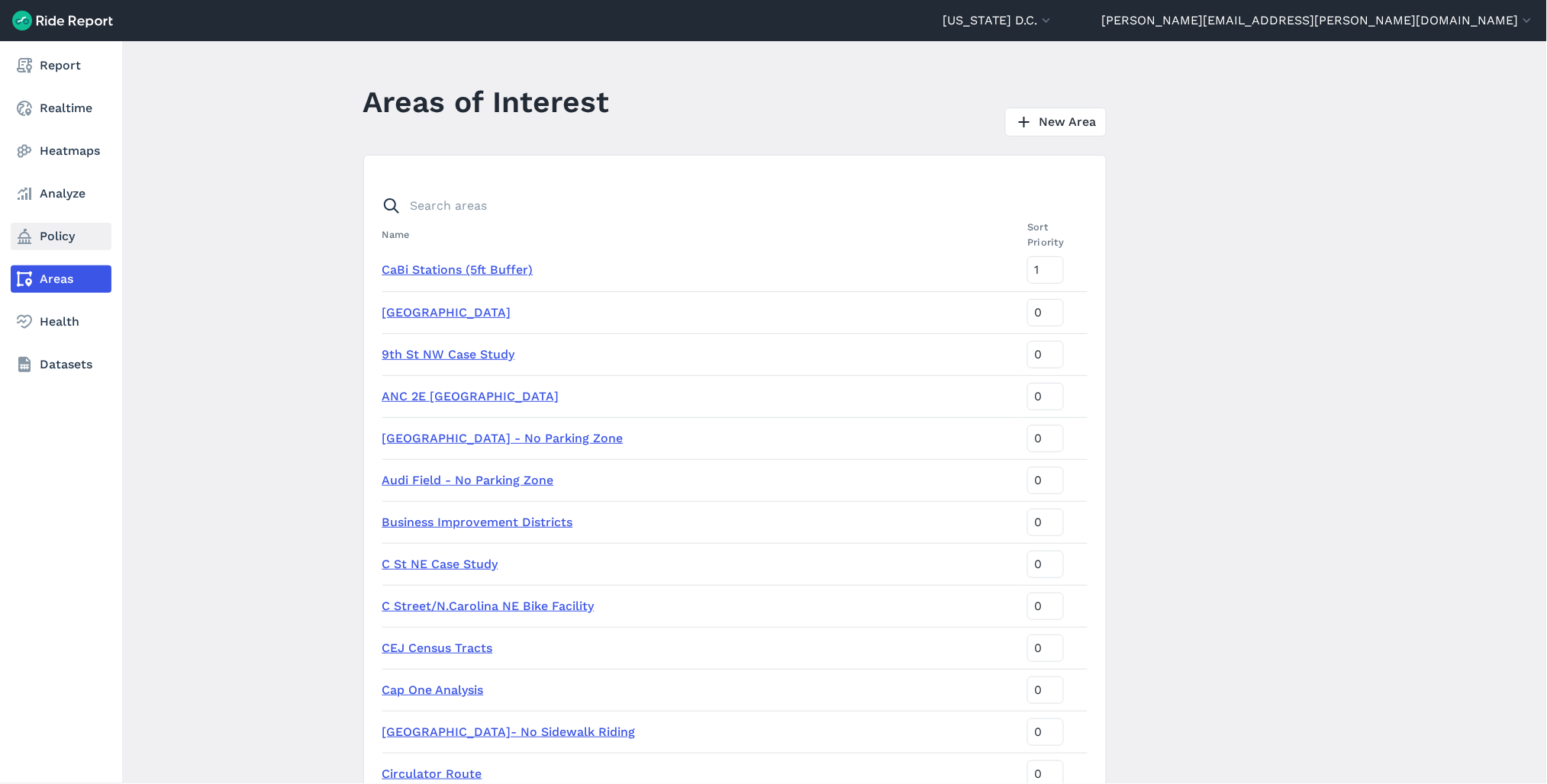
click at [34, 238] on link "Policy" at bounding box center [60, 236] width 100 height 28
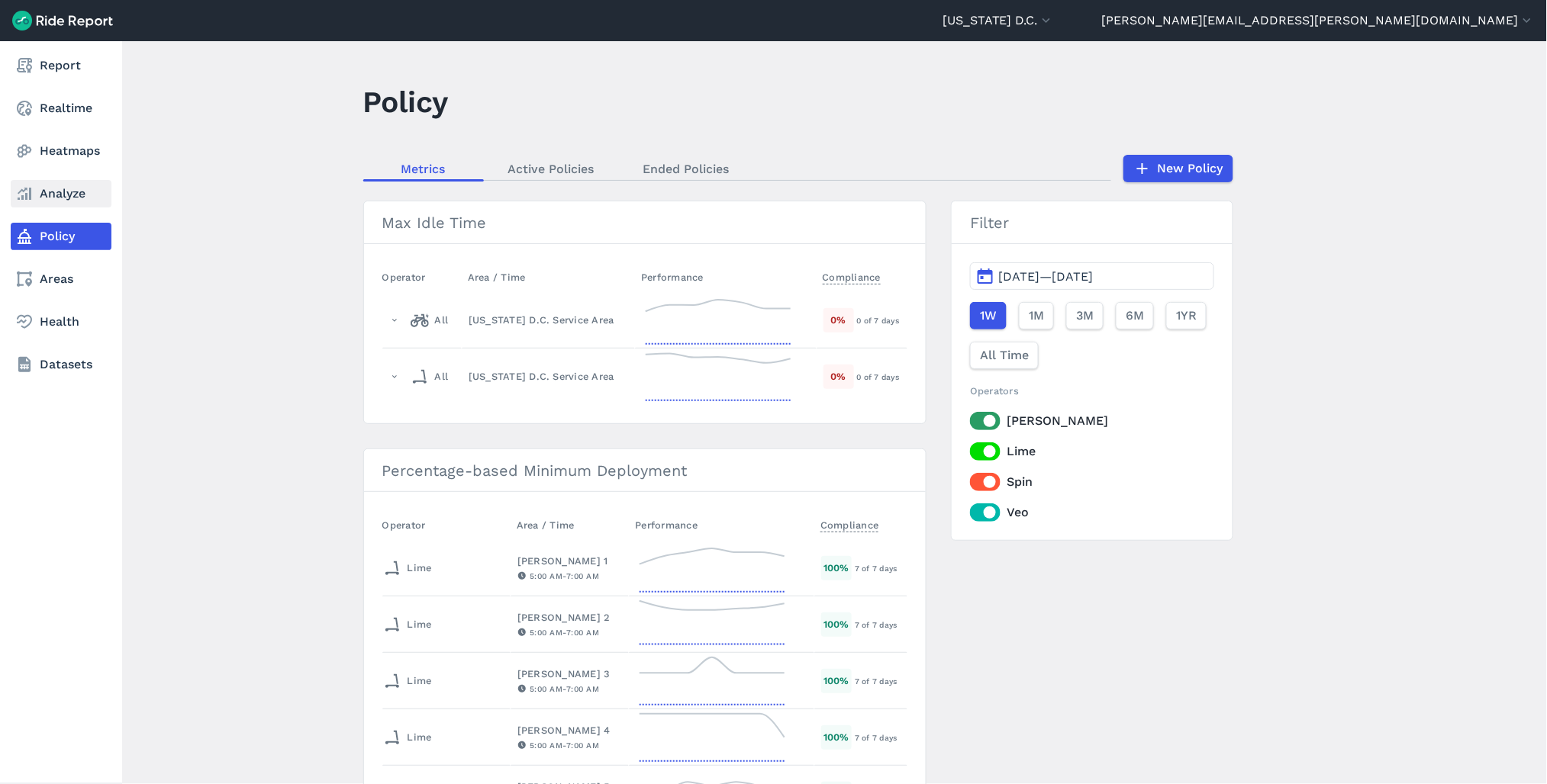
click at [64, 192] on link "Analyze" at bounding box center [60, 194] width 100 height 28
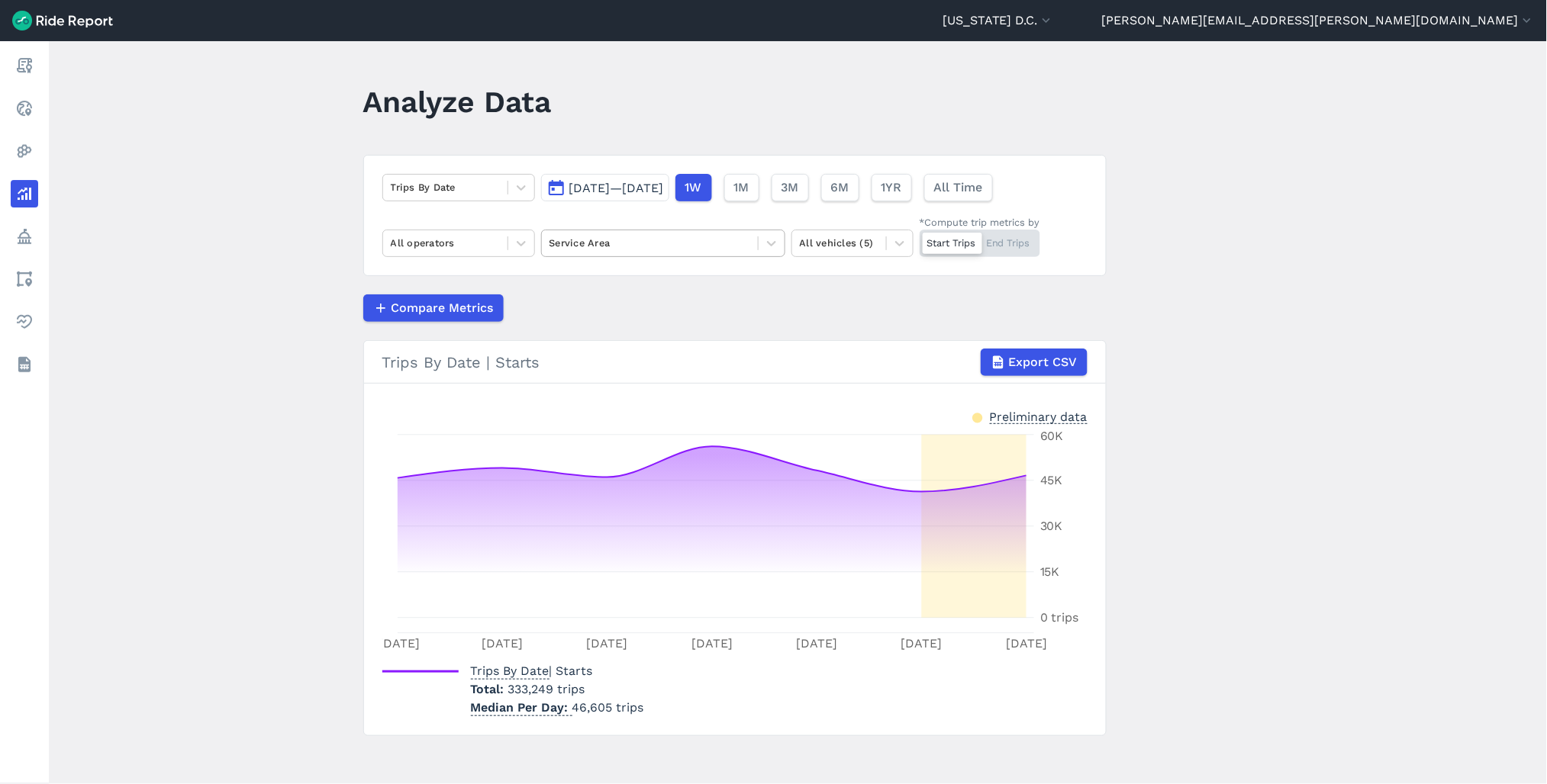
click at [628, 252] on div "Service Area" at bounding box center [649, 243] width 216 height 24
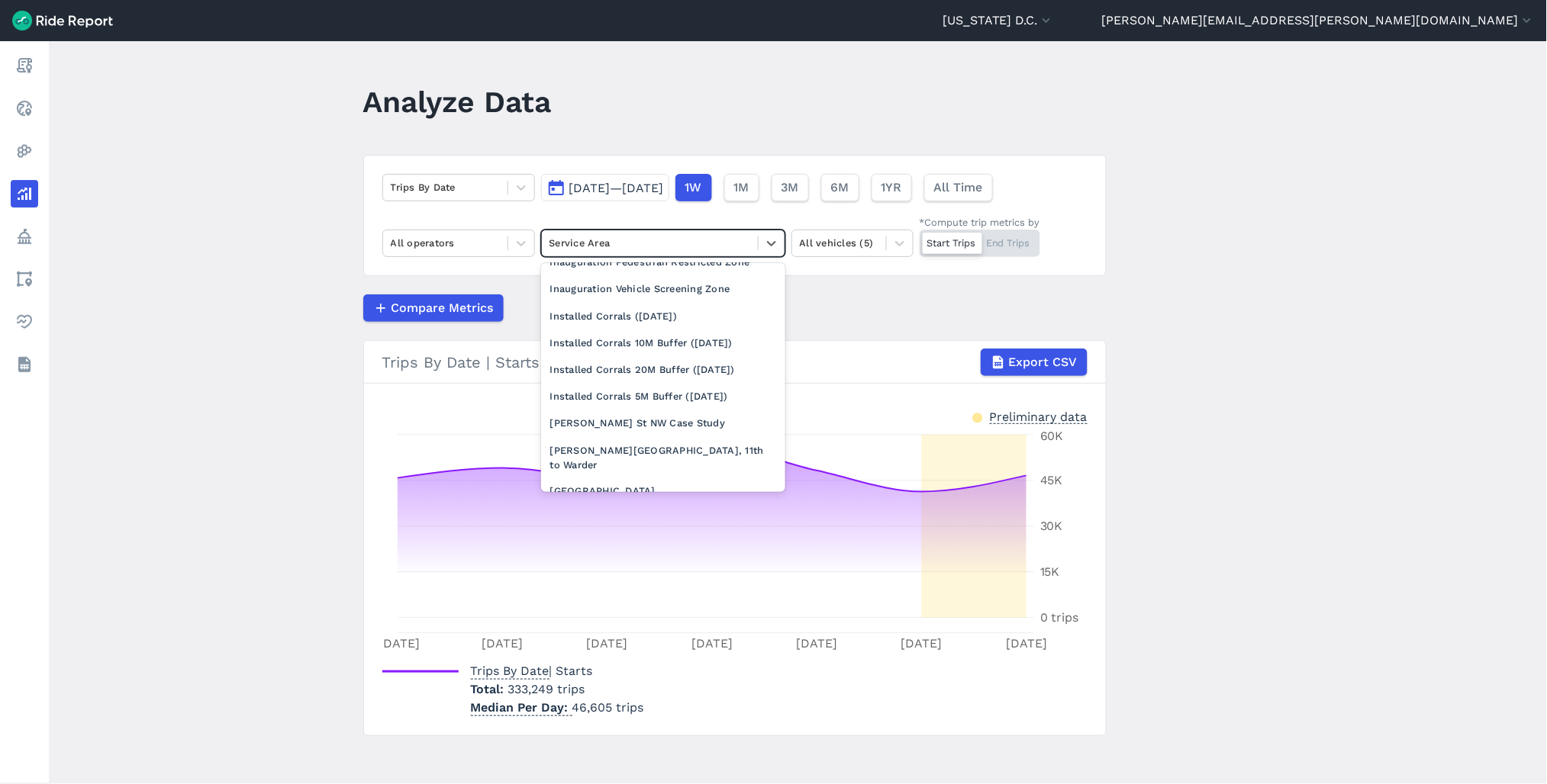
scroll to position [1102, 0]
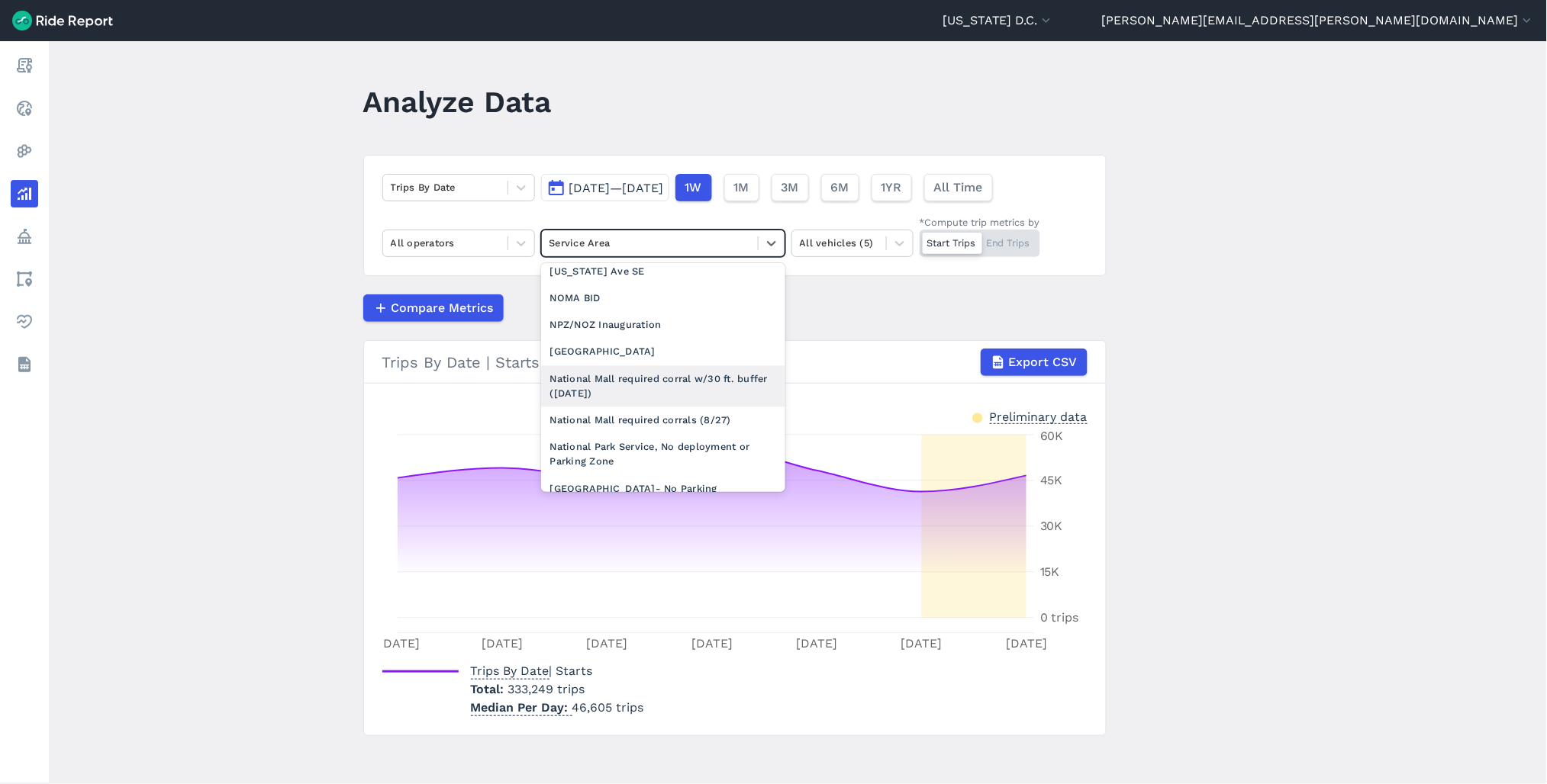
click at [662, 397] on div "National Mall required corral w/30 ft. buffer (8/27/2024)" at bounding box center [663, 387] width 244 height 41
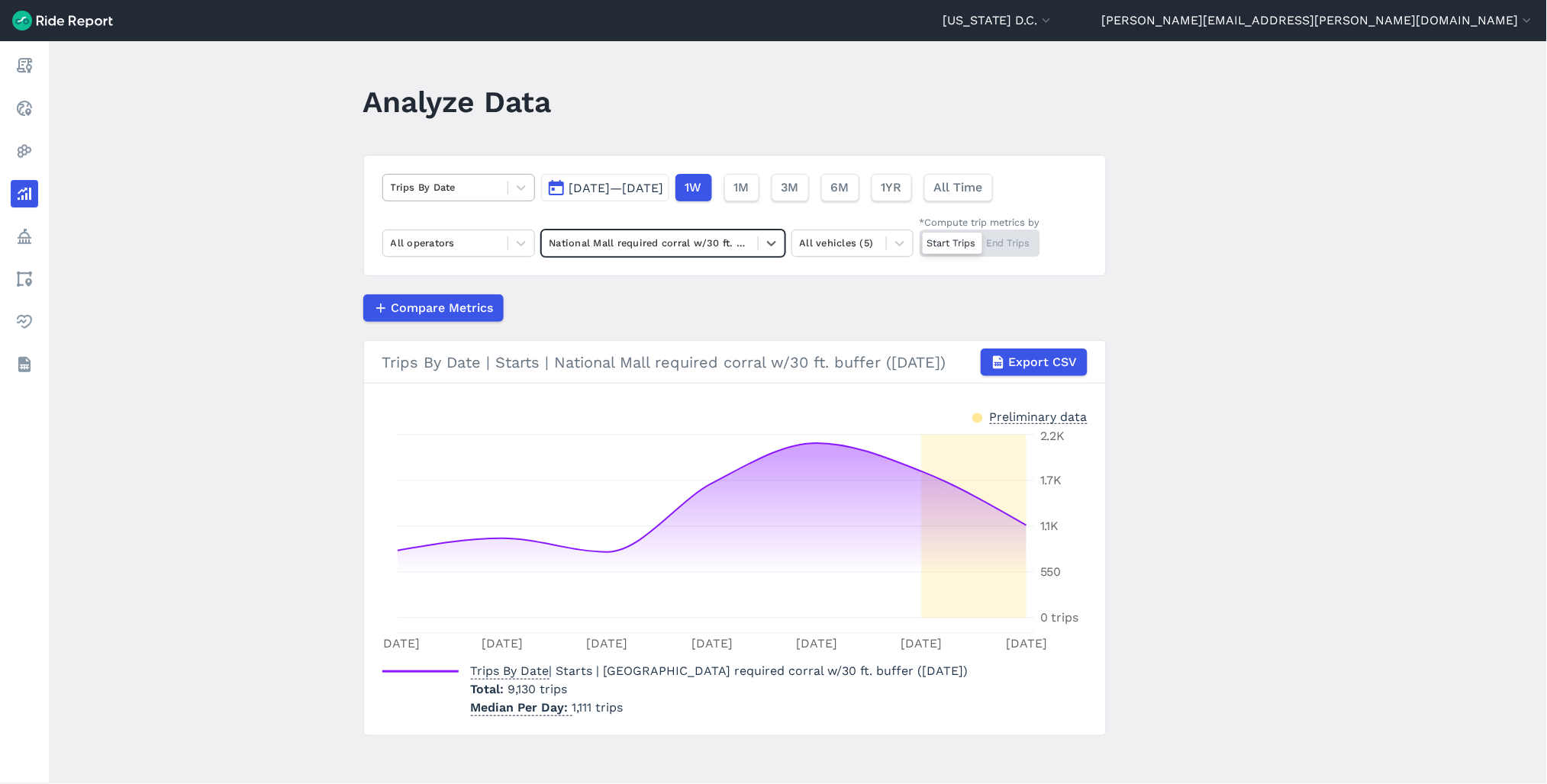
click at [490, 196] on div at bounding box center [445, 187] width 109 height 17
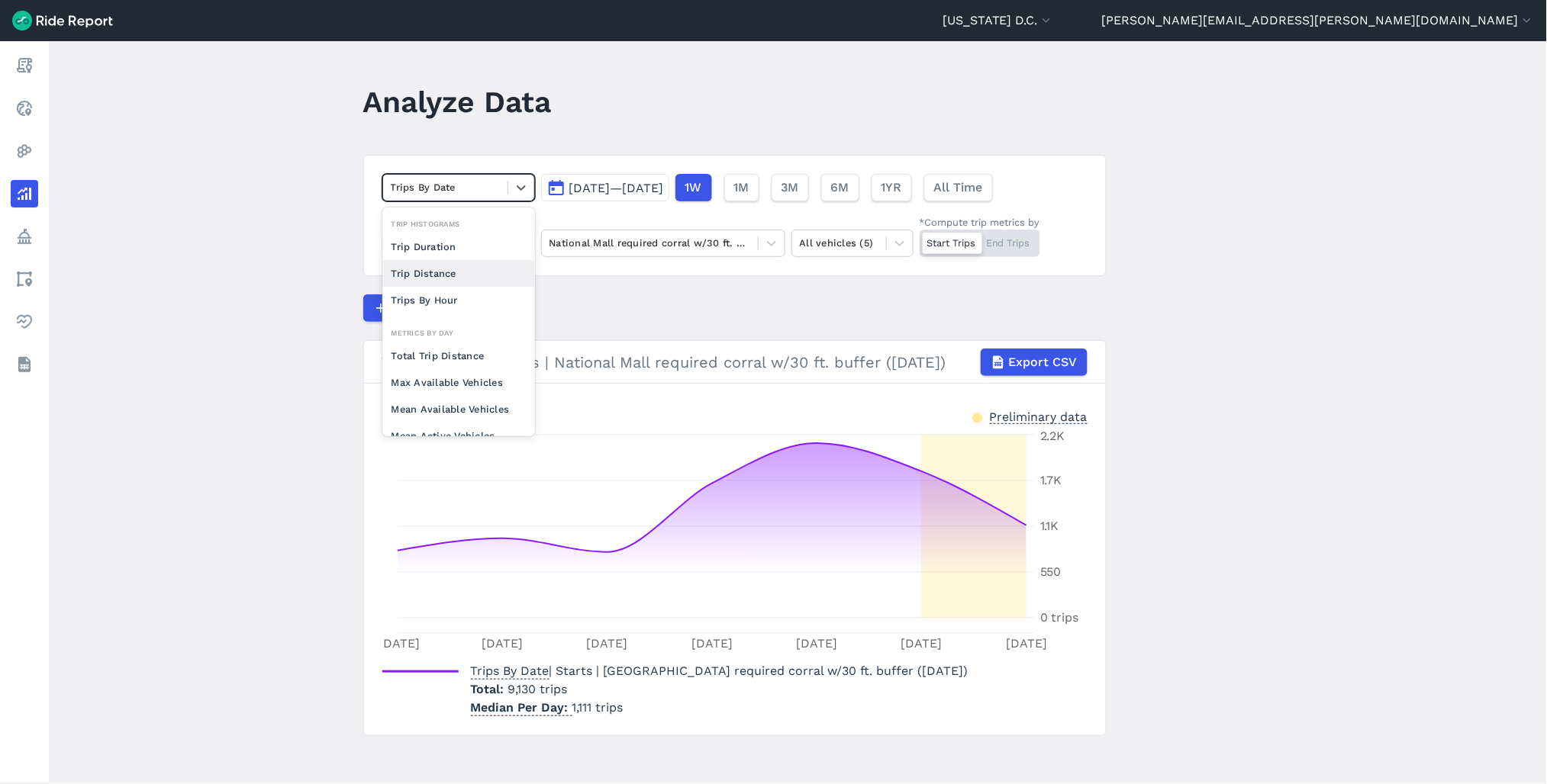
click at [231, 291] on main "Analyze Data option Trip Distance focused, 0 of 2. 10 results available. Use Up…" at bounding box center [797, 413] width 1497 height 743
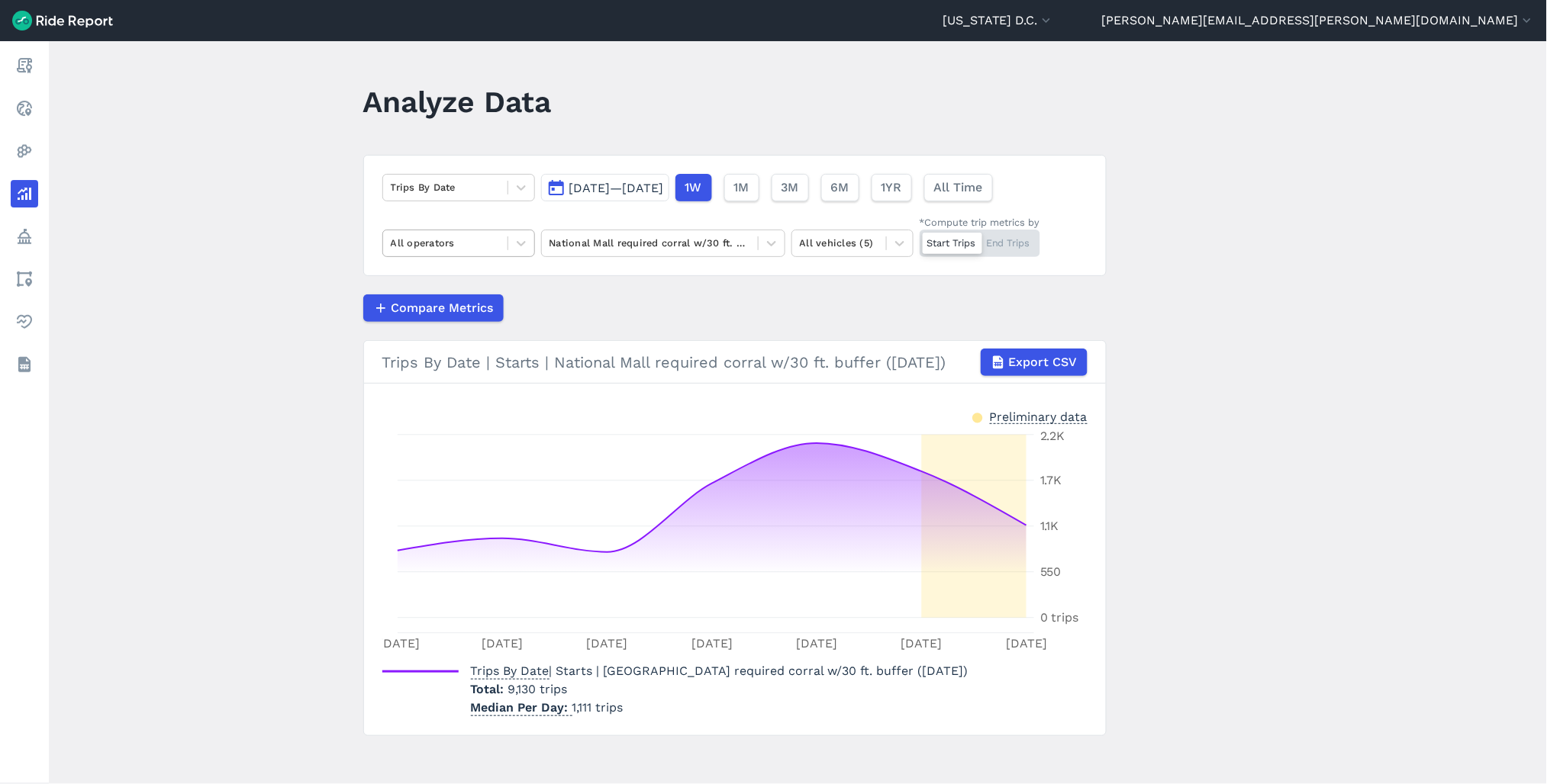
click at [440, 238] on div at bounding box center [445, 243] width 109 height 17
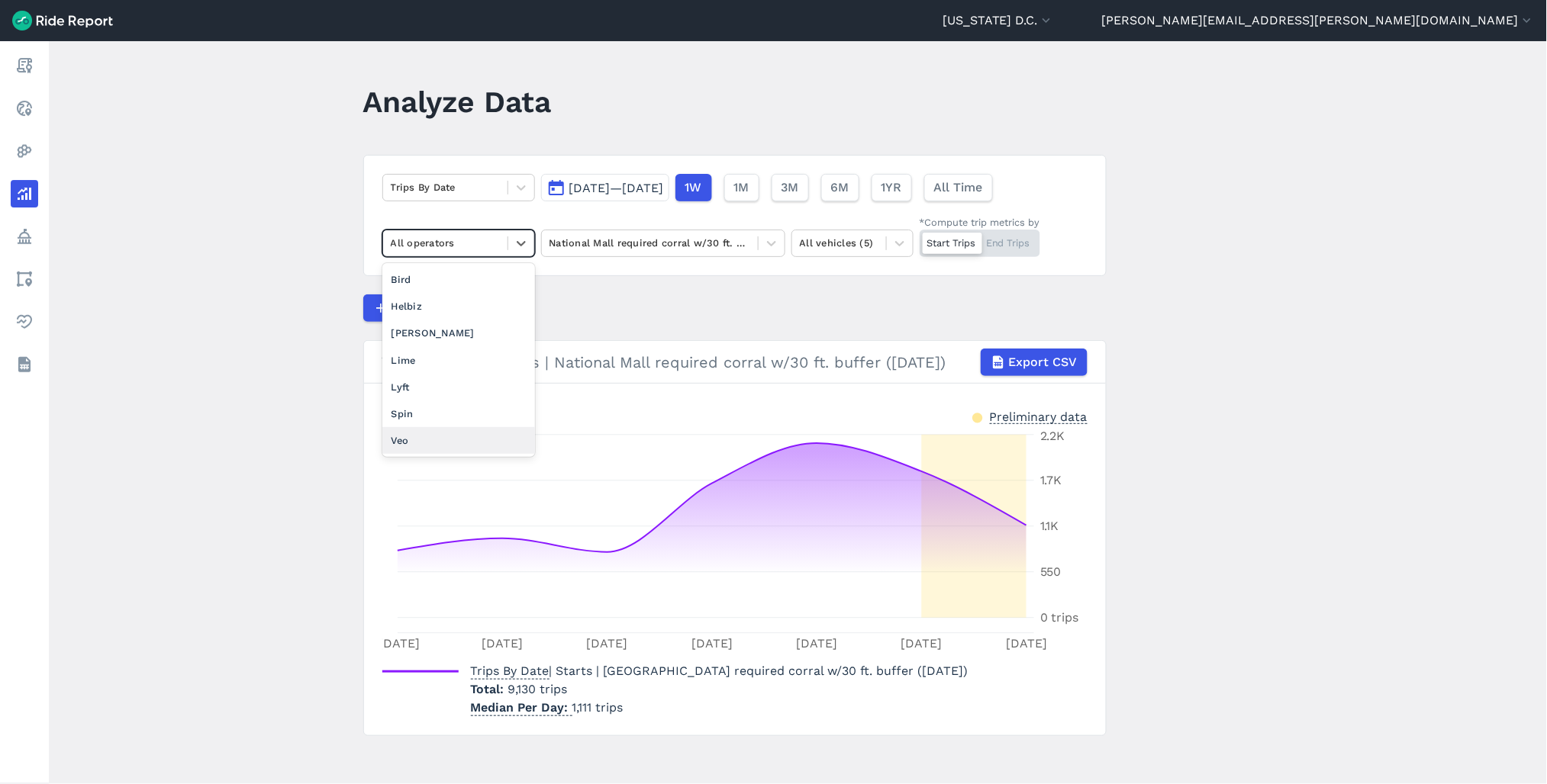
click at [431, 441] on div "Veo" at bounding box center [458, 440] width 153 height 27
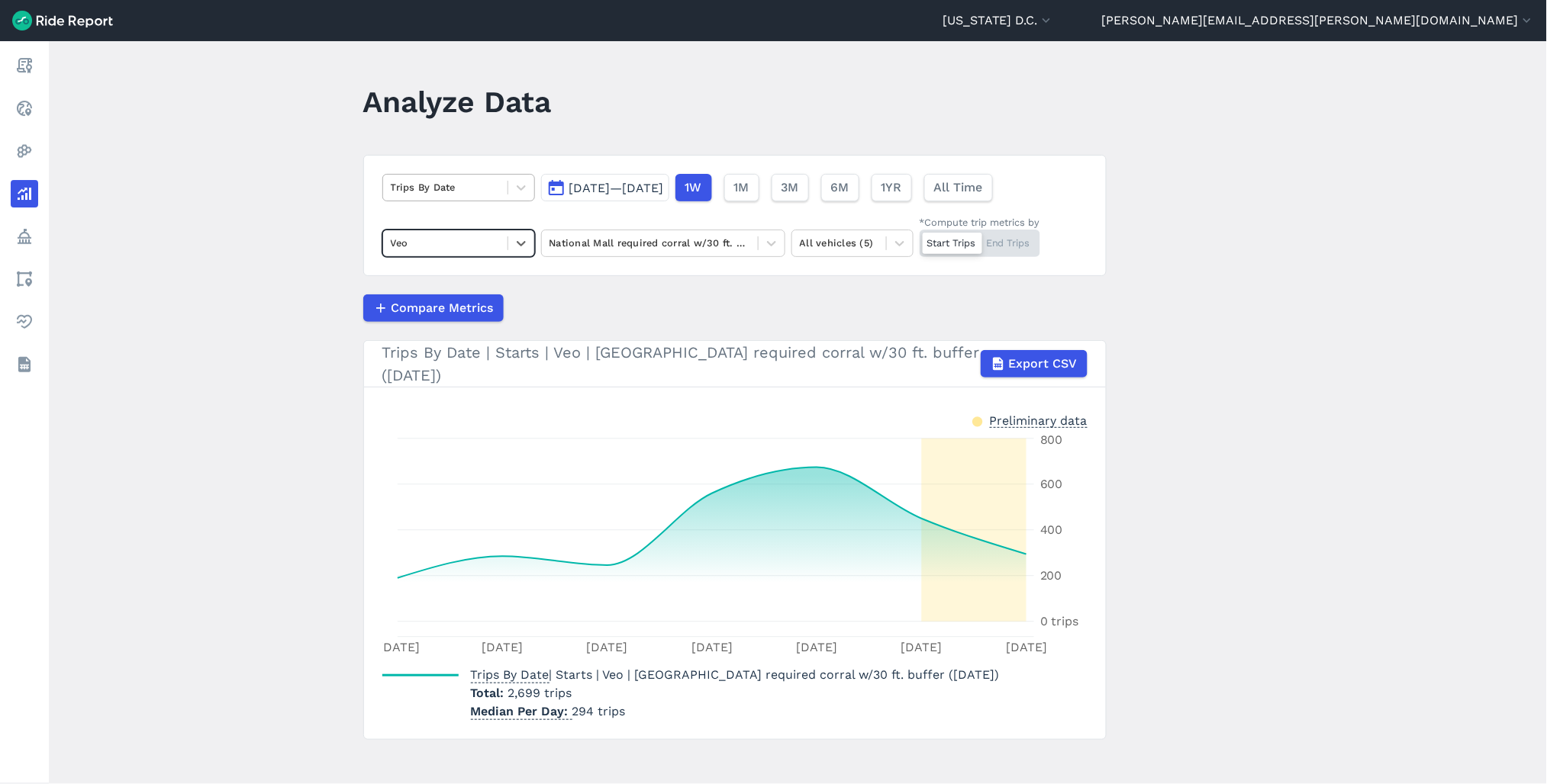
click at [481, 186] on div at bounding box center [445, 187] width 109 height 17
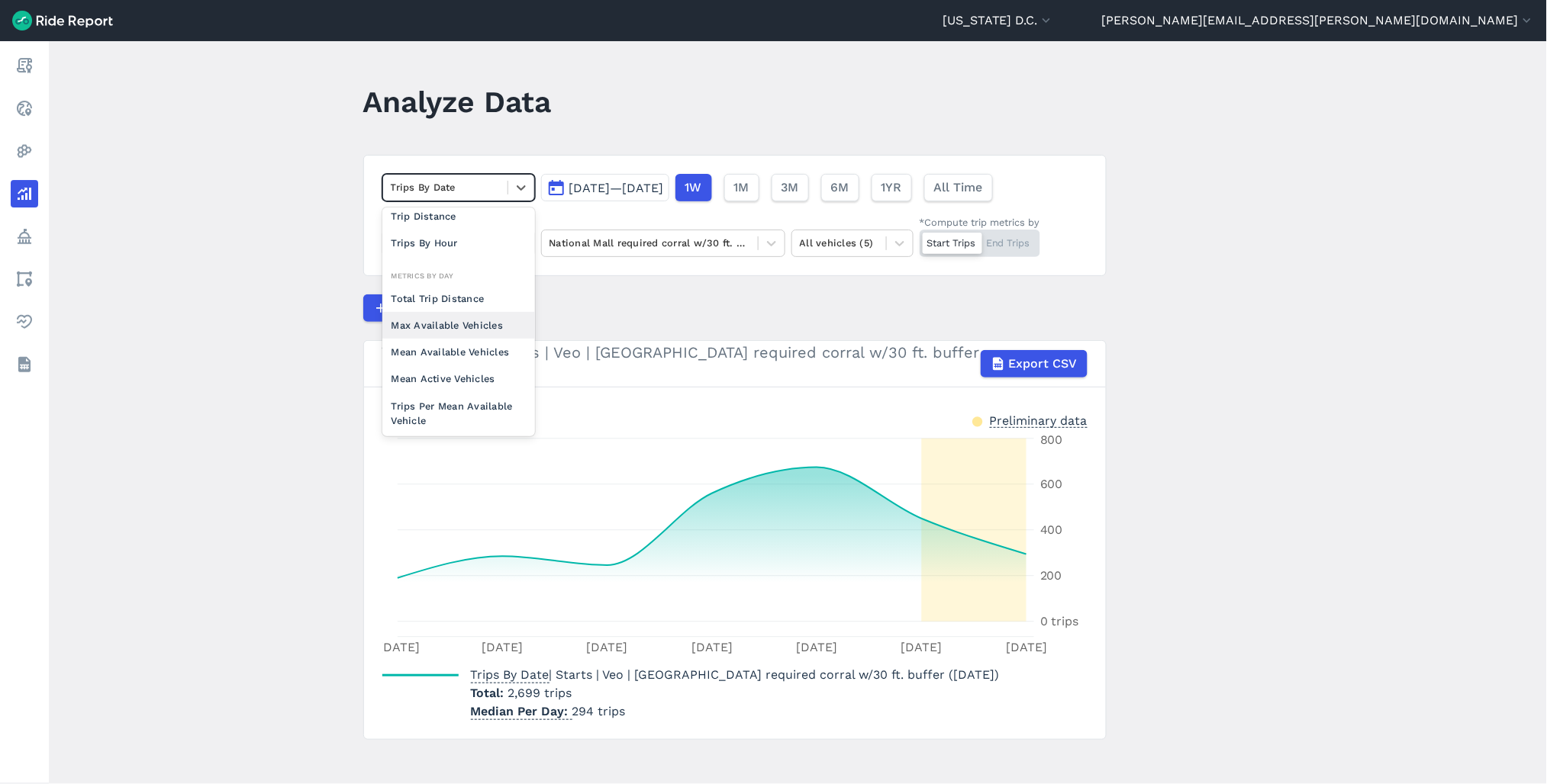
scroll to position [85, 0]
click at [456, 304] on div "Max Available Vehicles" at bounding box center [458, 298] width 153 height 27
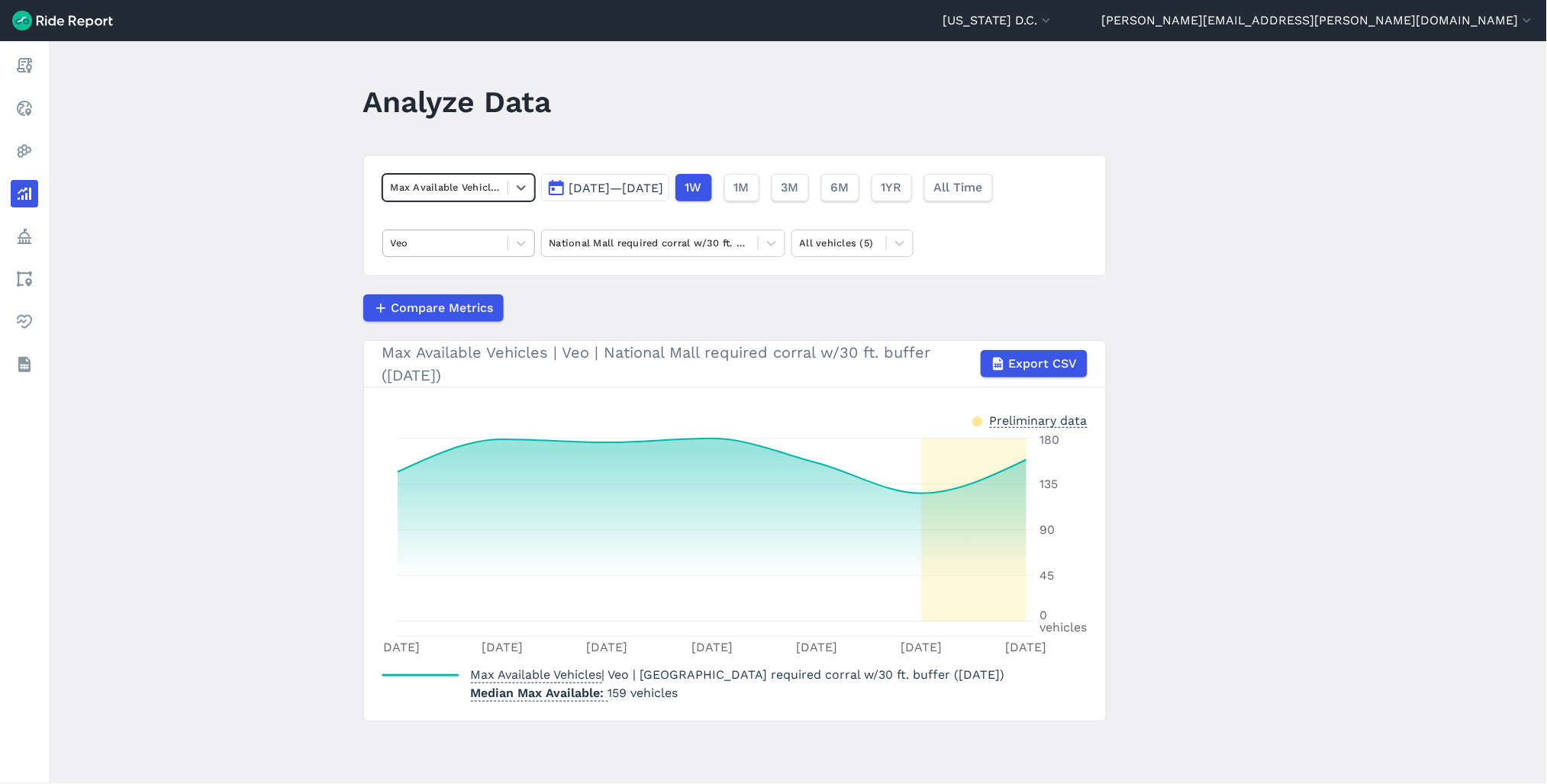
click at [477, 252] on div at bounding box center [445, 243] width 109 height 17
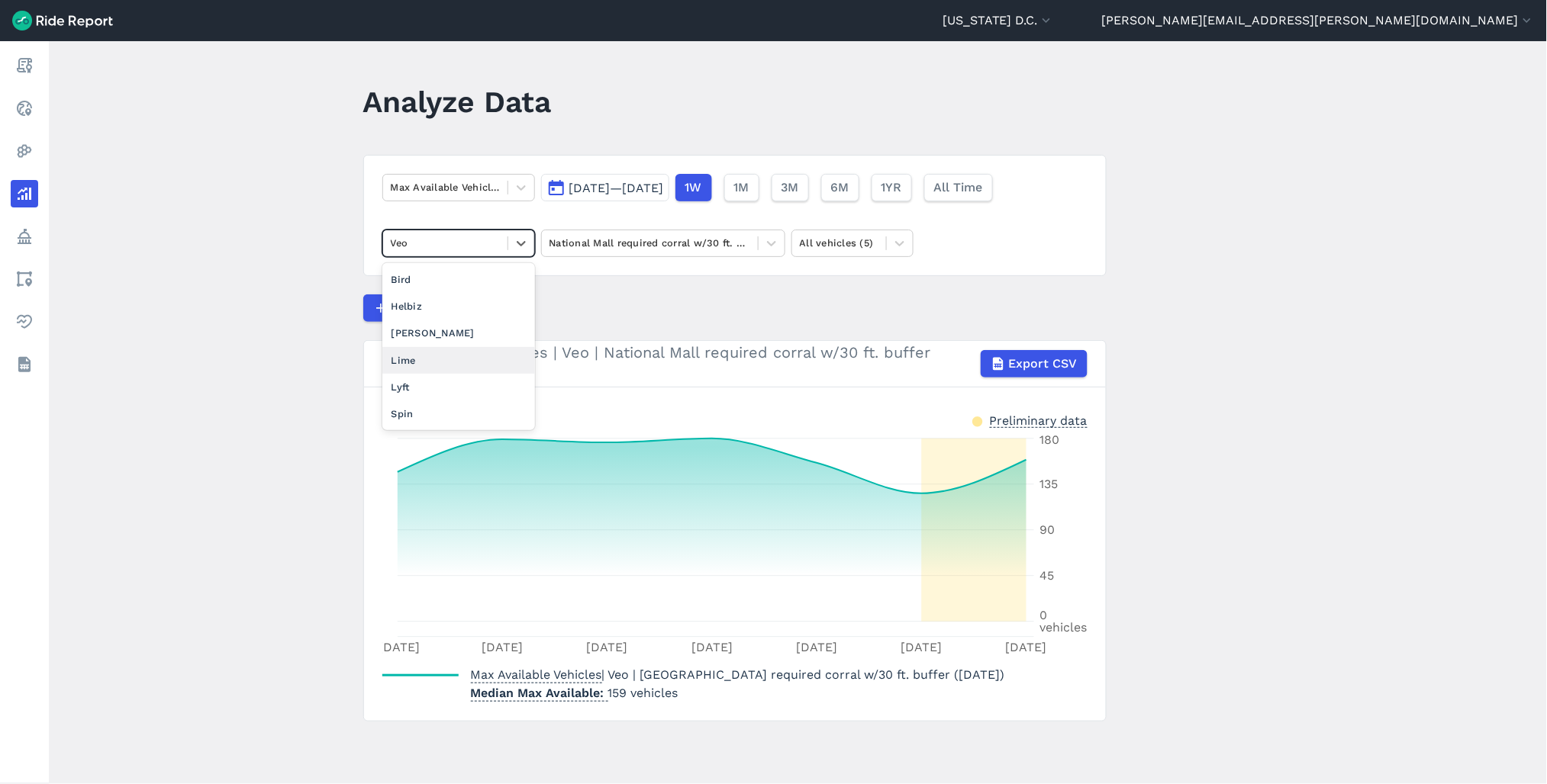
click at [461, 363] on div "Lime" at bounding box center [458, 361] width 153 height 27
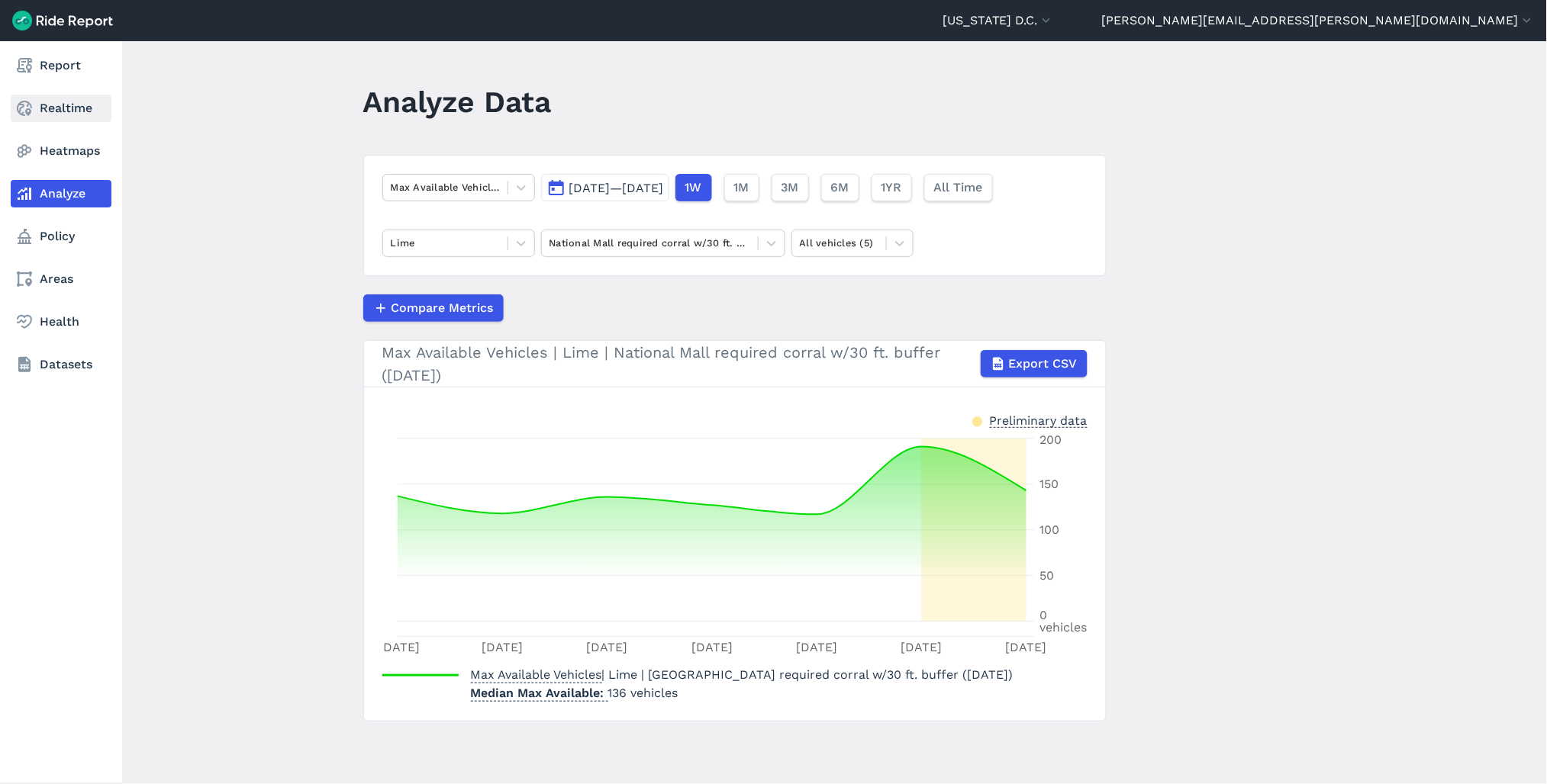
click at [49, 105] on link "Realtime" at bounding box center [60, 108] width 100 height 28
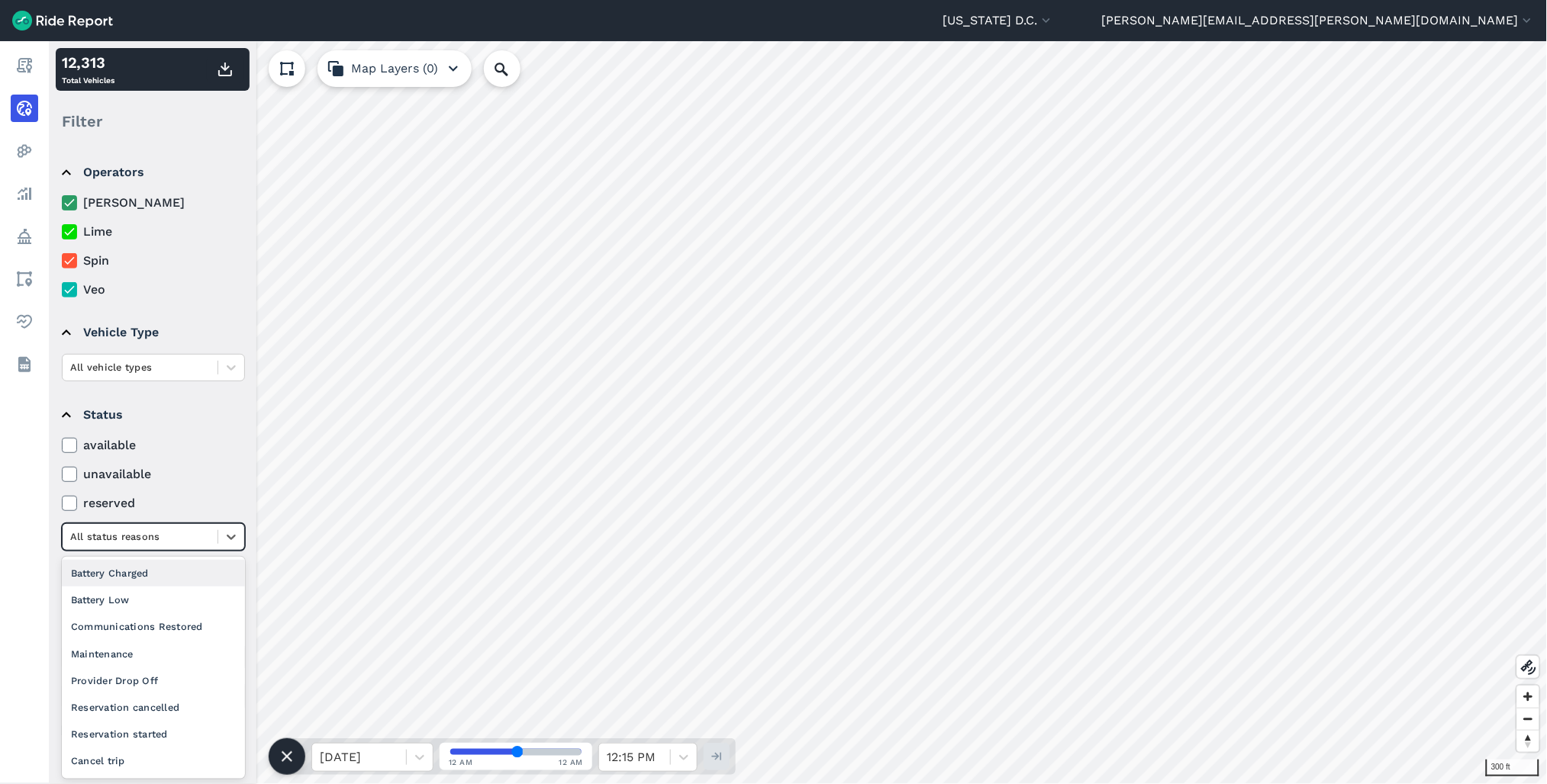
click at [165, 540] on div at bounding box center [140, 537] width 139 height 17
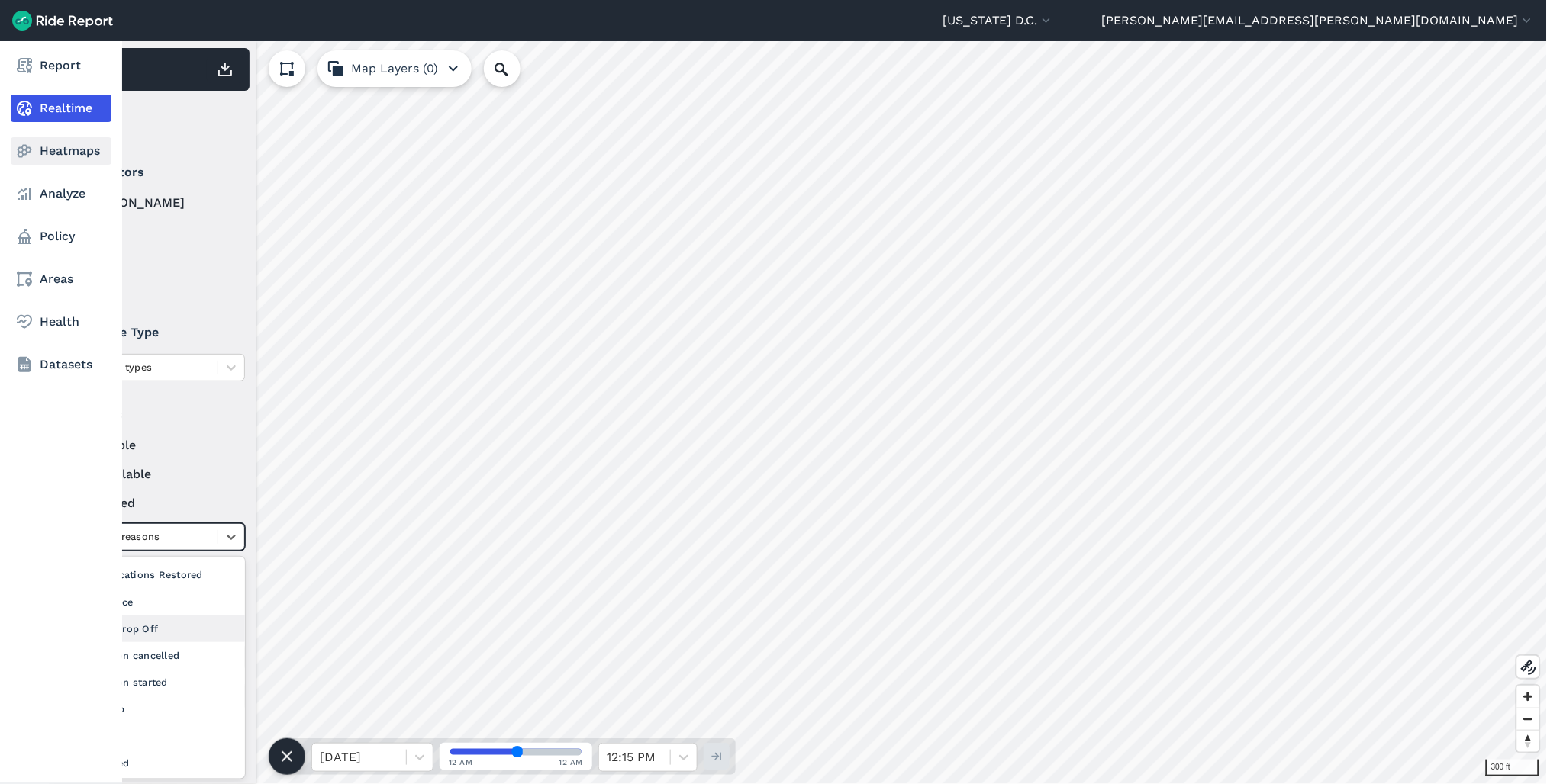
click at [58, 156] on link "Heatmaps" at bounding box center [60, 151] width 100 height 28
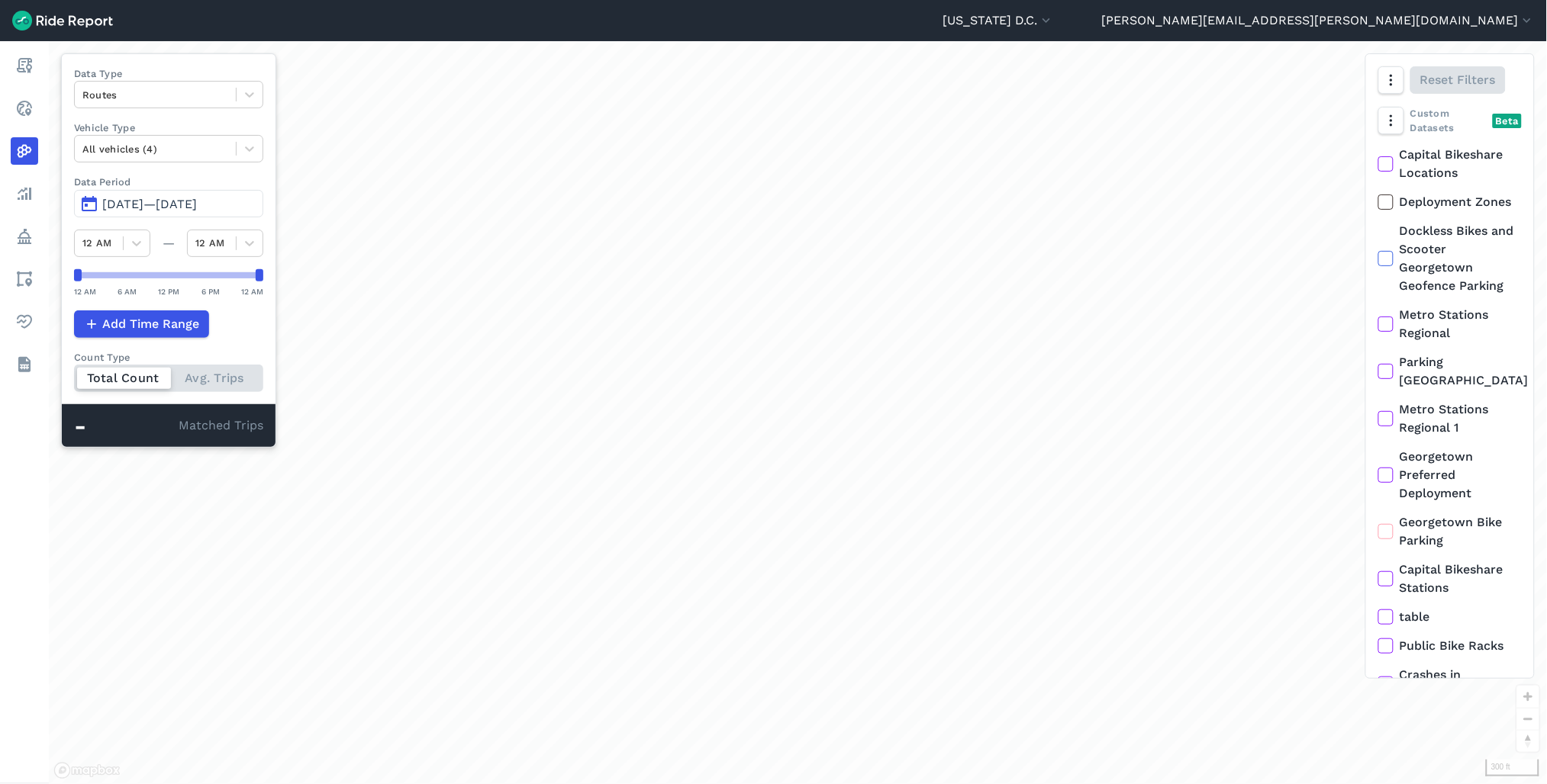
click at [149, 206] on span "Jun 8, 2025—Sep 6, 2025" at bounding box center [149, 203] width 95 height 14
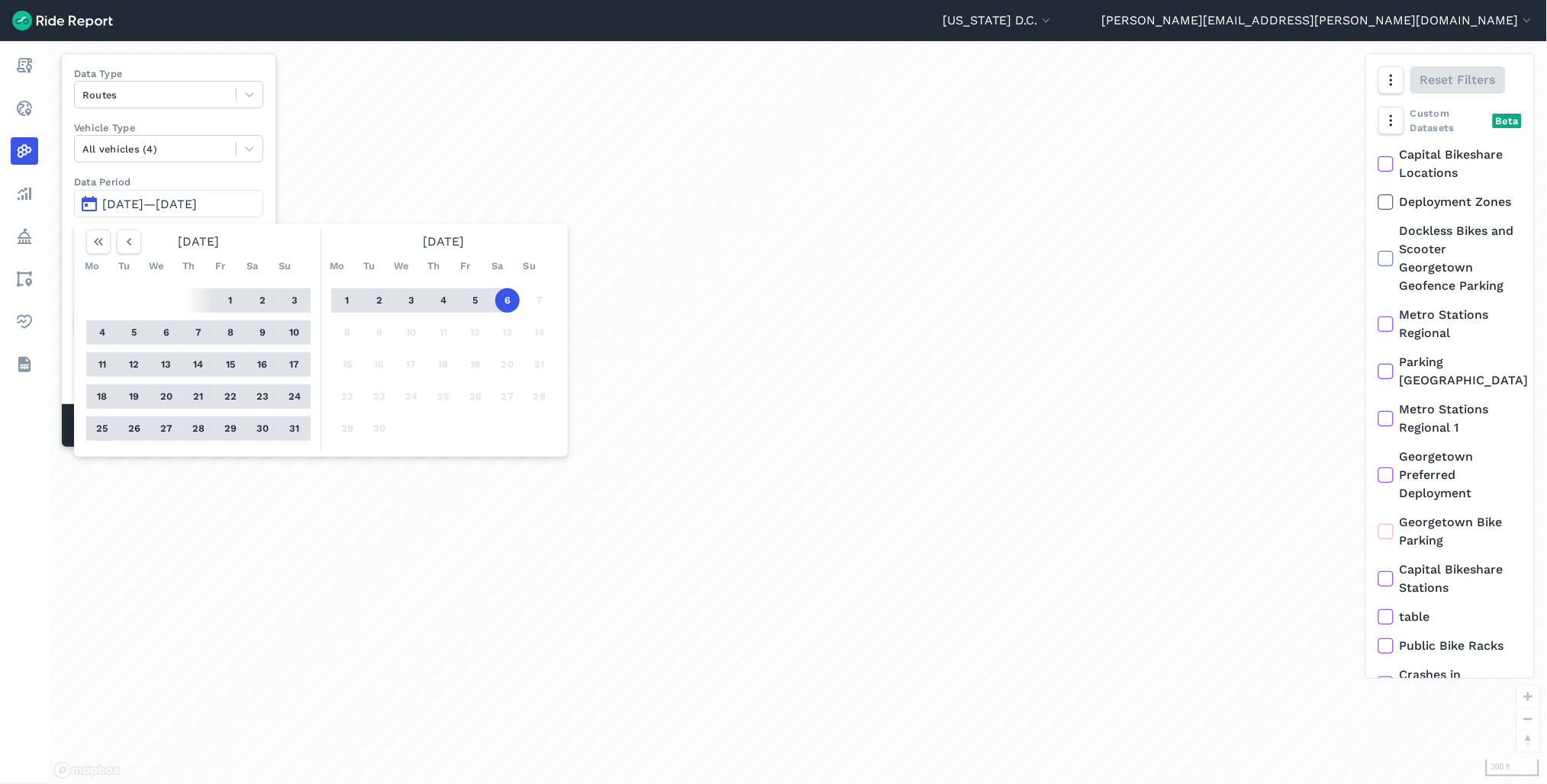
drag, startPoint x: 104, startPoint y: 426, endPoint x: 140, endPoint y: 426, distance: 36.0
click at [116, 426] on div "1 2 3 4 5 6 7 8 9 10 11 12 13 14 15 16 17 18 19 20 21 22 23 24 25 26 27 28 29 3…" at bounding box center [199, 365] width 237 height 173
click at [294, 428] on button "31" at bounding box center [295, 429] width 25 height 25
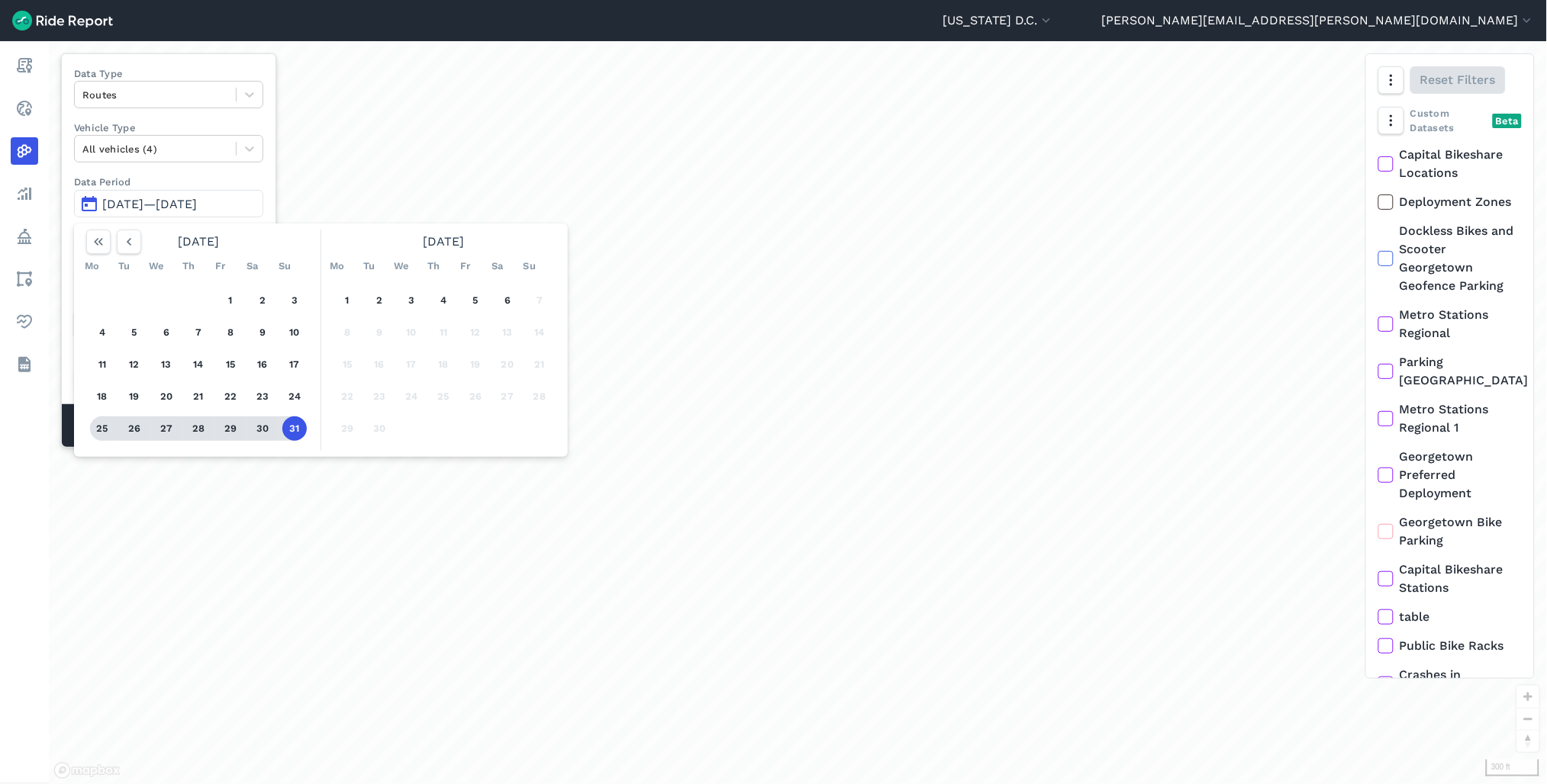
click at [105, 427] on button "25" at bounding box center [102, 429] width 25 height 25
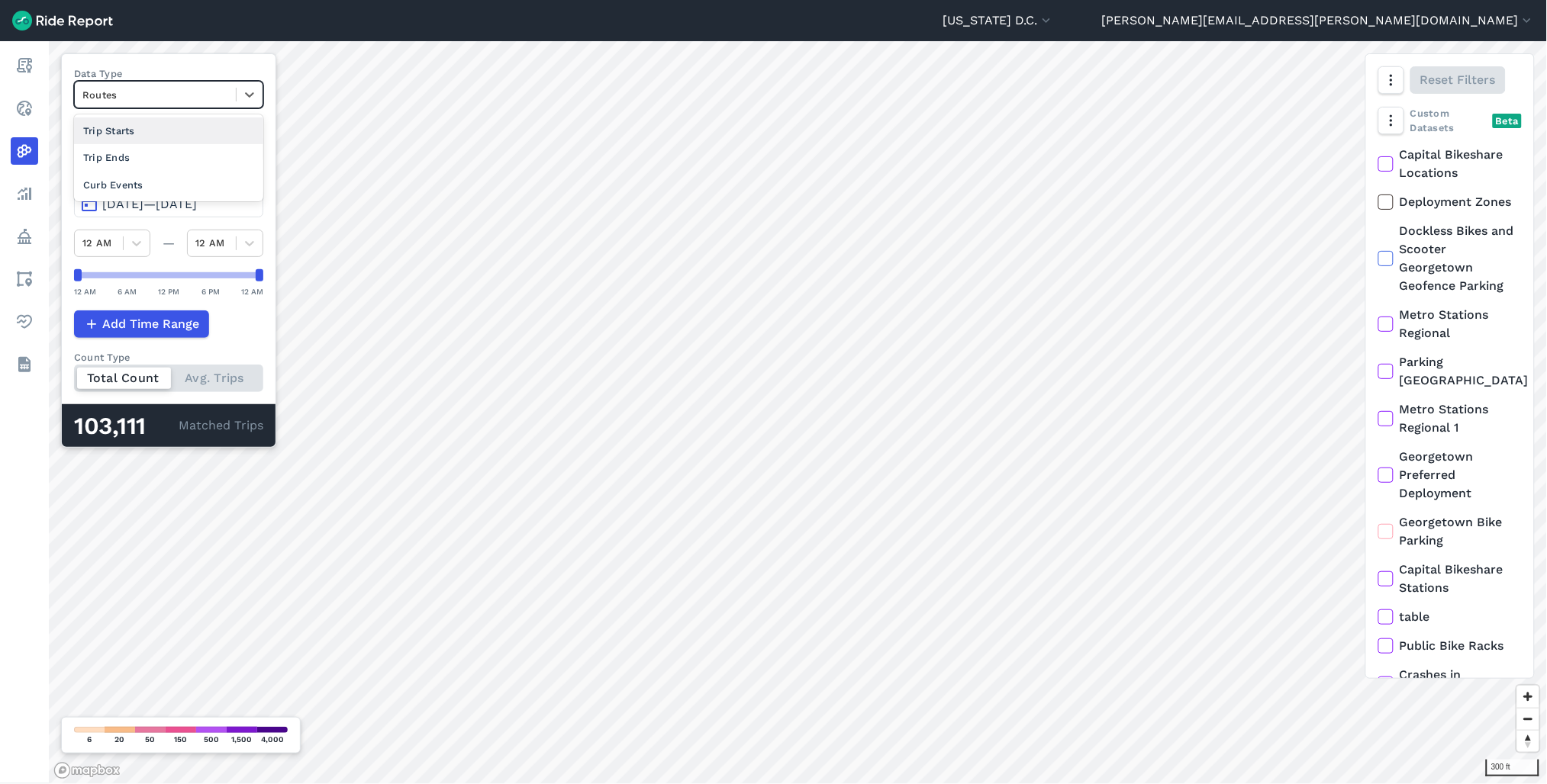
click at [215, 104] on div "Routes" at bounding box center [155, 95] width 161 height 24
click at [193, 188] on div "Curb Events" at bounding box center [169, 185] width 189 height 27
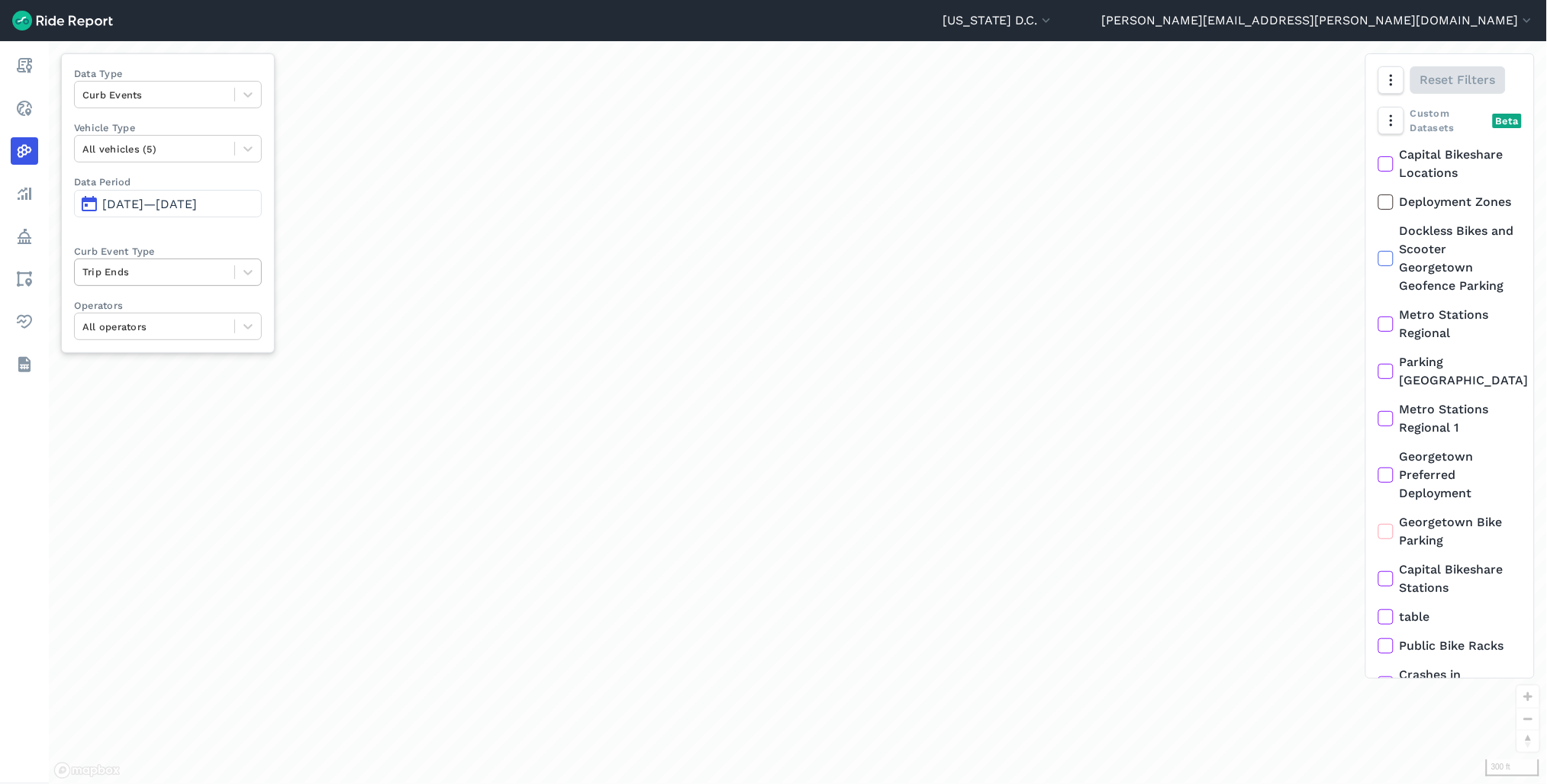
click at [195, 285] on div "Trip Ends" at bounding box center [168, 272] width 188 height 28
click at [180, 329] on div "Deployments" at bounding box center [168, 335] width 188 height 27
click at [181, 327] on div at bounding box center [154, 327] width 144 height 17
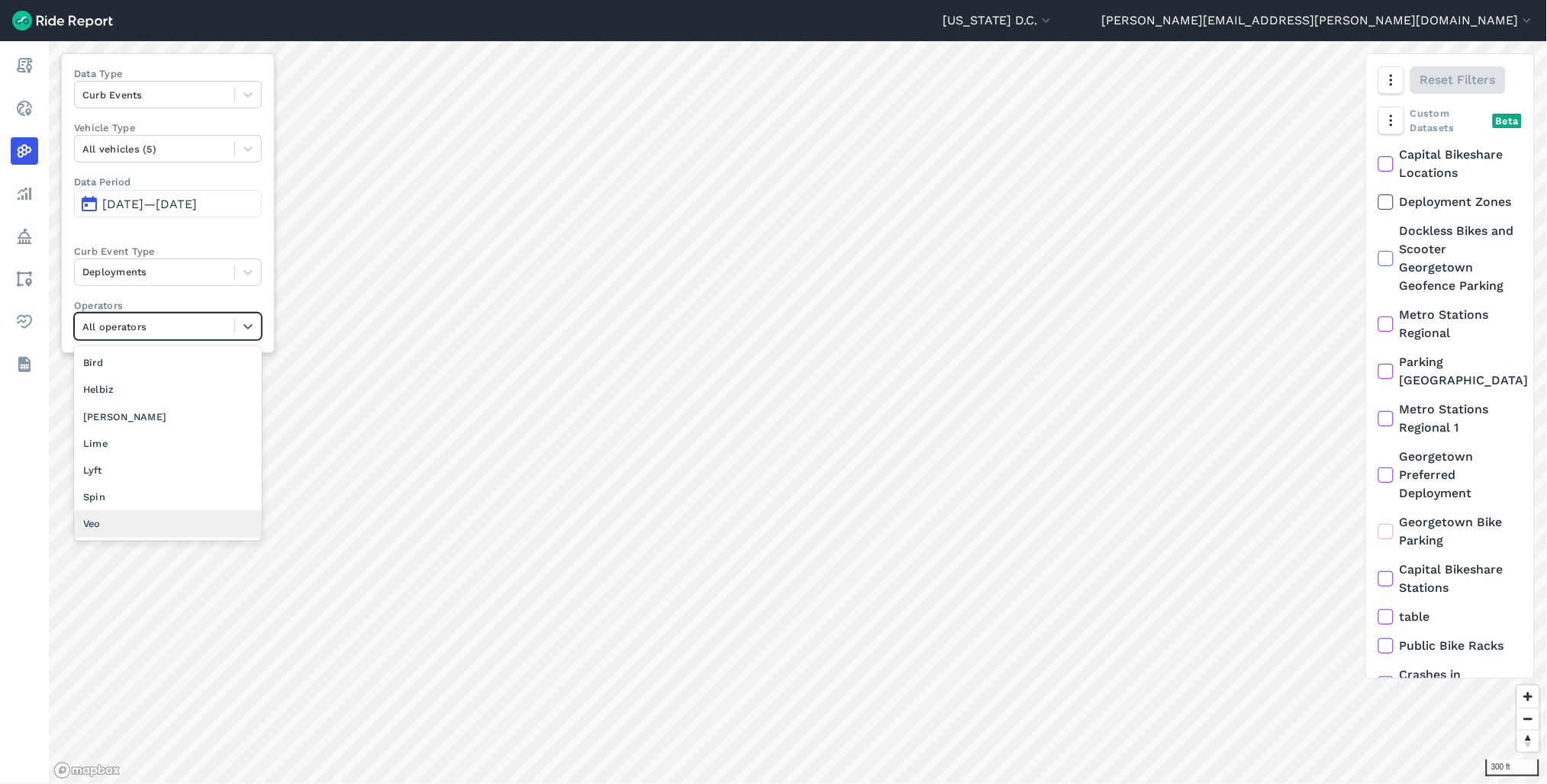
click at [160, 519] on div "Veo" at bounding box center [168, 524] width 188 height 27
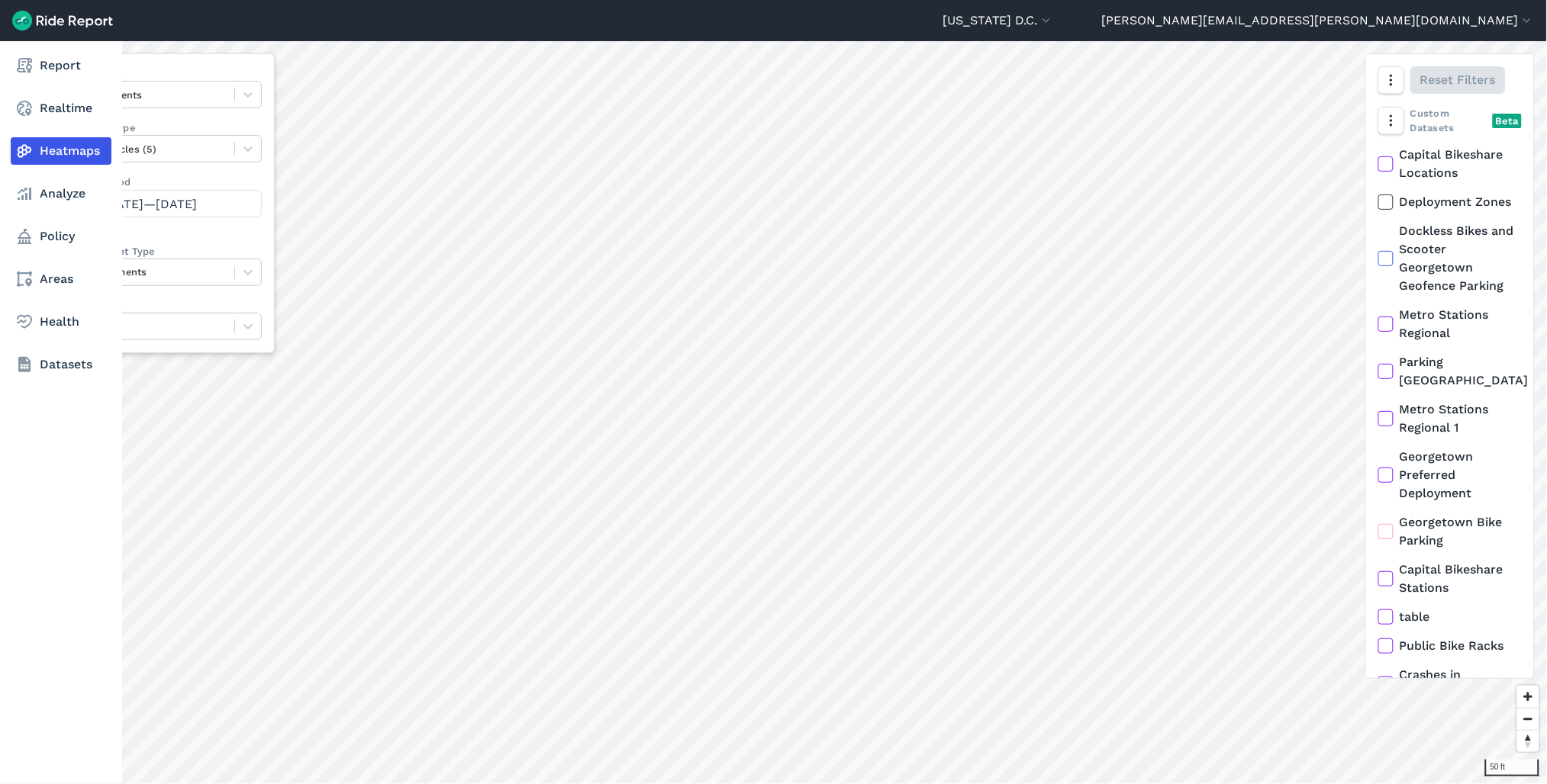
click at [0, 430] on html "Washington D.C. Capital Bikeshare Washington D.C. ted.randell@dc.gov Settings T…" at bounding box center [774, 392] width 1547 height 784
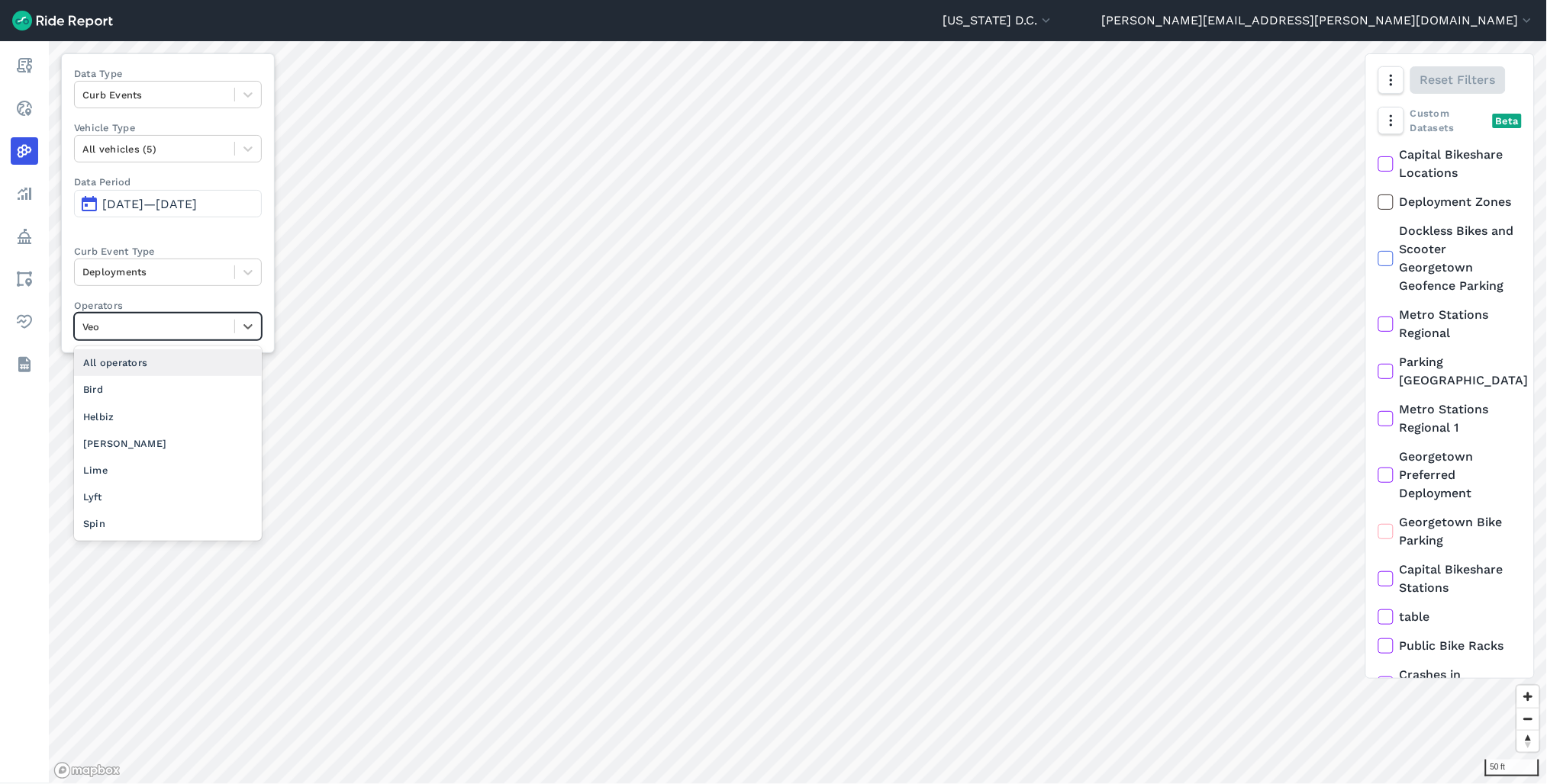
click at [179, 334] on div at bounding box center [154, 327] width 144 height 17
click at [149, 465] on div "Lime" at bounding box center [168, 471] width 188 height 27
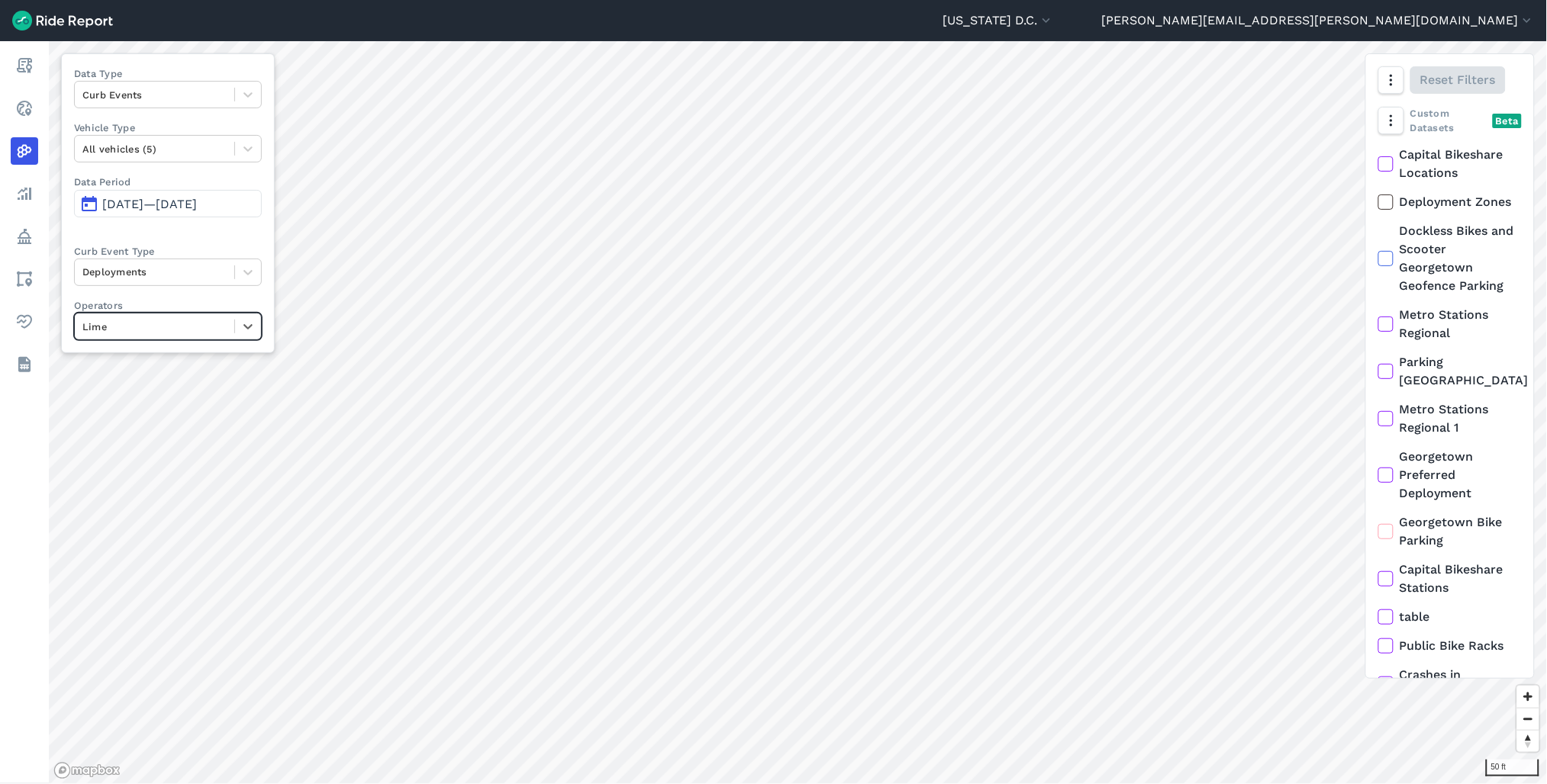
click at [234, 325] on div "Lime" at bounding box center [154, 327] width 159 height 24
click at [1428, 418] on div "50 ft Data Type Curb Events Vehicle Type All vehicles (5) Data Period Aug 25, 2…" at bounding box center [797, 413] width 1497 height 743
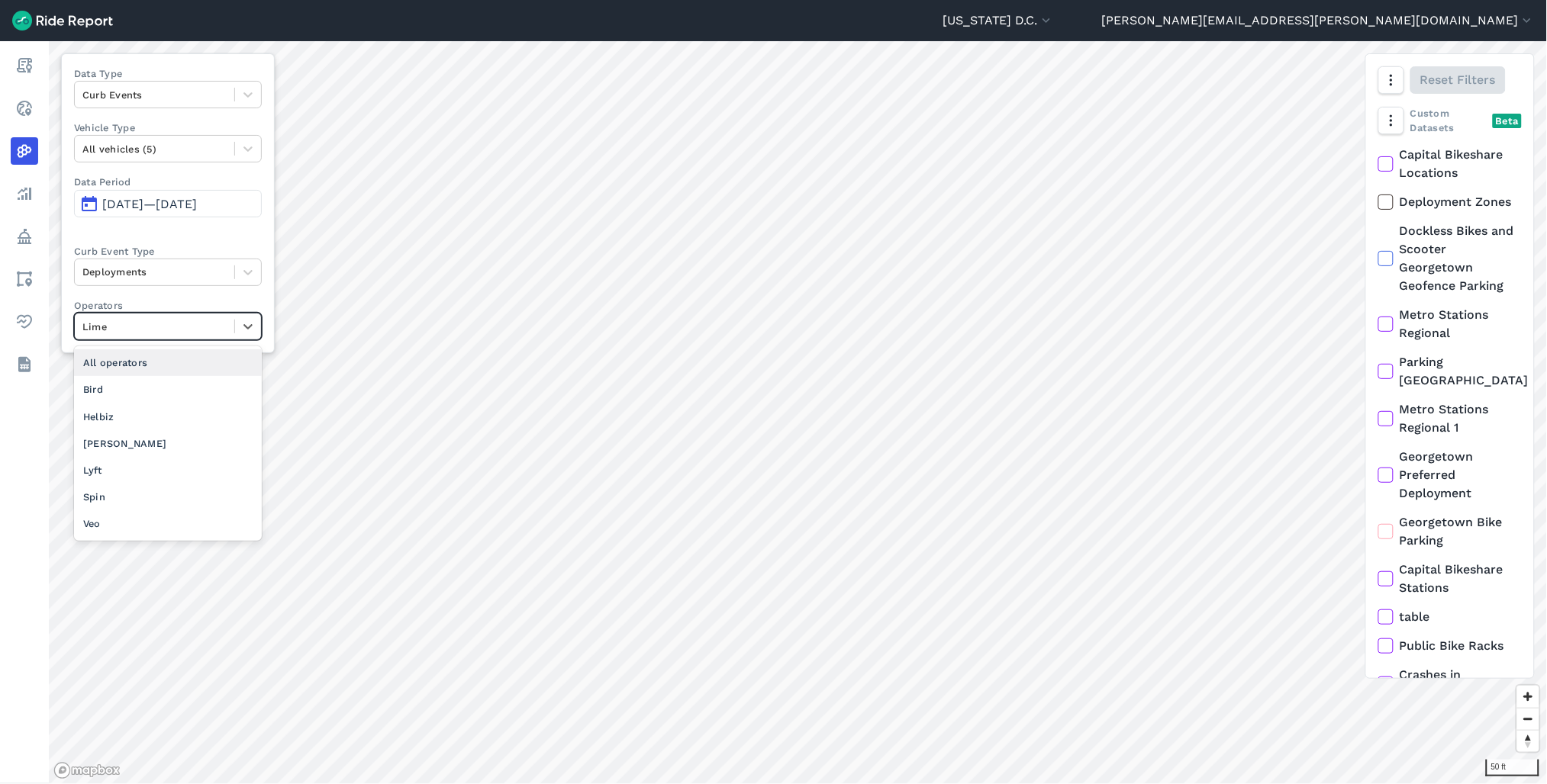
click at [156, 316] on div "Lime" at bounding box center [154, 327] width 159 height 24
click at [138, 519] on div "Veo" at bounding box center [168, 524] width 188 height 27
click at [185, 334] on div at bounding box center [154, 327] width 144 height 17
click at [145, 467] on div "Lime" at bounding box center [168, 471] width 188 height 27
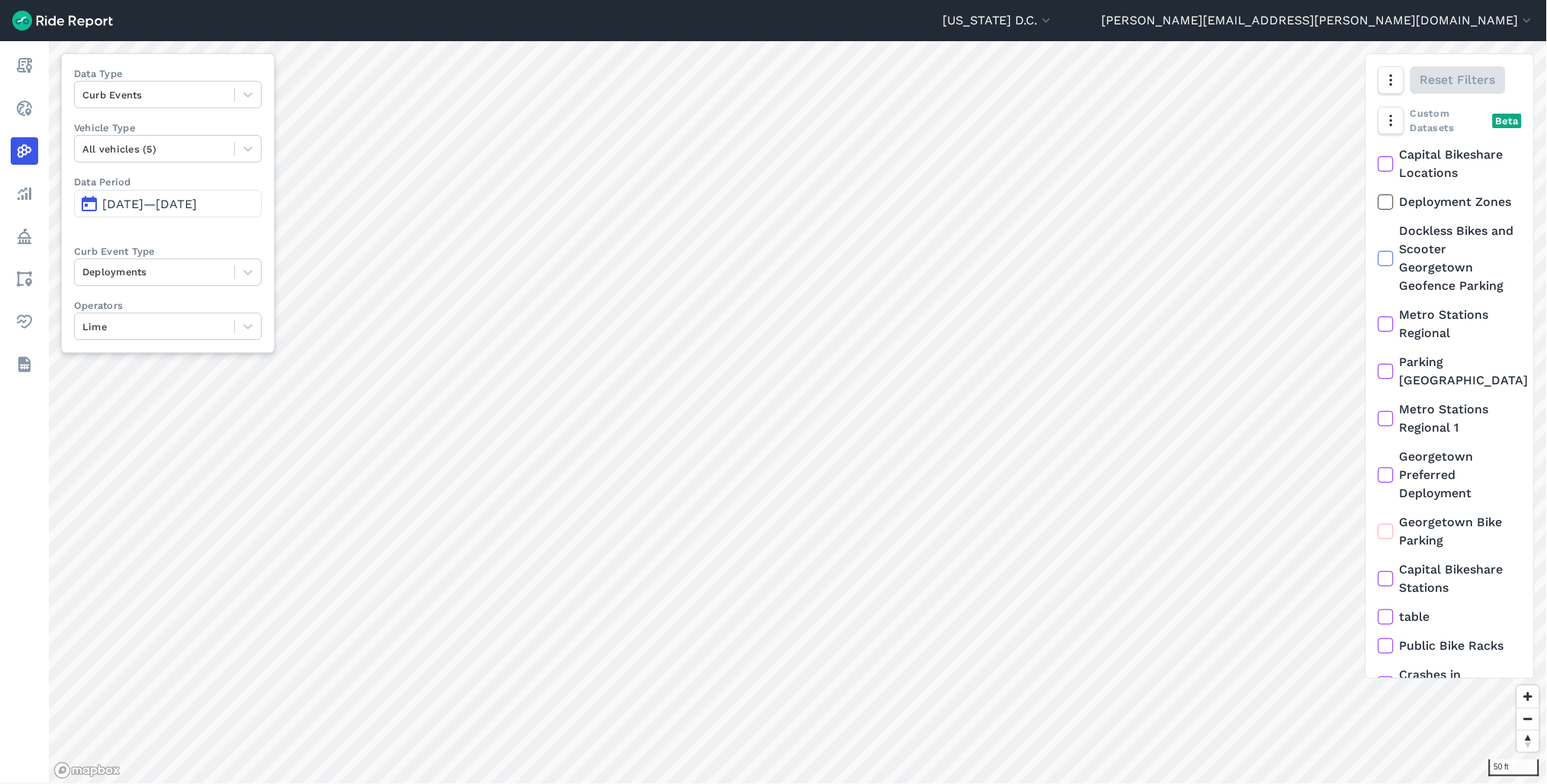
click at [161, 173] on div "Data Type Curb Events Vehicle Type All vehicles (5) Data Period Aug 25, 2025—Au…" at bounding box center [168, 203] width 214 height 300
click at [156, 199] on span "Aug 25, 2025—Aug 31, 2025" at bounding box center [149, 203] width 95 height 14
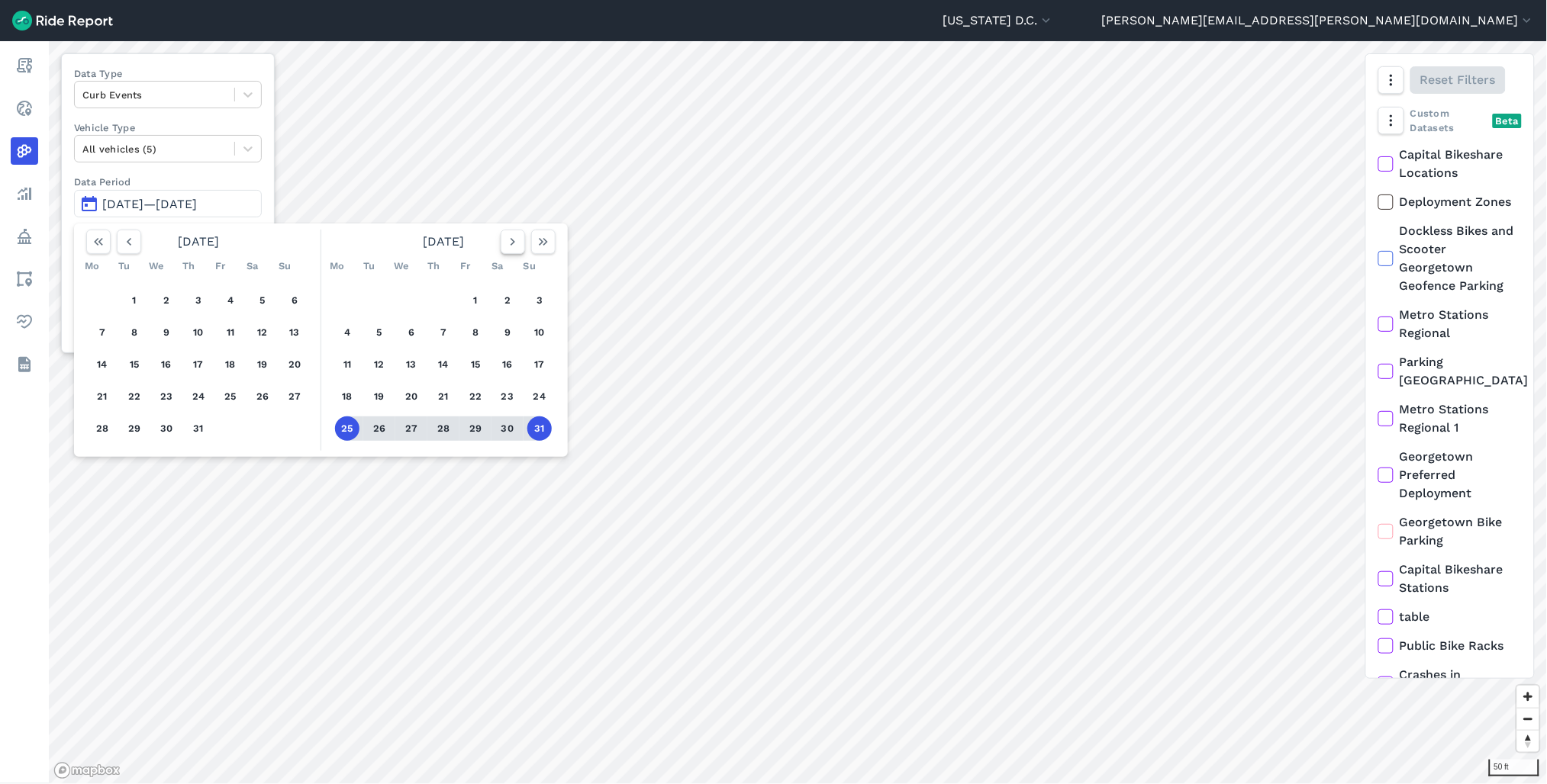
click at [518, 241] on icon "button" at bounding box center [513, 242] width 15 height 15
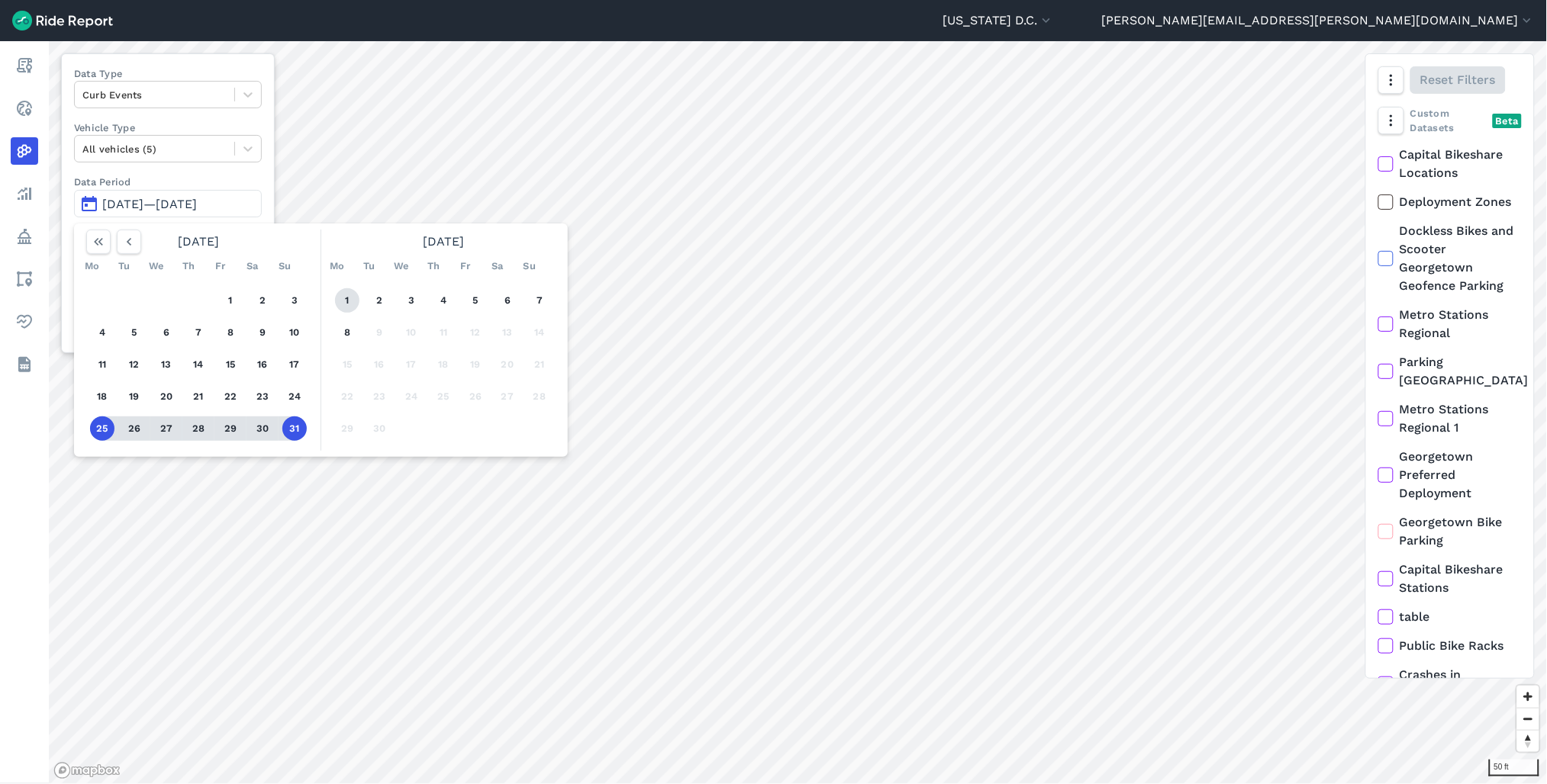
click at [344, 296] on button "1" at bounding box center [348, 301] width 25 height 25
click at [544, 304] on button "7" at bounding box center [540, 301] width 25 height 25
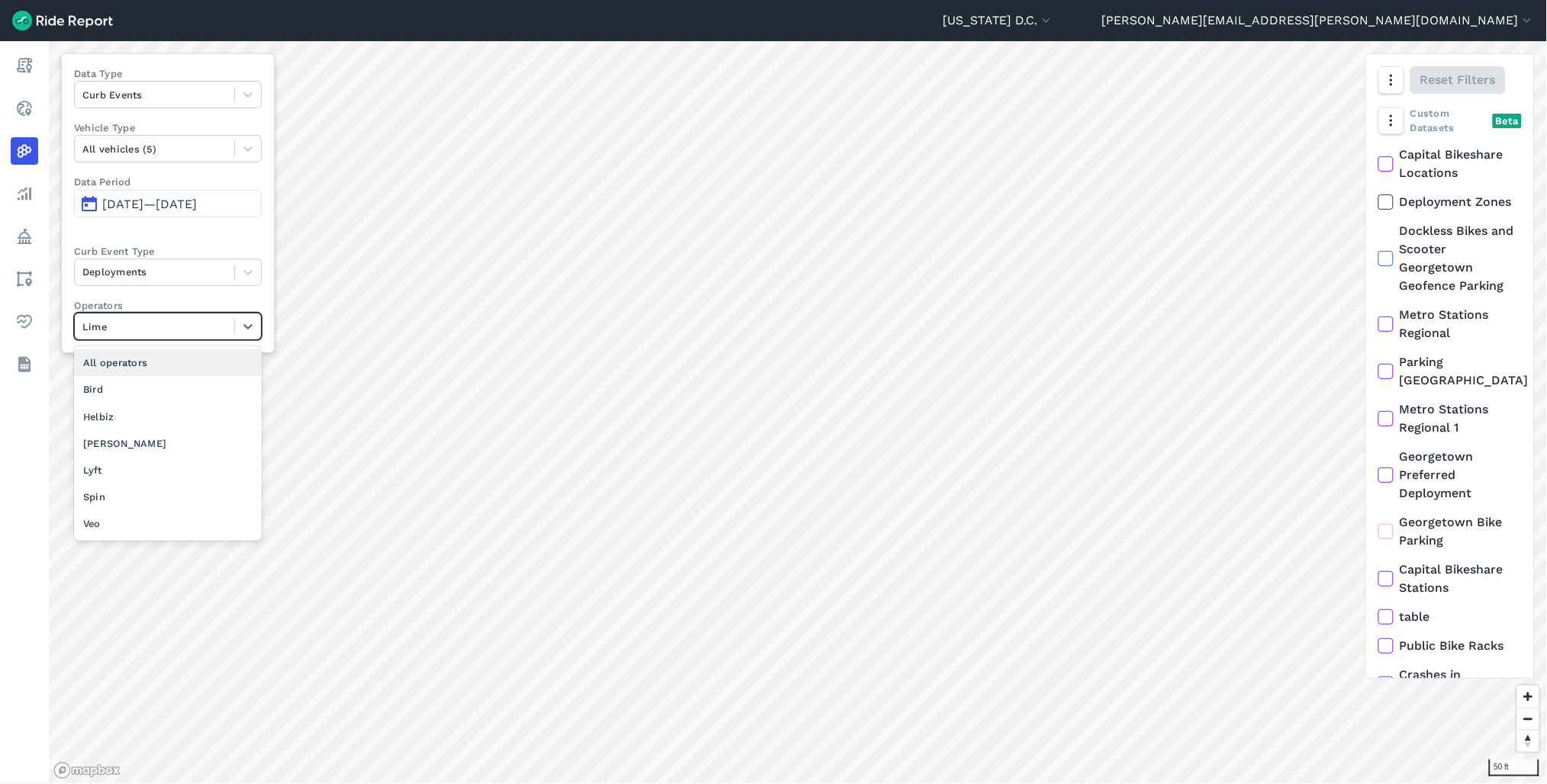
click at [203, 334] on div at bounding box center [154, 327] width 144 height 17
click at [126, 522] on div "Veo" at bounding box center [168, 524] width 188 height 27
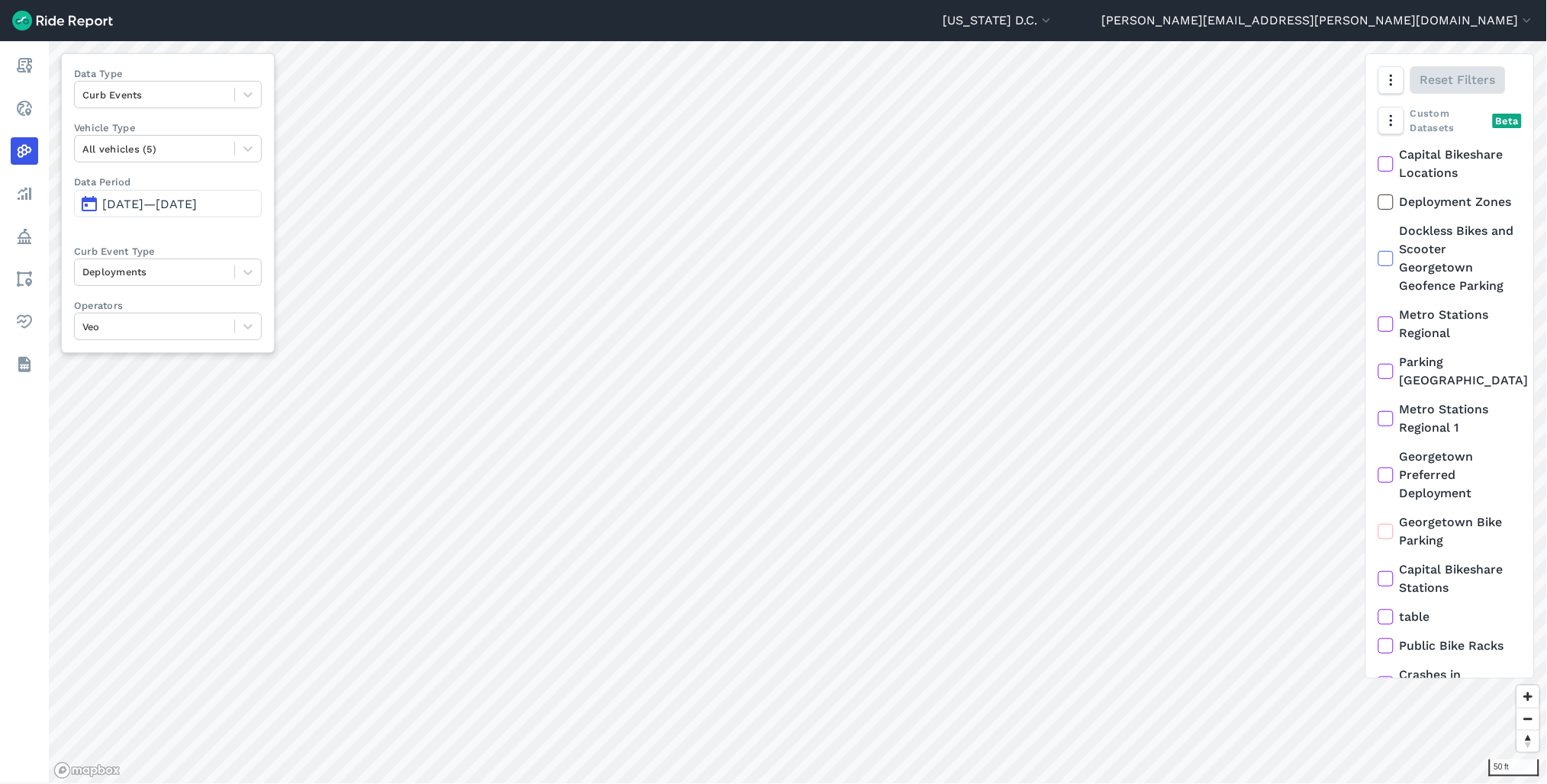
click at [158, 204] on span "Sep 1, 2025—Sep 7, 2025" at bounding box center [149, 203] width 95 height 14
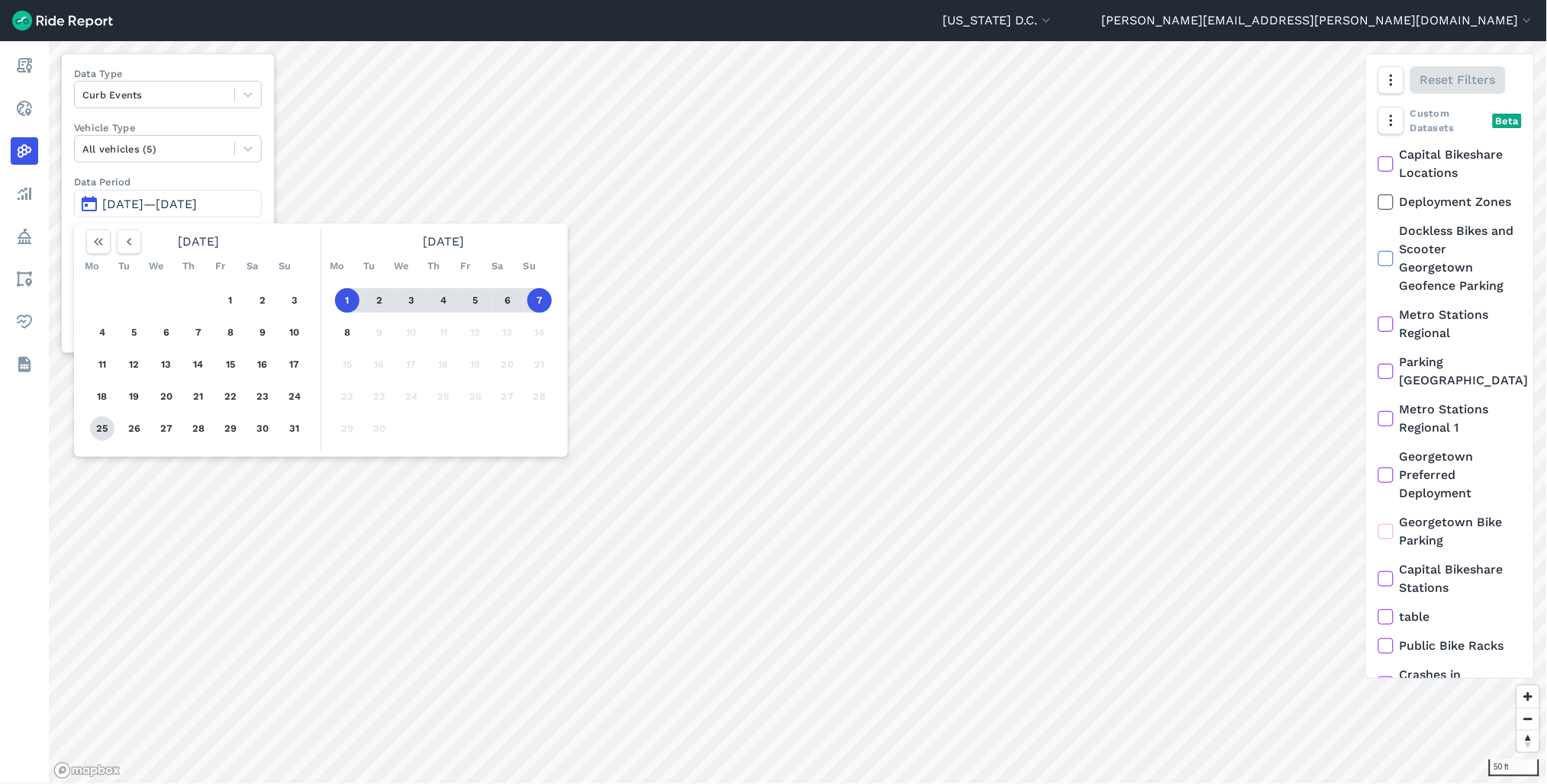
click at [102, 431] on button "25" at bounding box center [102, 429] width 25 height 25
click at [294, 426] on button "31" at bounding box center [295, 429] width 25 height 25
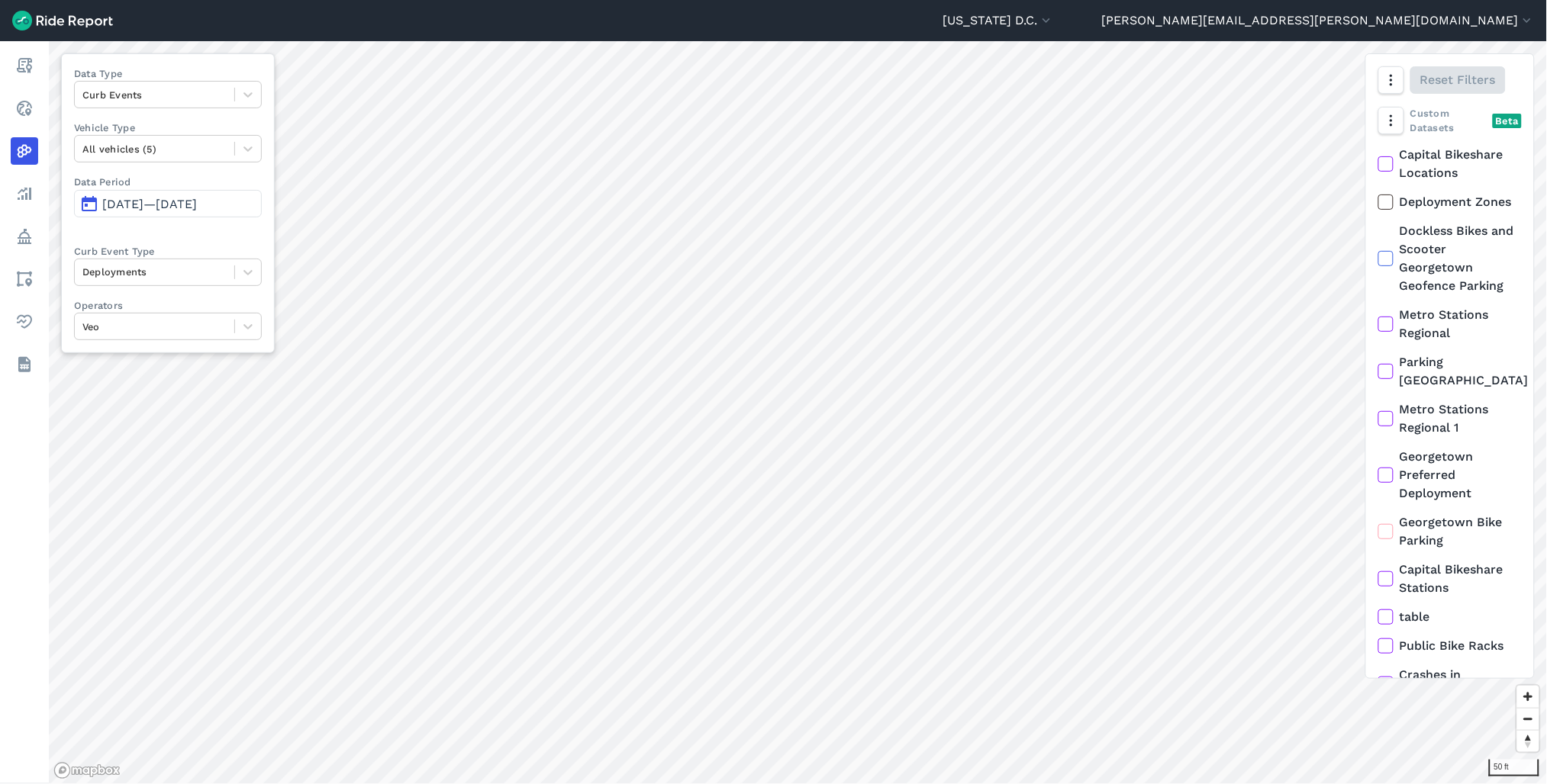
click at [210, 216] on button "Aug 25, 2025—Aug 31, 2025" at bounding box center [168, 203] width 188 height 28
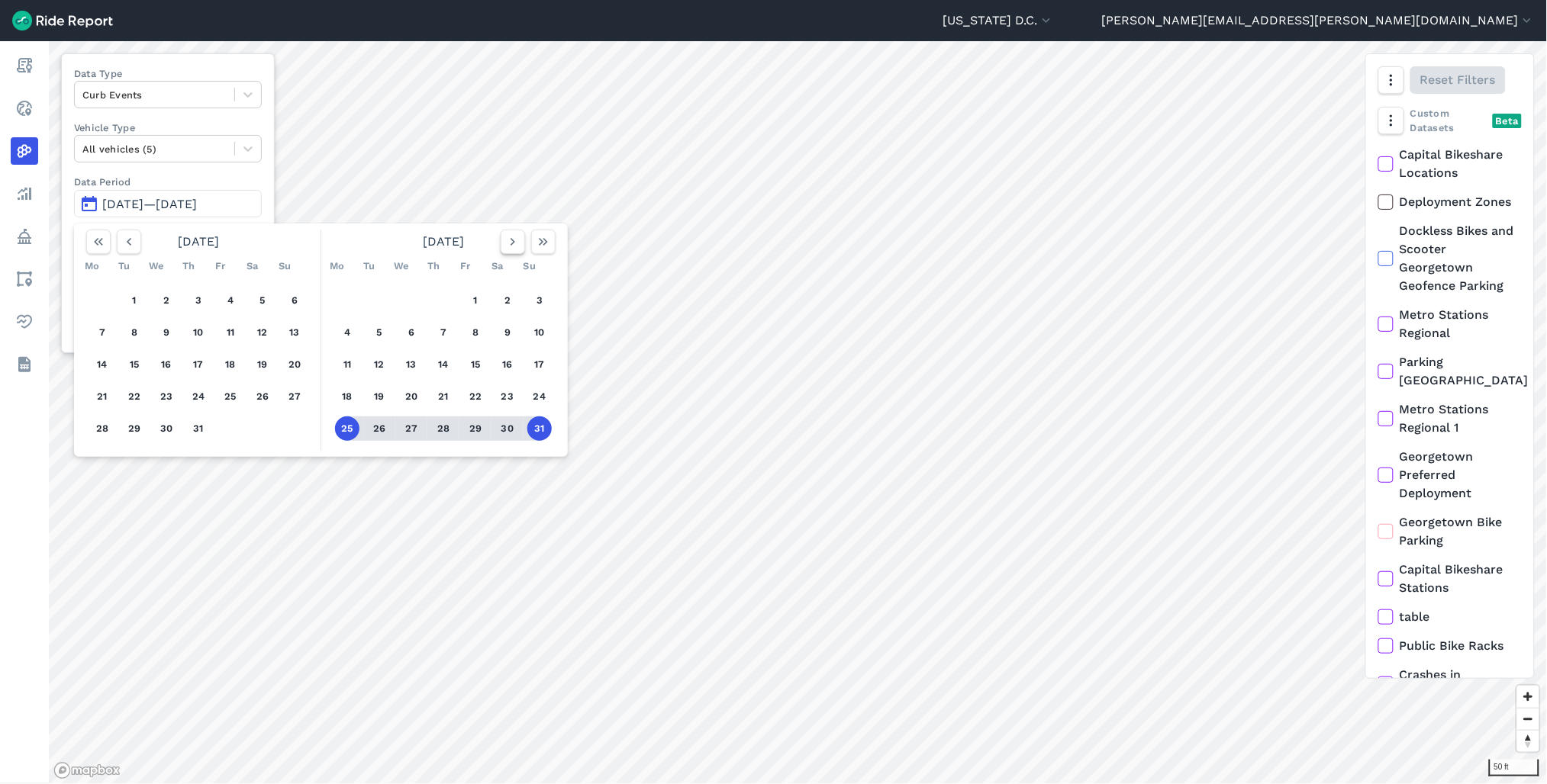
click at [507, 242] on icon "button" at bounding box center [513, 242] width 15 height 15
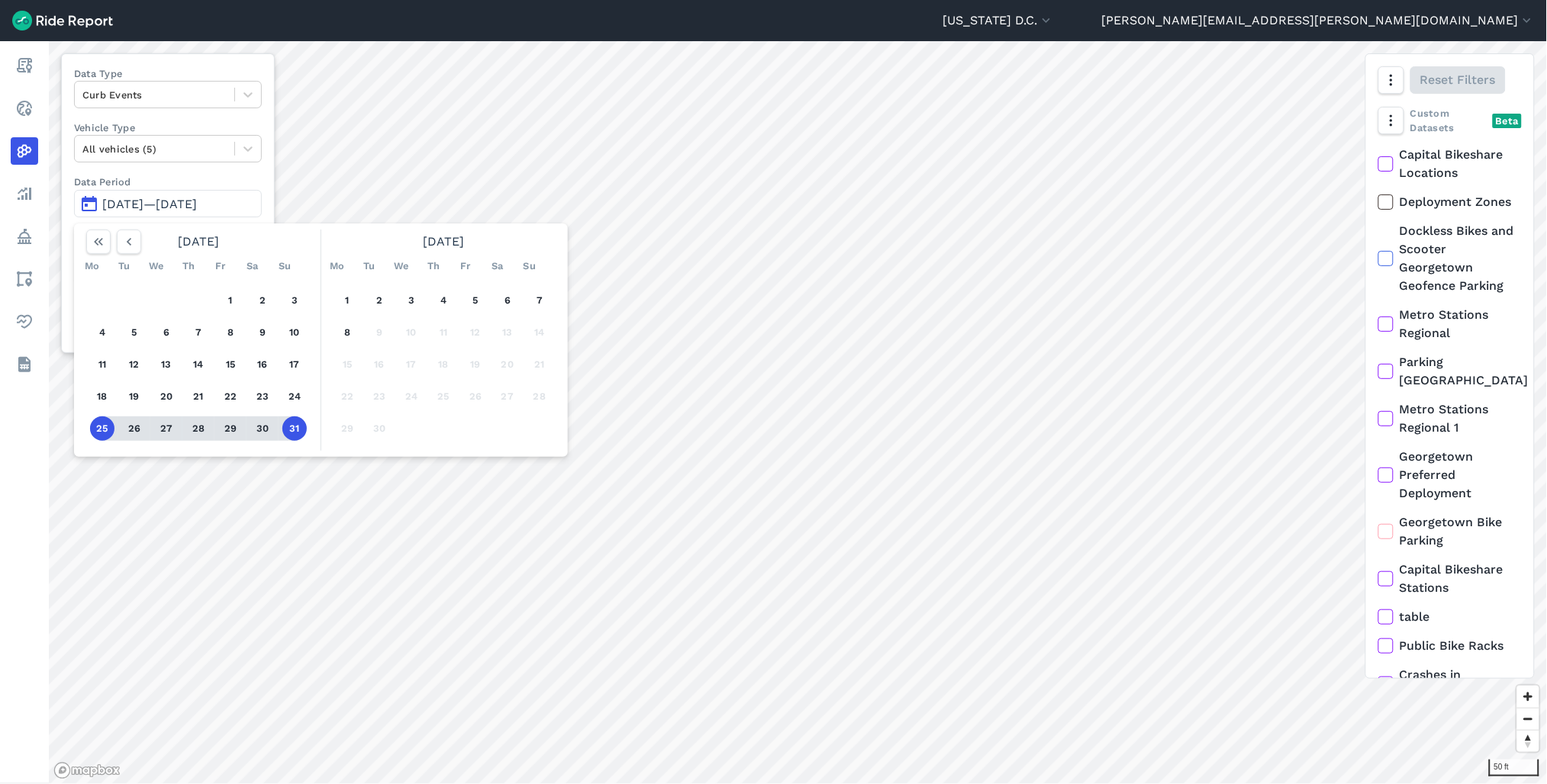
drag, startPoint x: 344, startPoint y: 299, endPoint x: 559, endPoint y: 298, distance: 215.0
click at [360, 299] on div "1 2 3 4 5 6 7 8 9 10 11 12 13 14 15 16 17 18 19 20 21 22 23 24 25 26 27 28 29 30" at bounding box center [443, 365] width 237 height 173
click at [544, 302] on button "7" at bounding box center [540, 301] width 25 height 25
click at [339, 298] on button "1" at bounding box center [348, 301] width 25 height 25
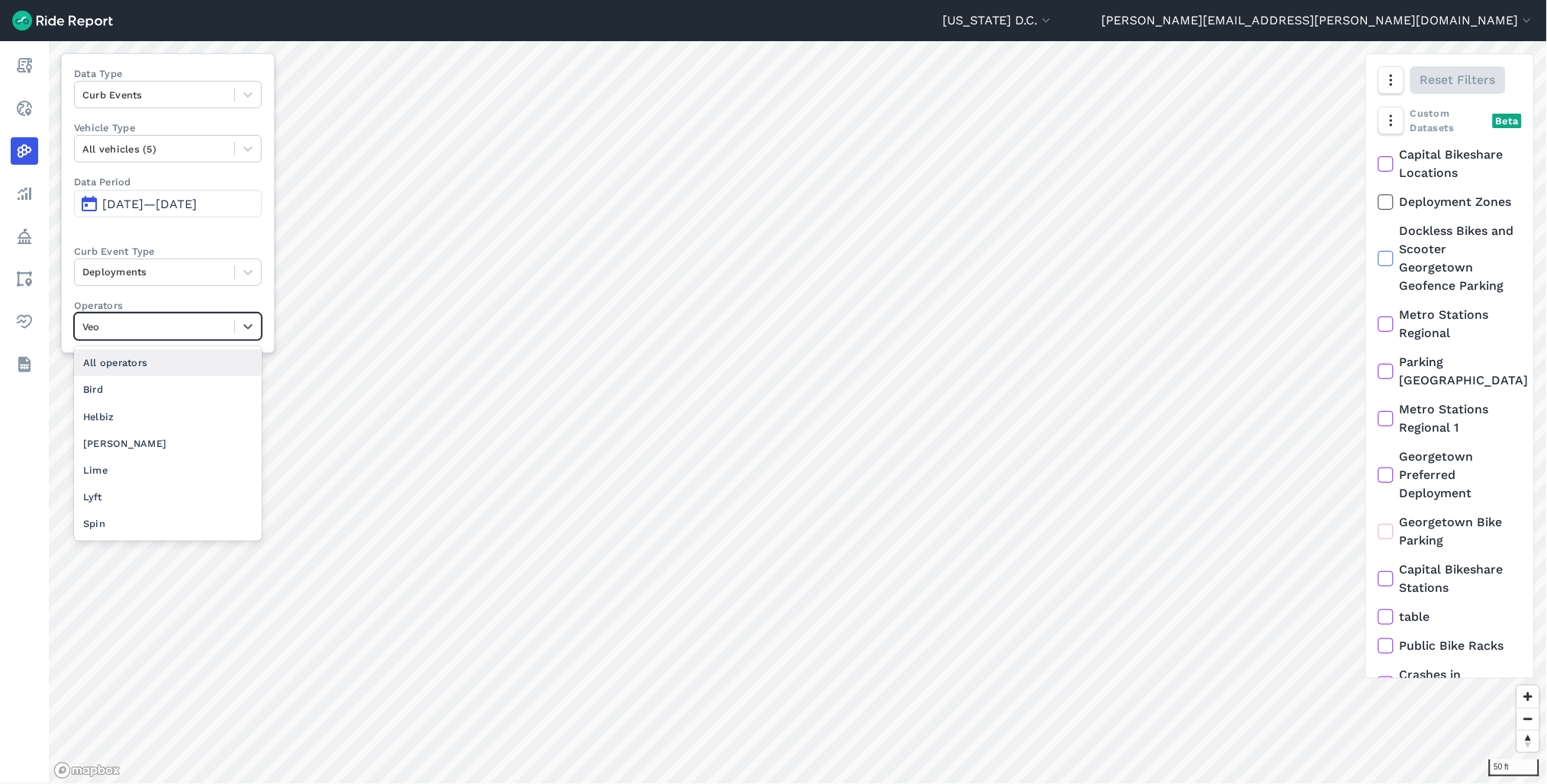
click at [136, 324] on div at bounding box center [154, 327] width 144 height 17
click at [112, 467] on div "Lime" at bounding box center [168, 471] width 188 height 27
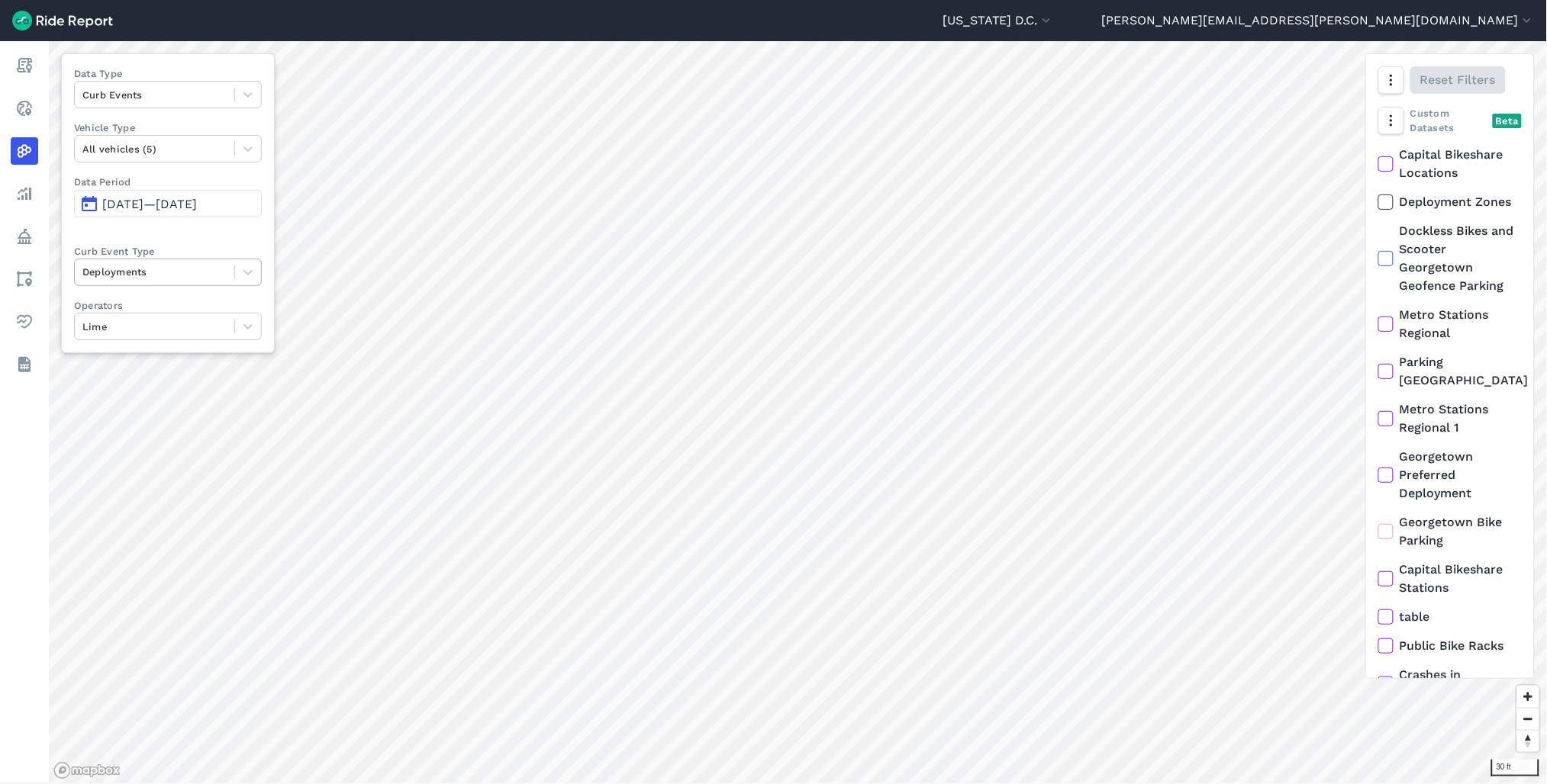
click at [132, 279] on div at bounding box center [154, 272] width 144 height 17
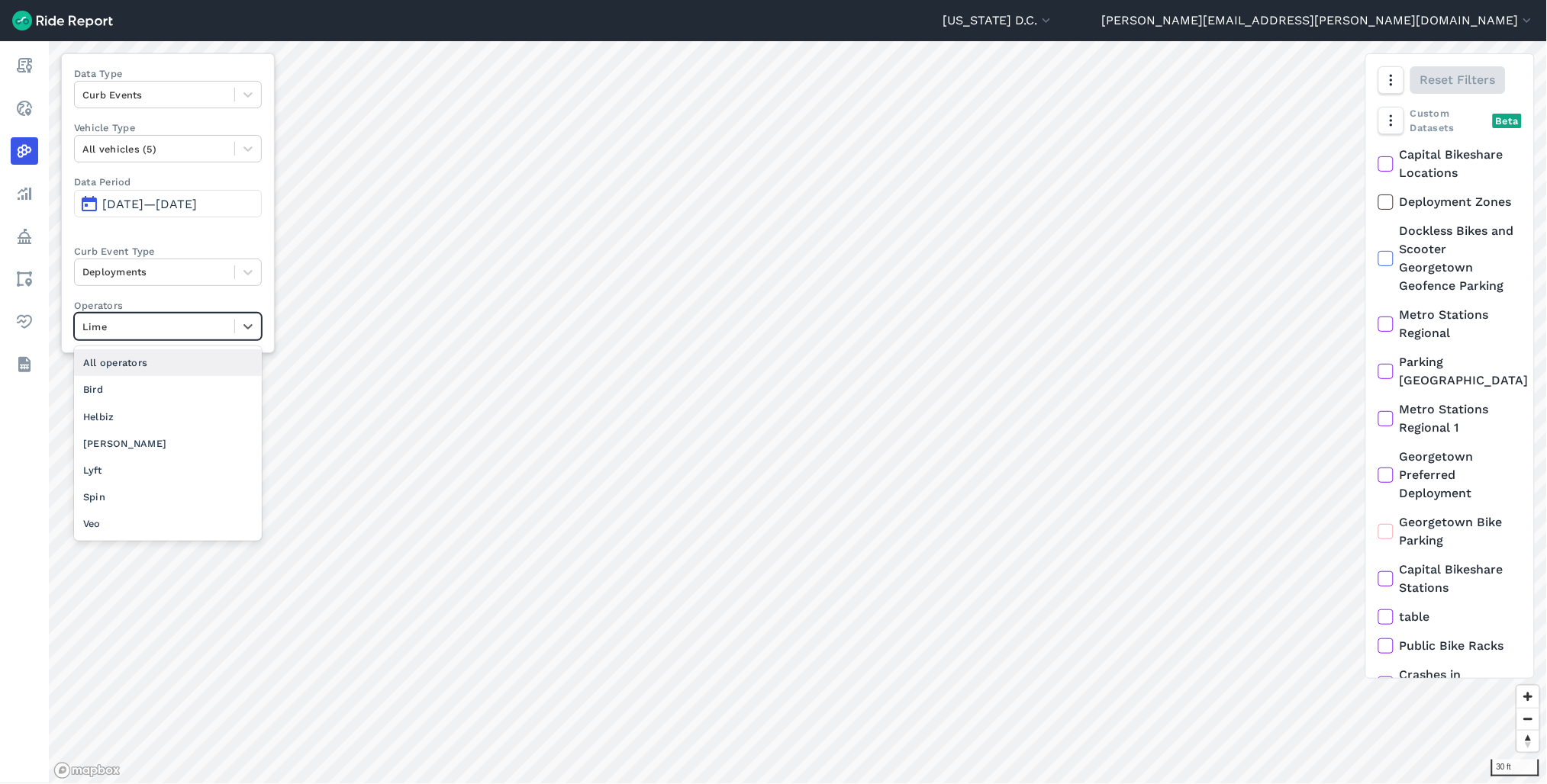
click at [132, 324] on div at bounding box center [154, 327] width 144 height 17
click at [131, 532] on div "Veo" at bounding box center [168, 524] width 188 height 27
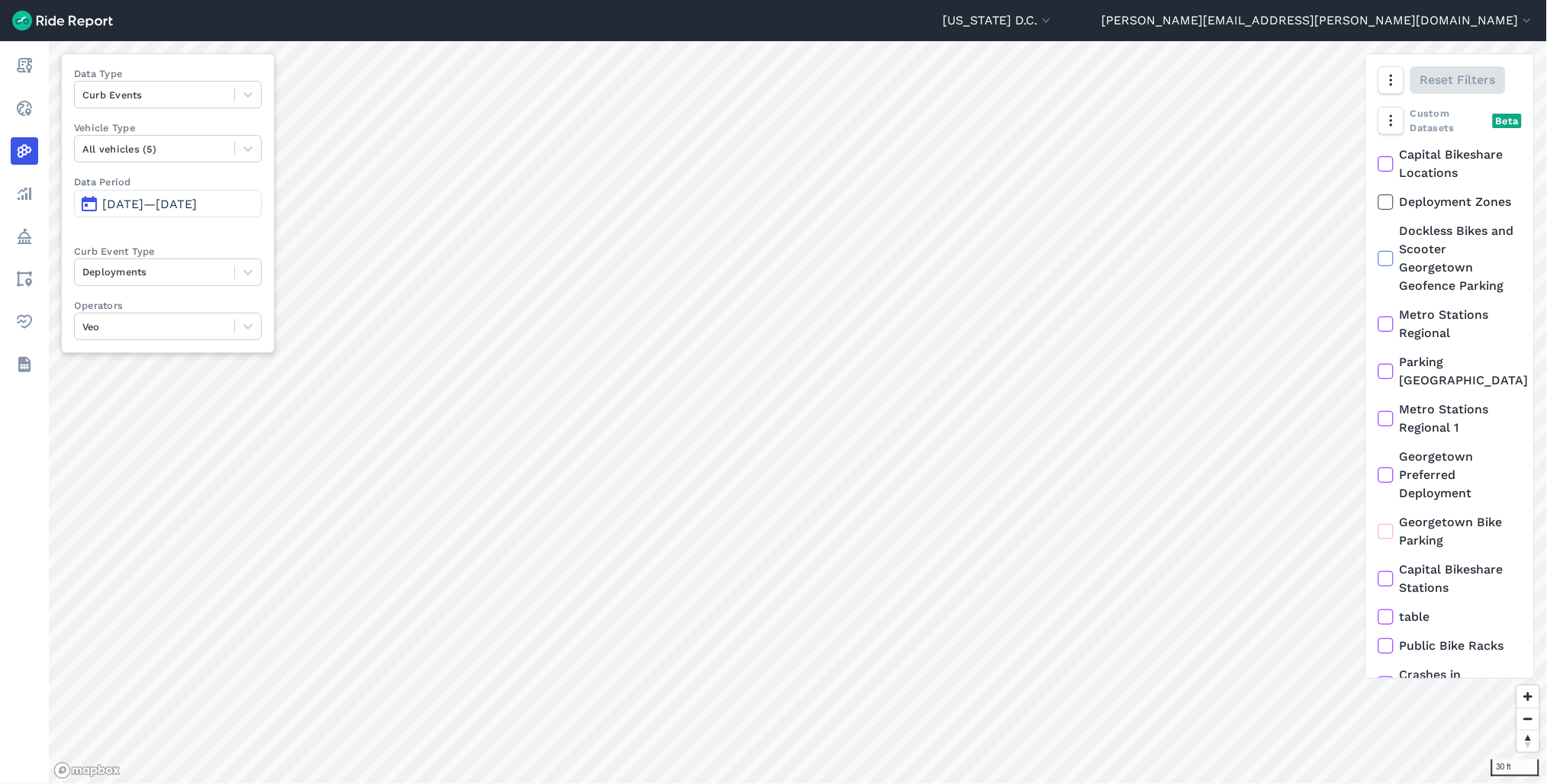
click at [1386, 480] on div "30 ft Data Type Curb Events Vehicle Type All vehicles (5) Data Period Sep 1, 20…" at bounding box center [797, 413] width 1497 height 743
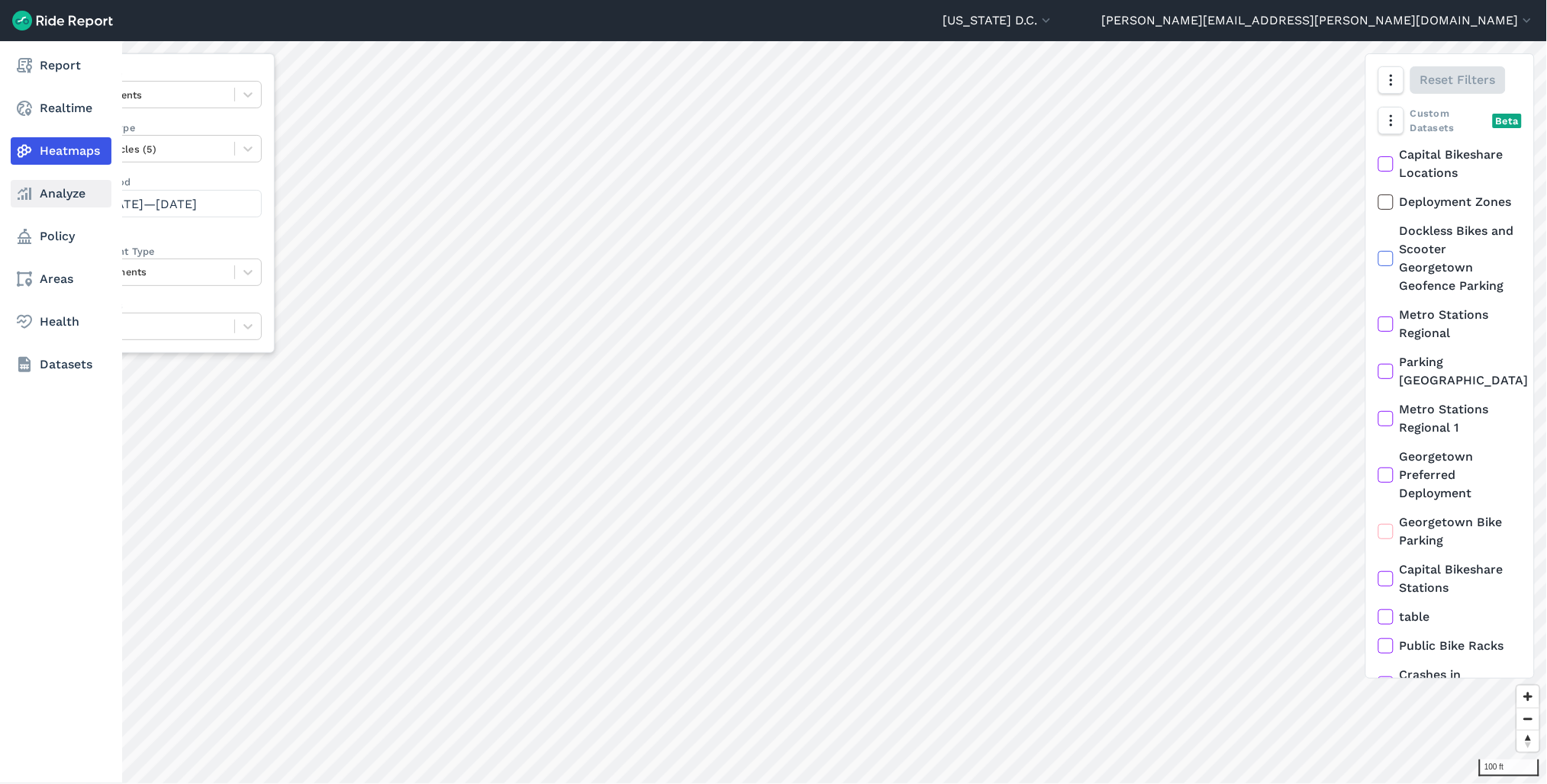
click at [21, 196] on use at bounding box center [24, 194] width 13 height 12
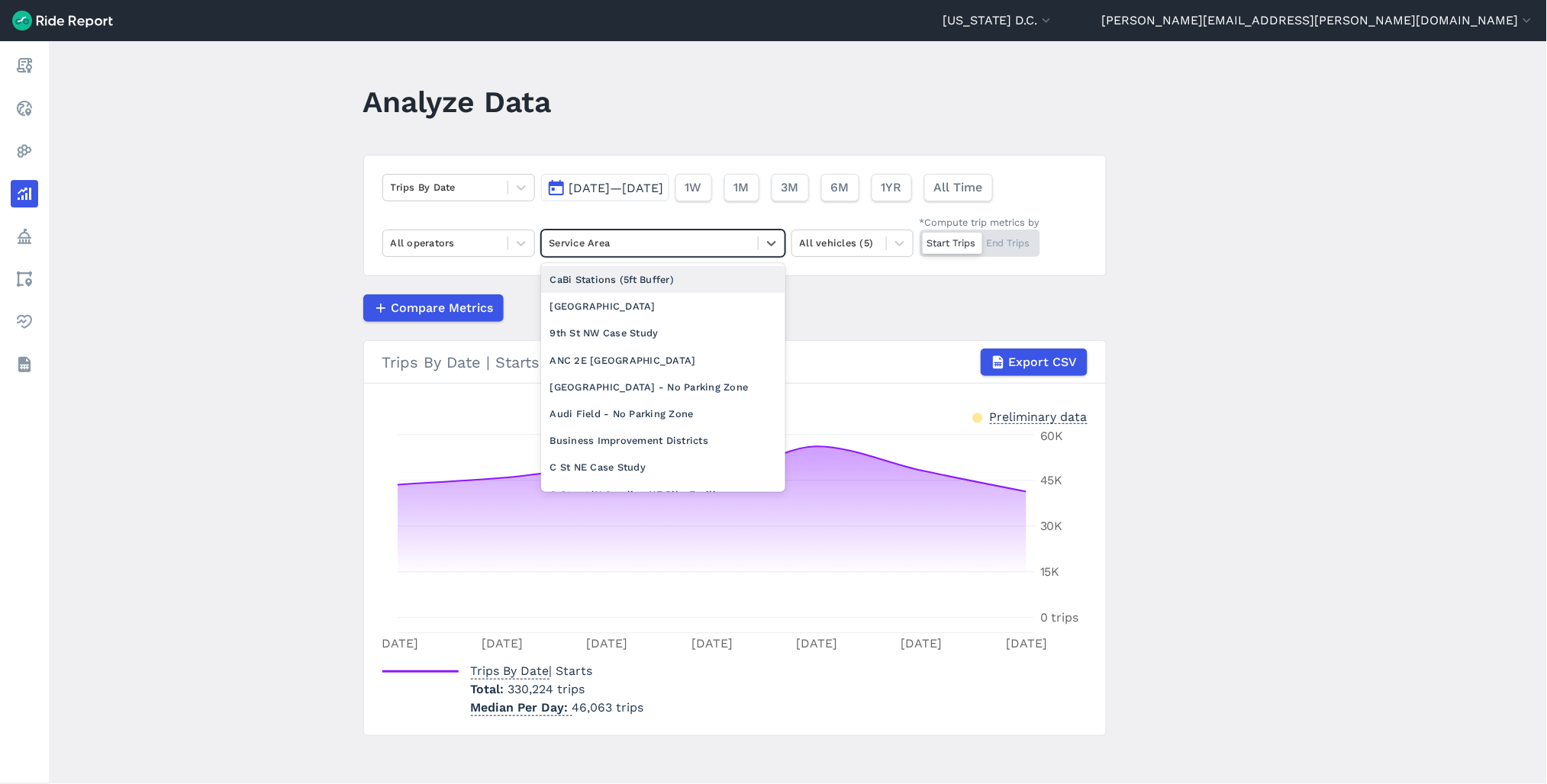
click at [603, 233] on div "Service Area" at bounding box center [649, 243] width 216 height 24
click at [1261, 435] on main "Analyze Data Trips By Date Sep 1, 2025—Sep 7, 2025 1W 1M 3M 6M 1YR All Time All…" at bounding box center [797, 413] width 1497 height 743
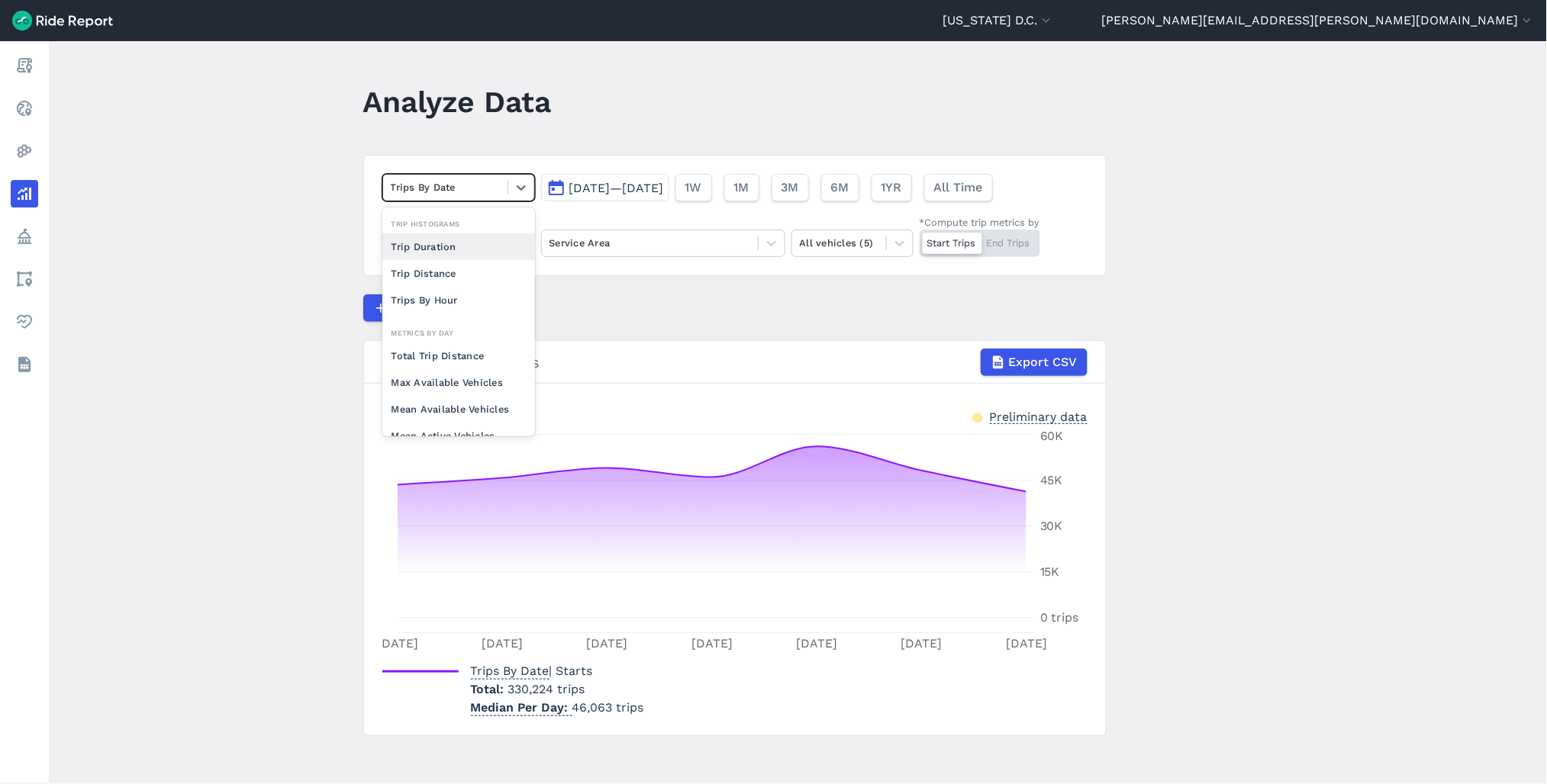
click at [461, 192] on div at bounding box center [445, 187] width 109 height 17
click at [324, 244] on main "Analyze Data option Trip Distance focused, 0 of 2. 10 results available. Use Up…" at bounding box center [797, 413] width 1497 height 743
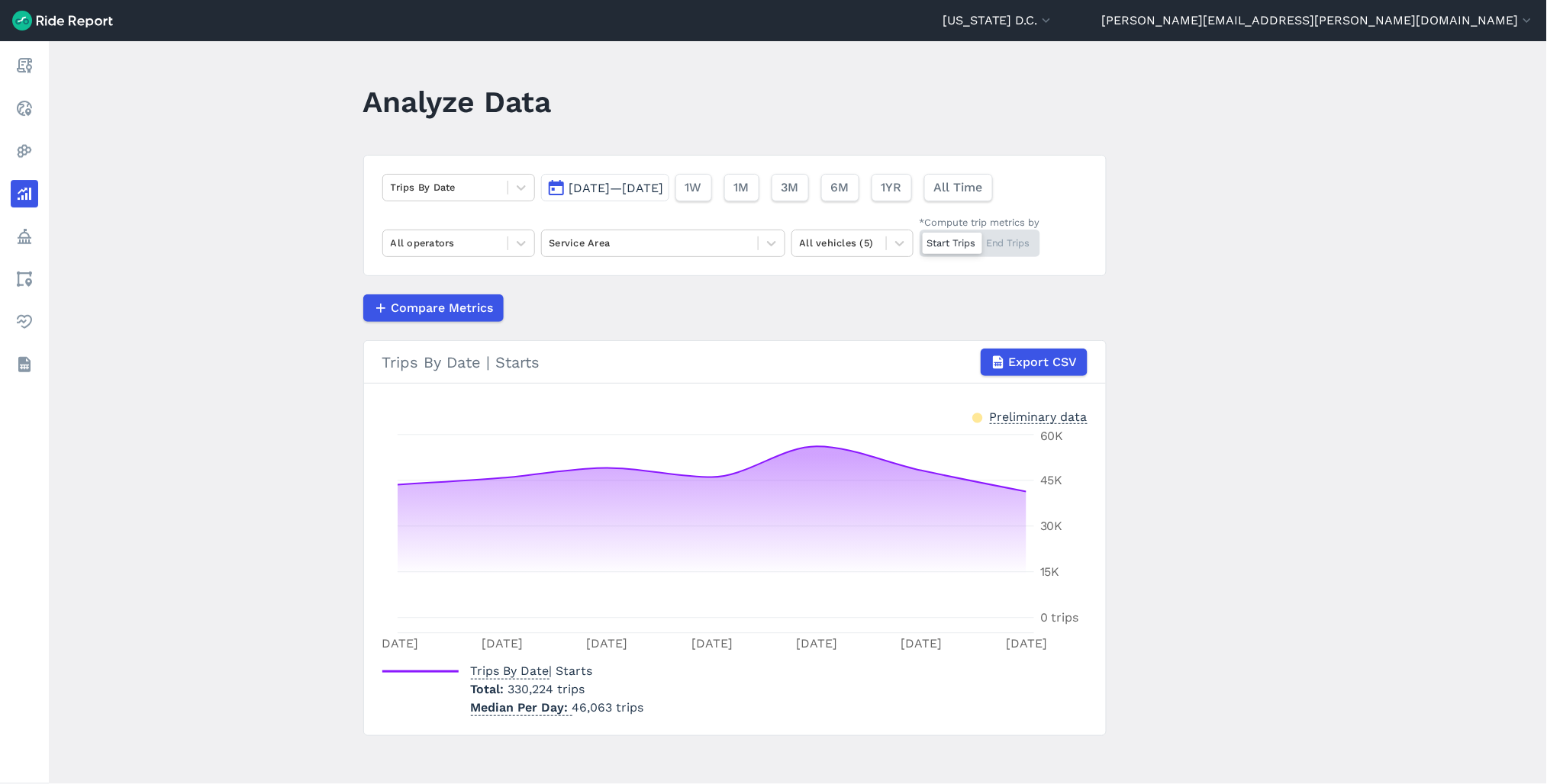
click at [626, 189] on span "Sep 1, 2025—Sep 7, 2025" at bounding box center [616, 187] width 95 height 14
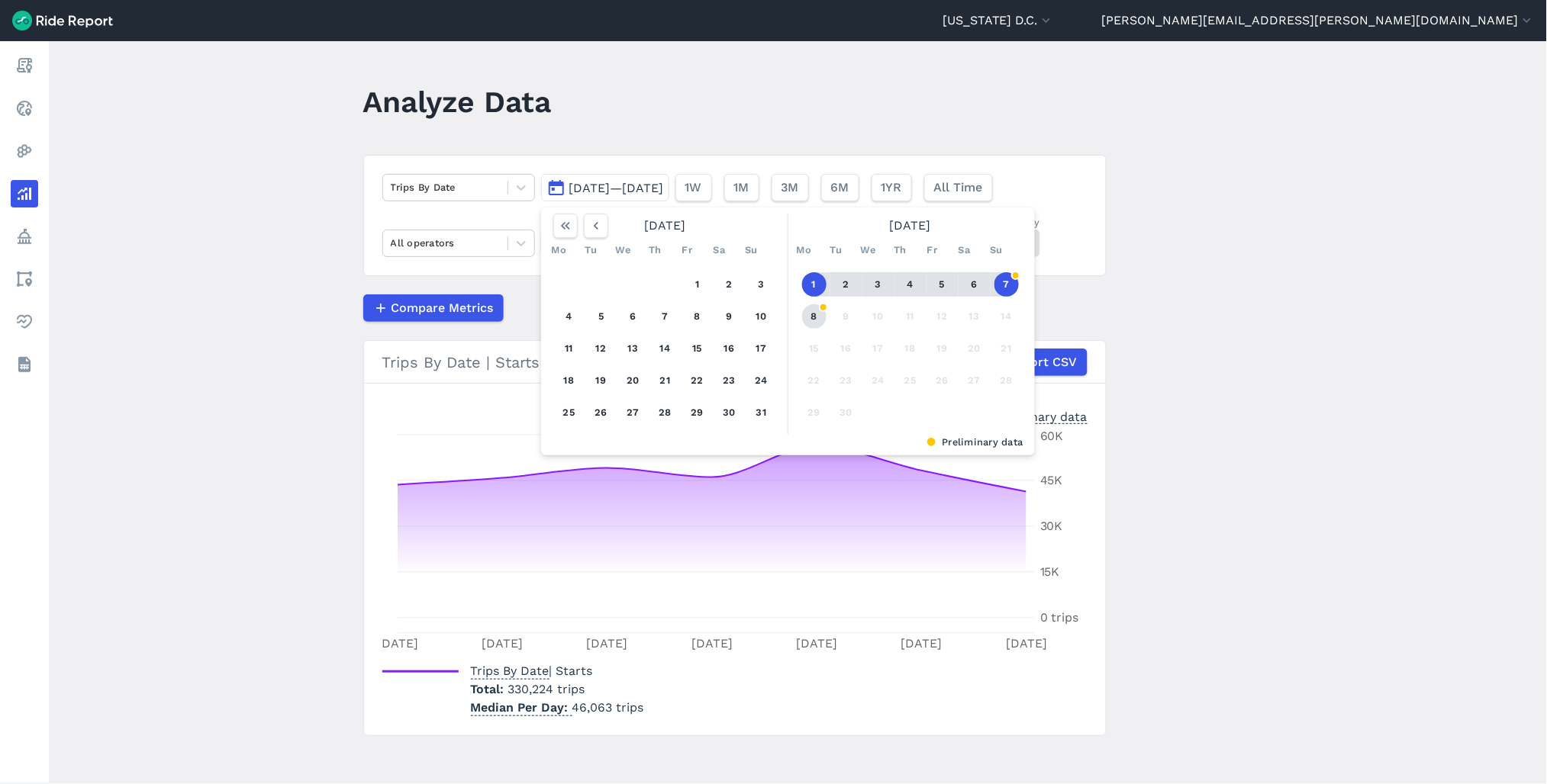
click at [813, 318] on button "8" at bounding box center [815, 317] width 25 height 25
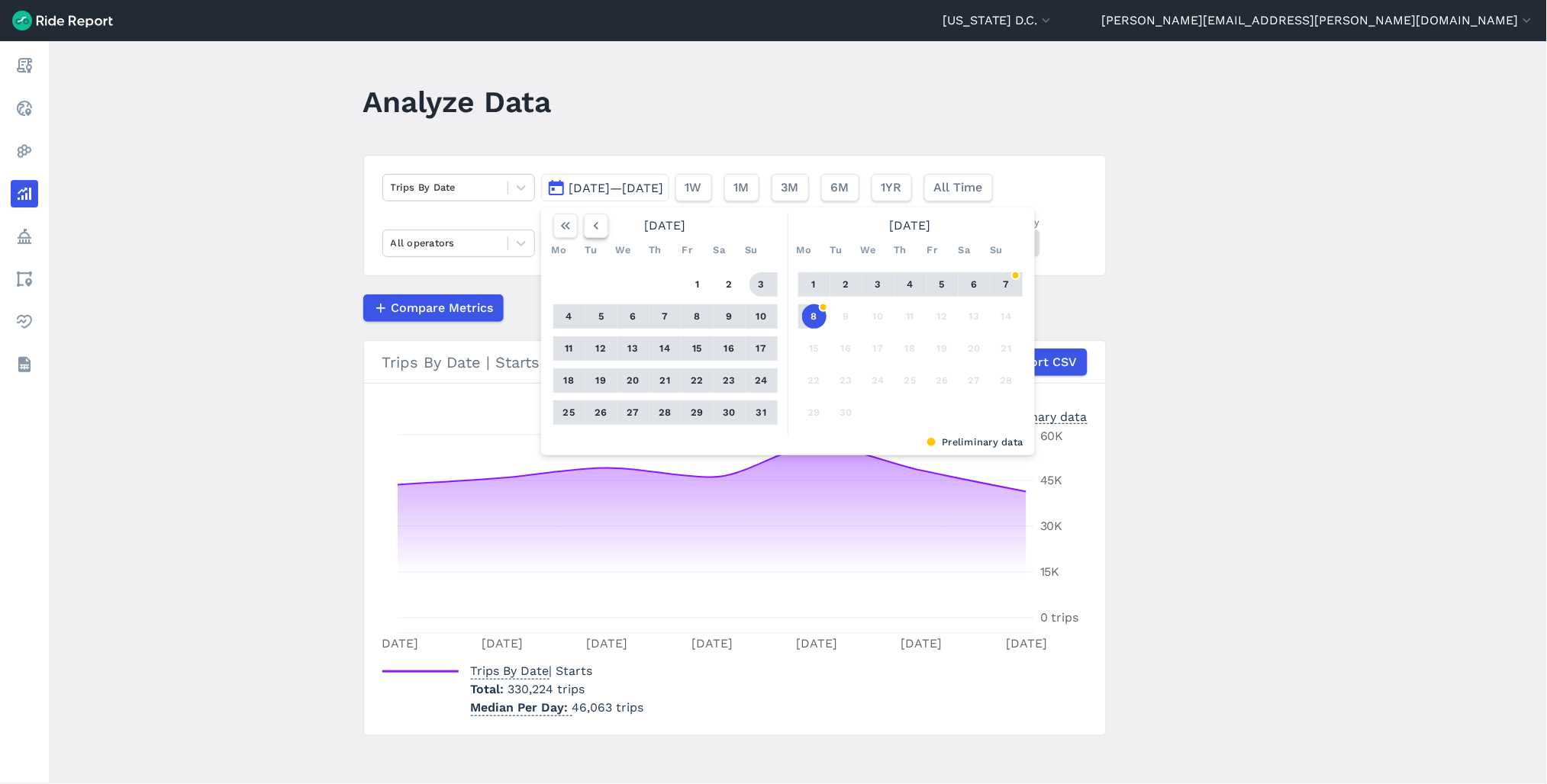
click at [593, 230] on icon "button" at bounding box center [596, 226] width 15 height 15
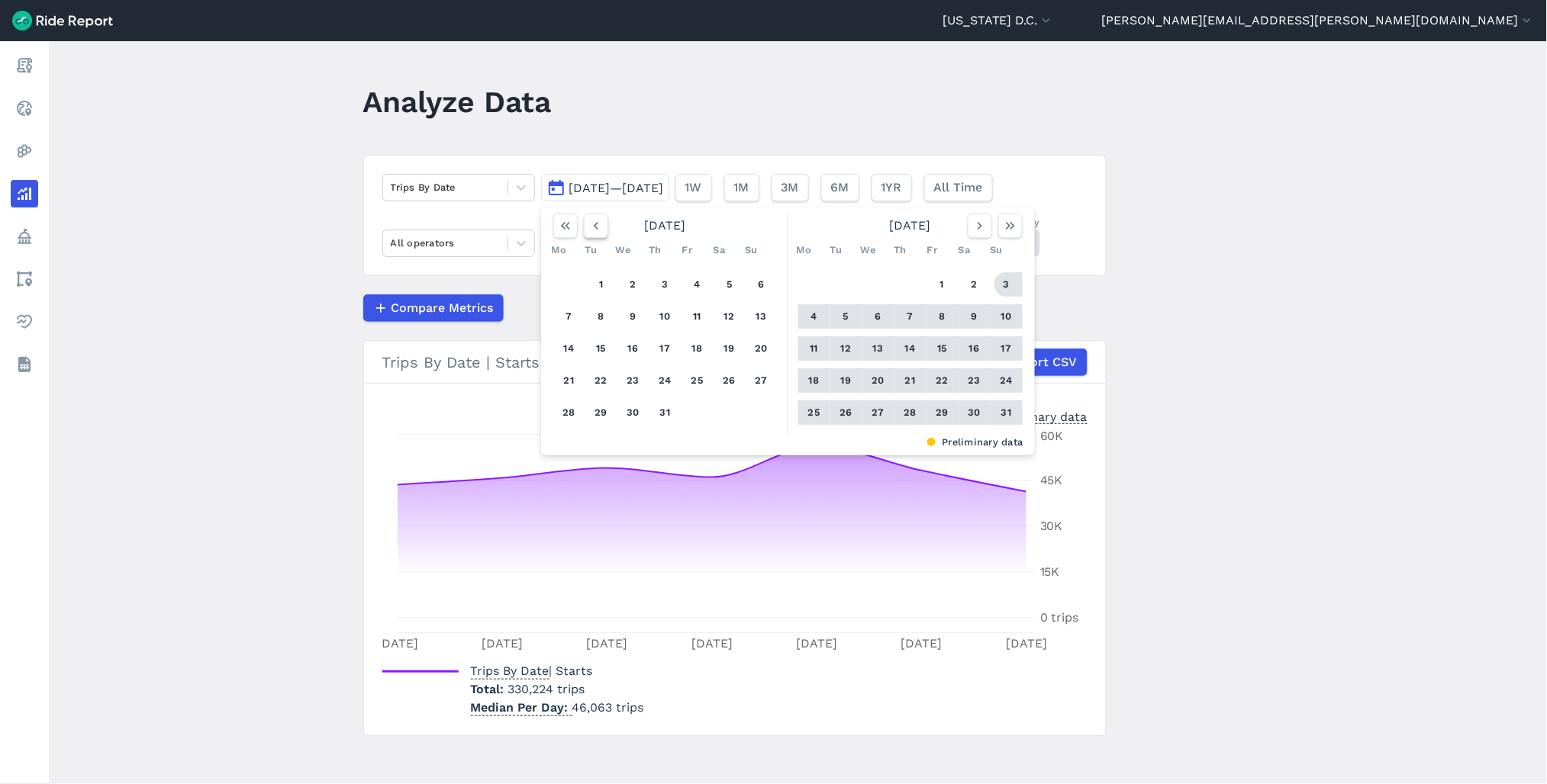
click at [593, 230] on icon "button" at bounding box center [596, 226] width 15 height 15
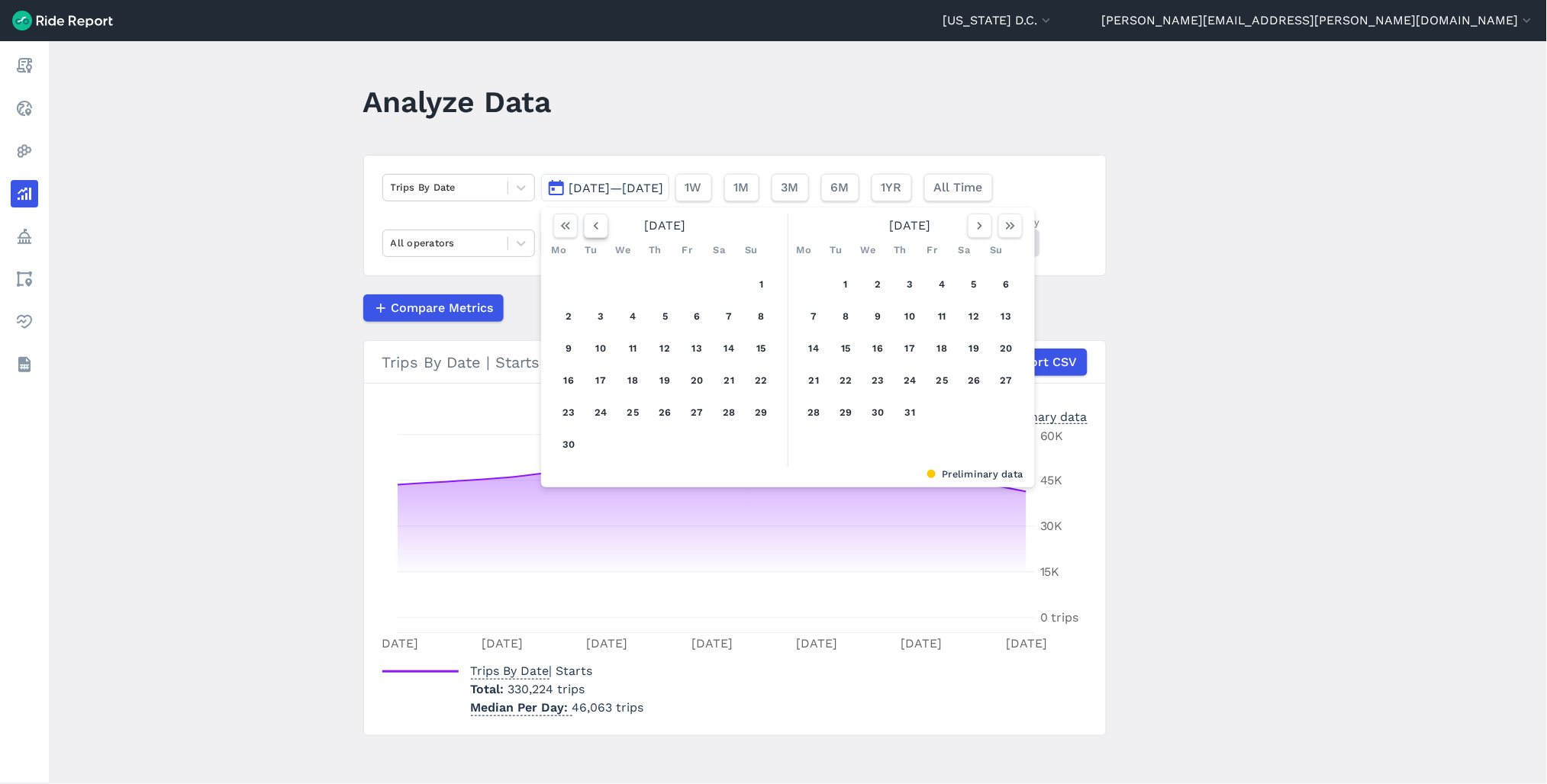
click at [593, 230] on icon "button" at bounding box center [596, 226] width 15 height 15
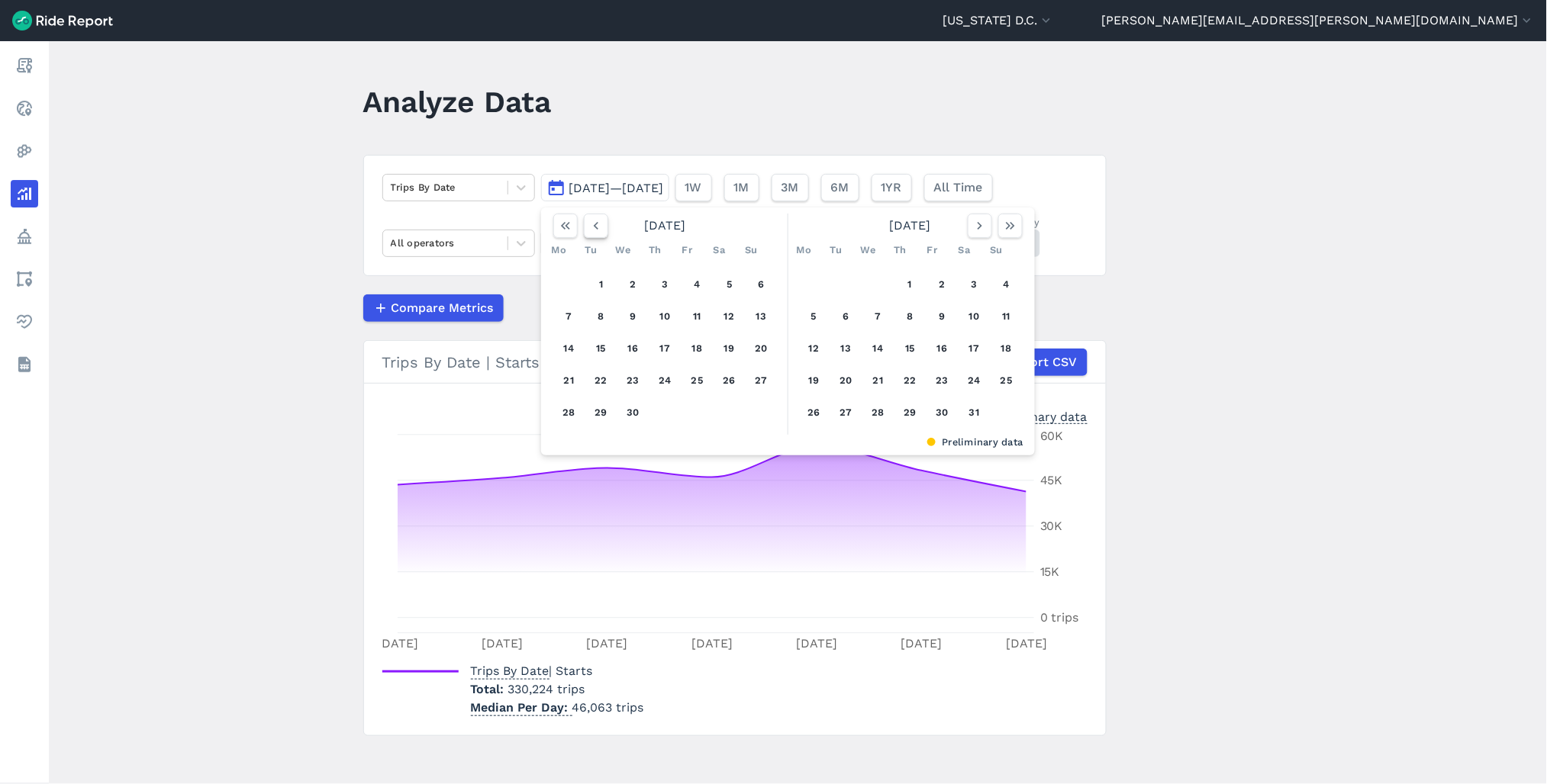
click at [593, 230] on icon "button" at bounding box center [596, 226] width 15 height 15
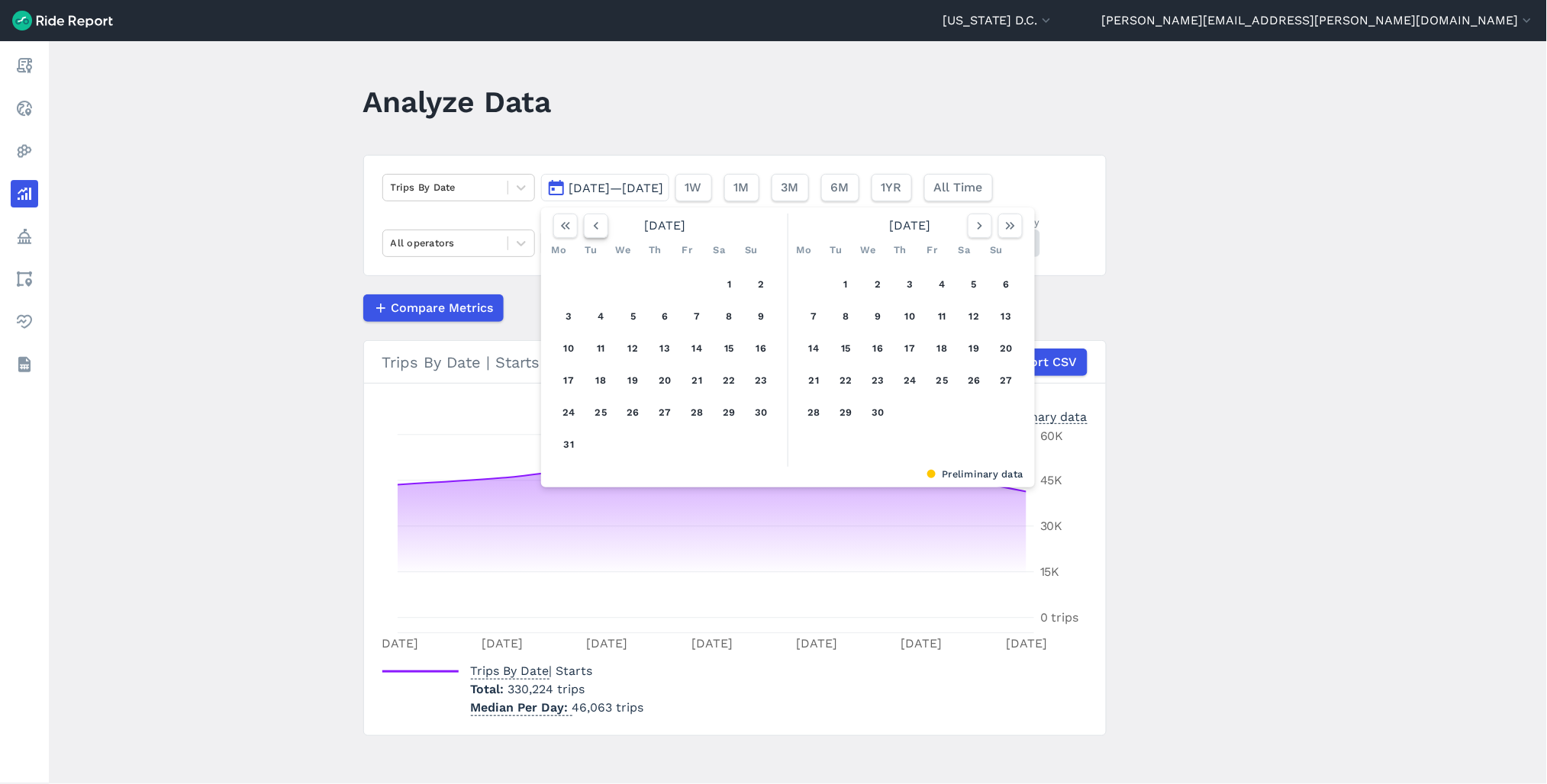
click at [593, 230] on icon "button" at bounding box center [596, 226] width 15 height 15
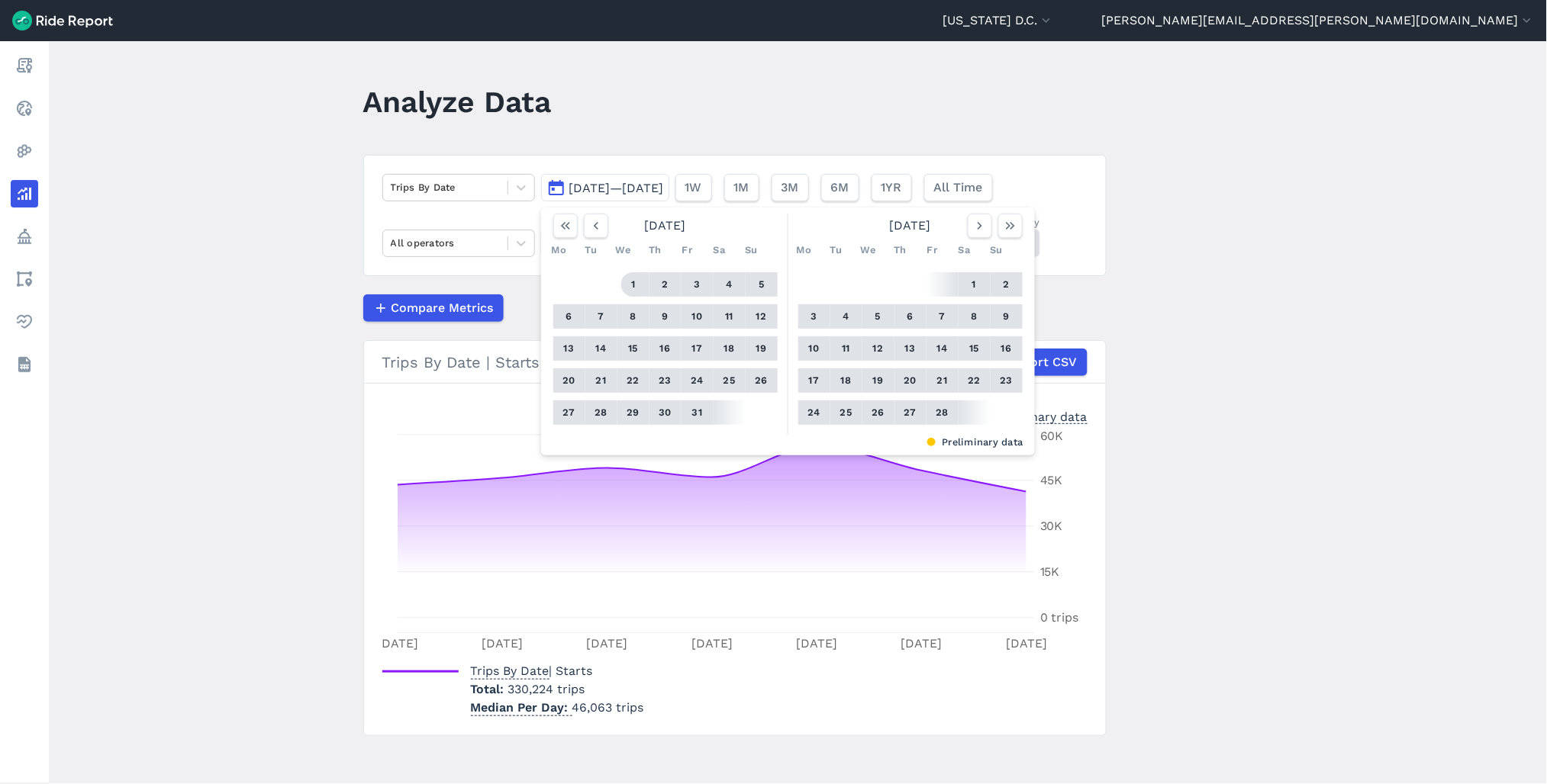
click at [637, 283] on button "1" at bounding box center [633, 285] width 25 height 25
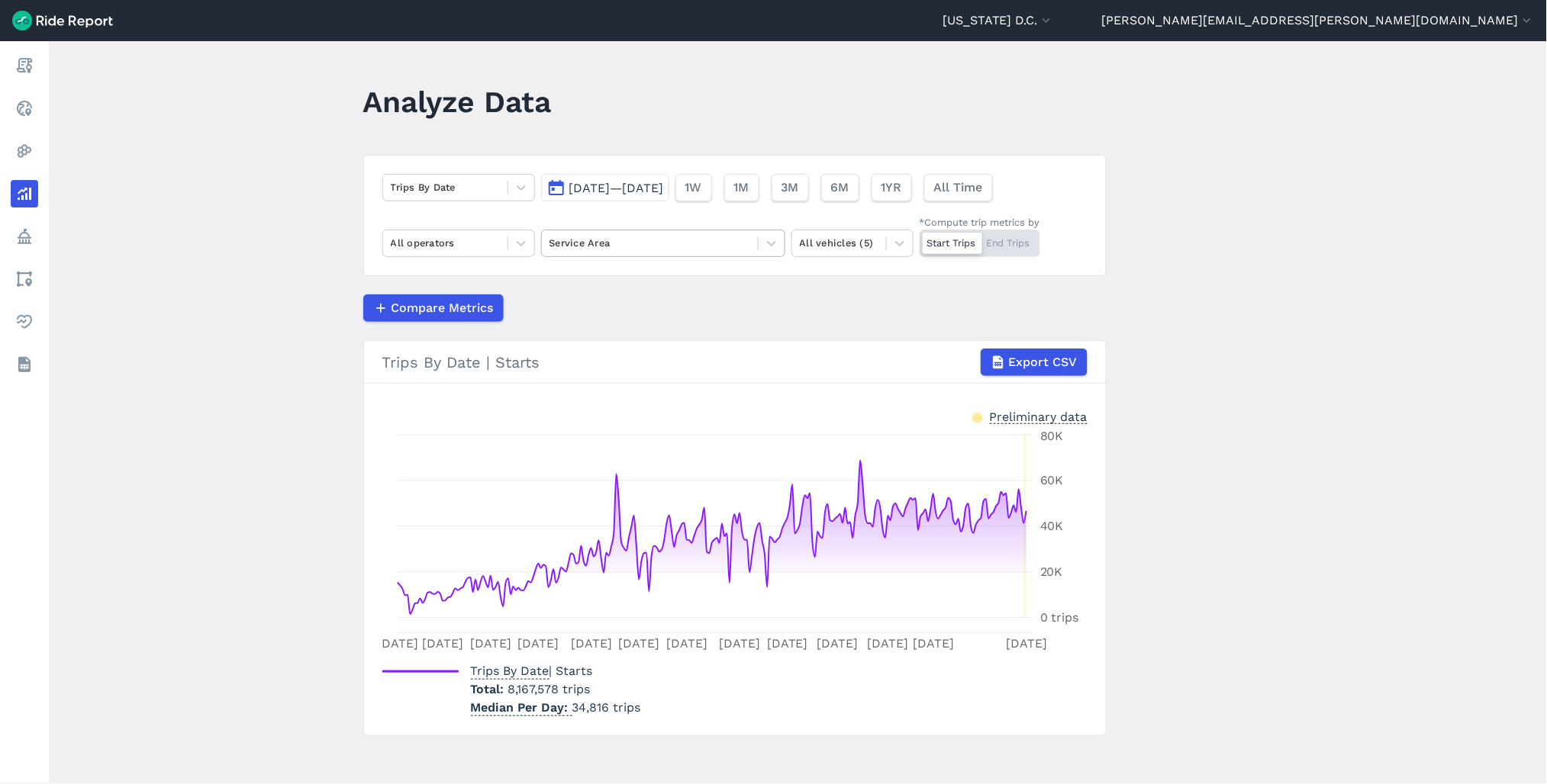
click at [681, 248] on div at bounding box center [649, 243] width 201 height 17
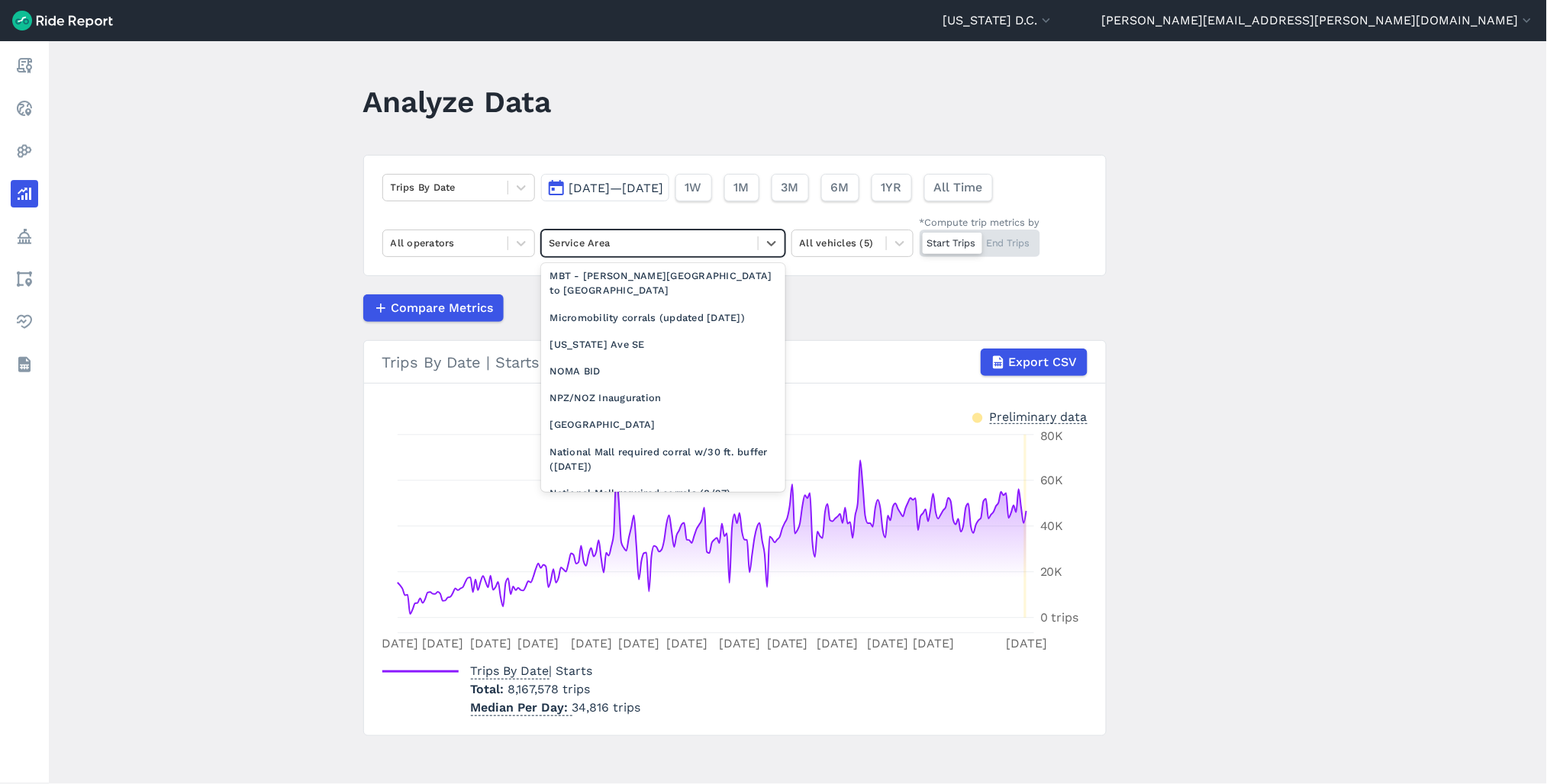
scroll to position [1030, 0]
click at [644, 437] on div "National Mall" at bounding box center [663, 424] width 244 height 27
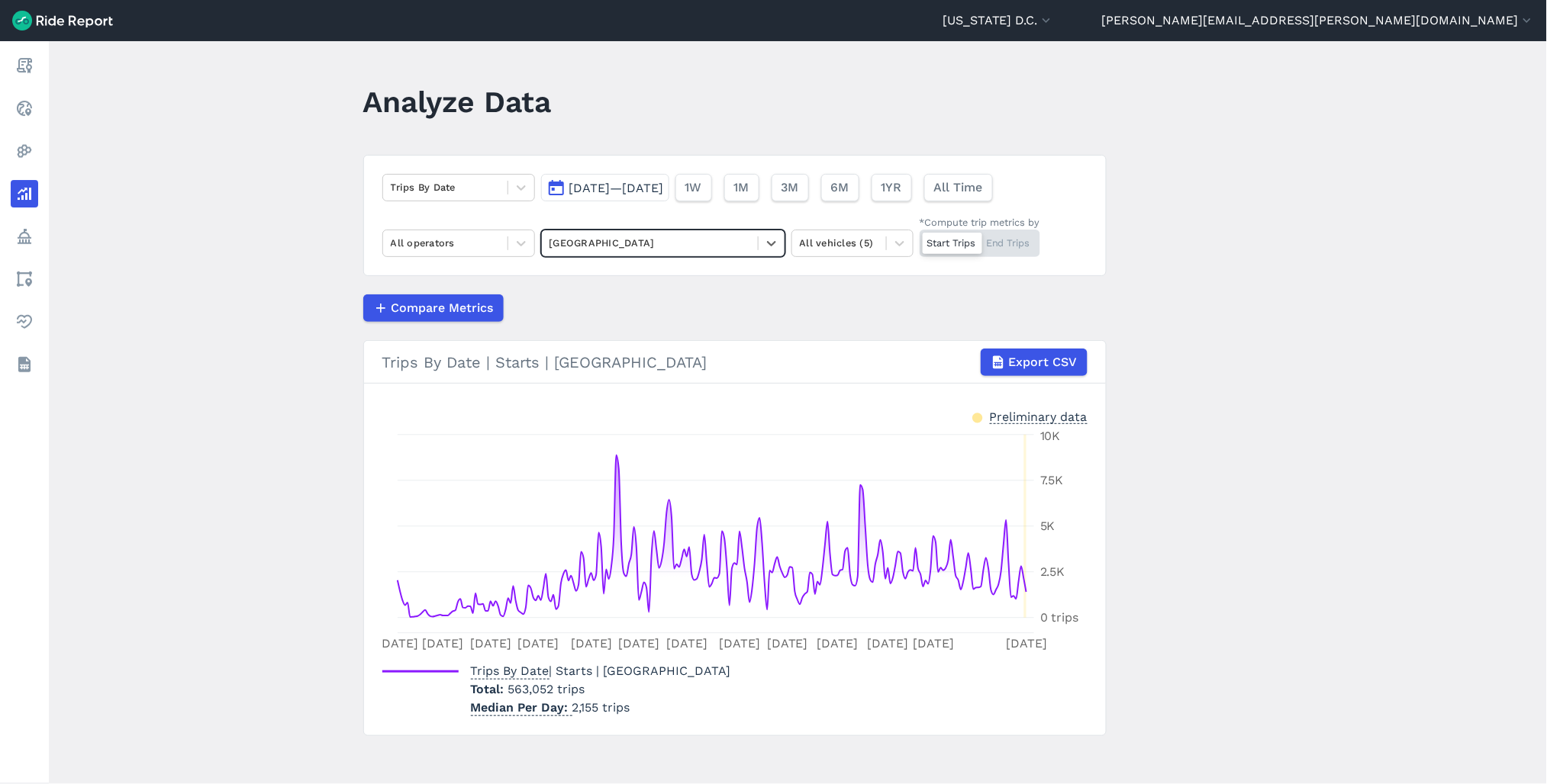
click at [1002, 248] on div "Start Trips End Trips" at bounding box center [980, 244] width 120 height 28
click at [920, 240] on input "*Compute trip metrics by Start Trips End Trips" at bounding box center [920, 235] width 0 height 10
click at [1171, 378] on main "Analyze Data Trips By Date Jan 1, 2025—Sep 8, 2025 1W 1M 3M 6M 1YR All Time All…" at bounding box center [797, 413] width 1497 height 743
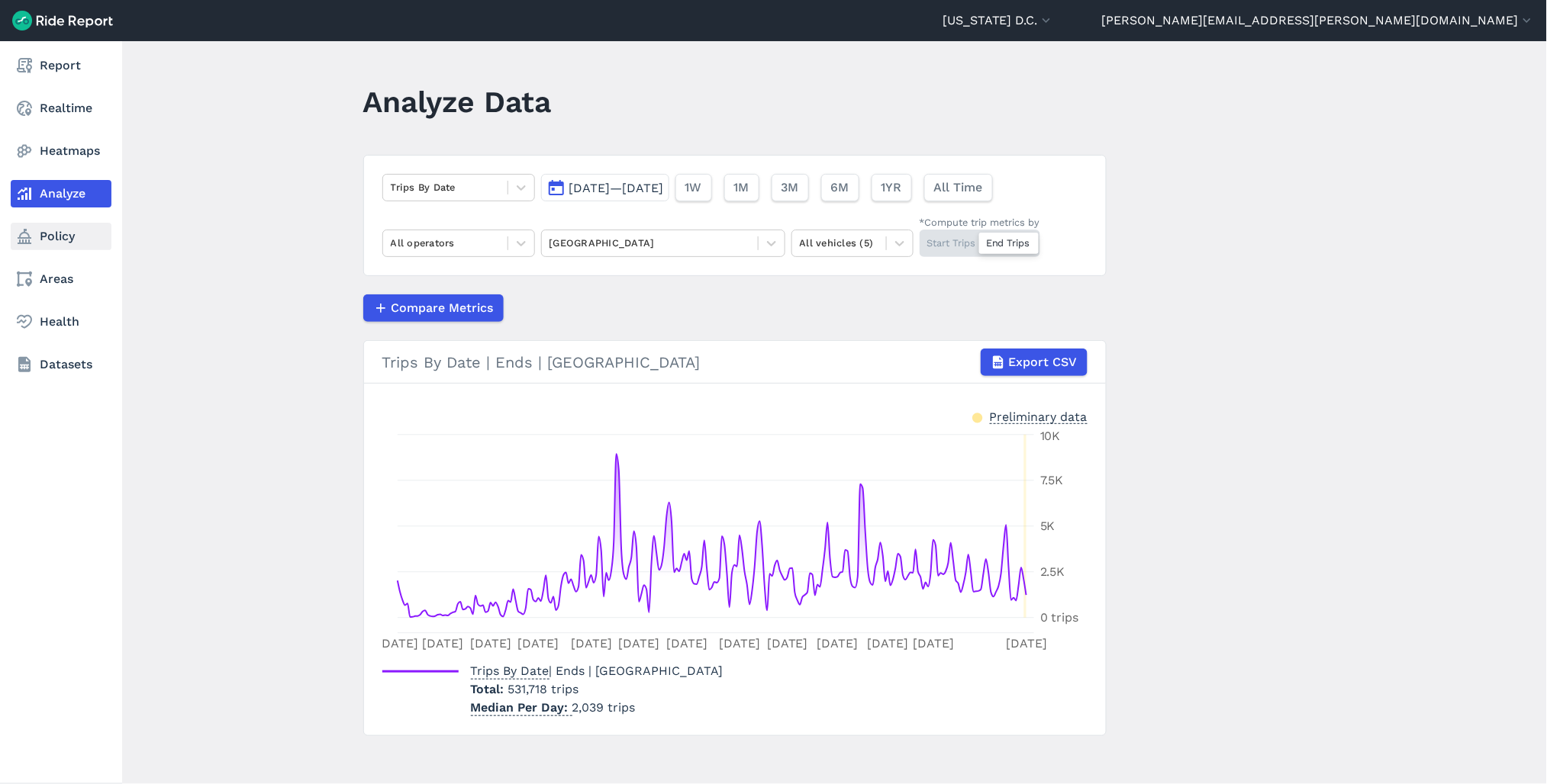
click at [48, 241] on link "Policy" at bounding box center [60, 236] width 100 height 28
